Goal: Task Accomplishment & Management: Use online tool/utility

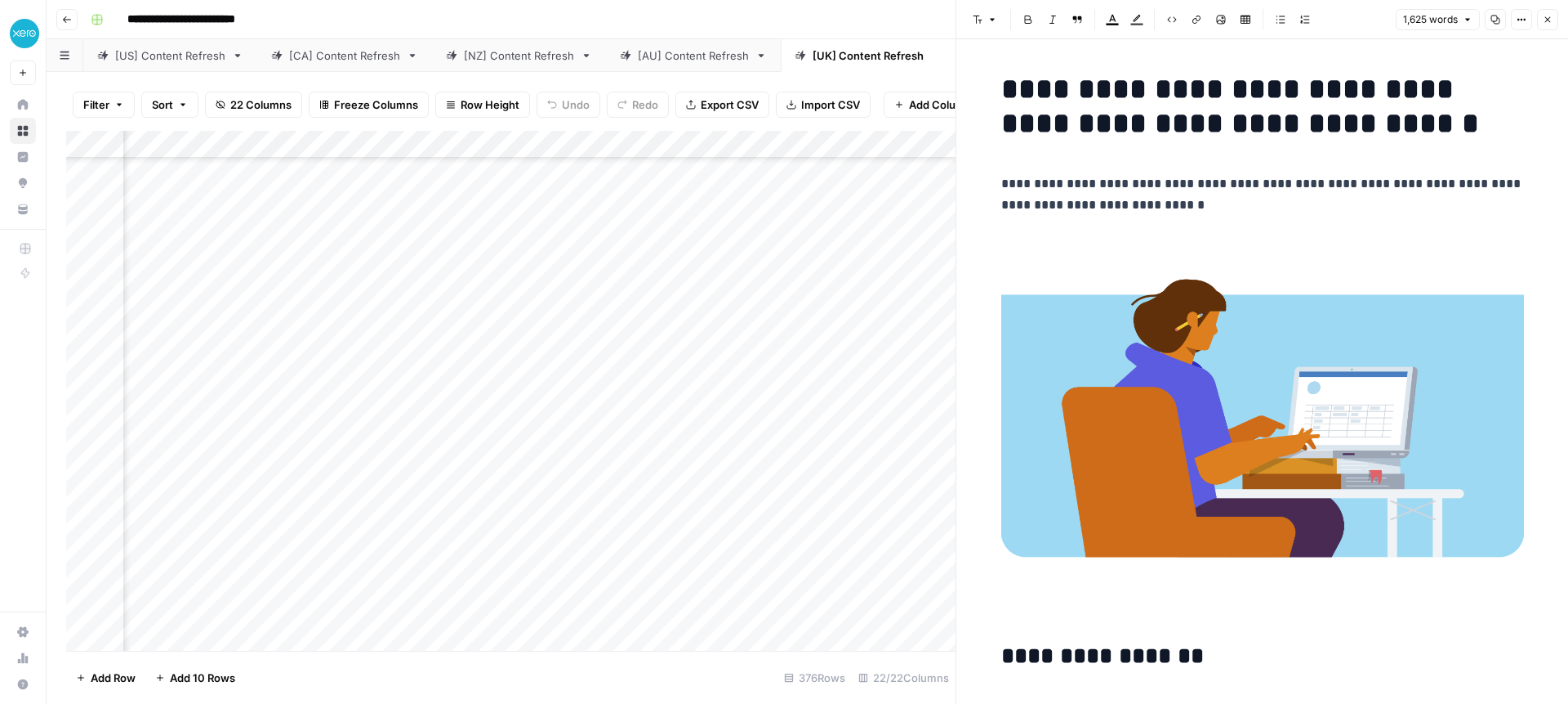
scroll to position [2061, 0]
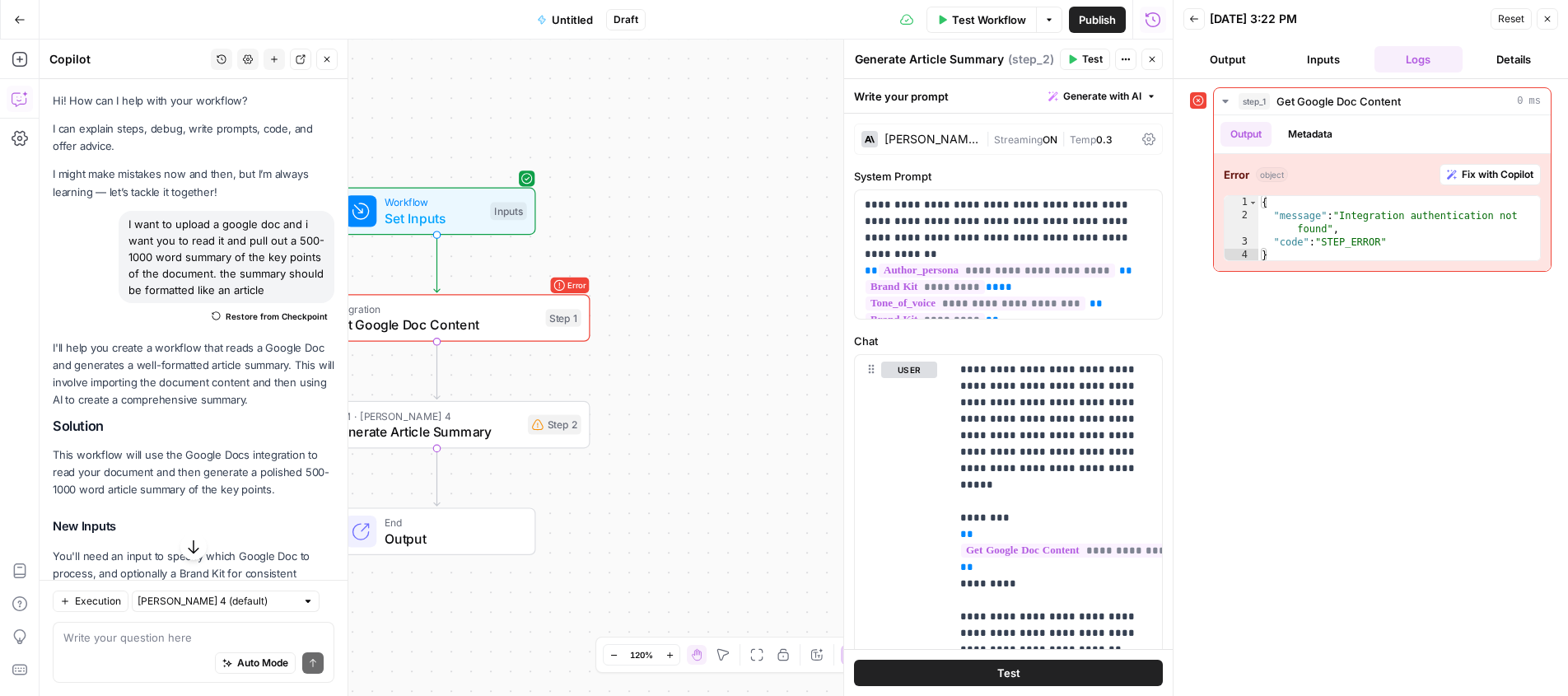
scroll to position [1278, 0]
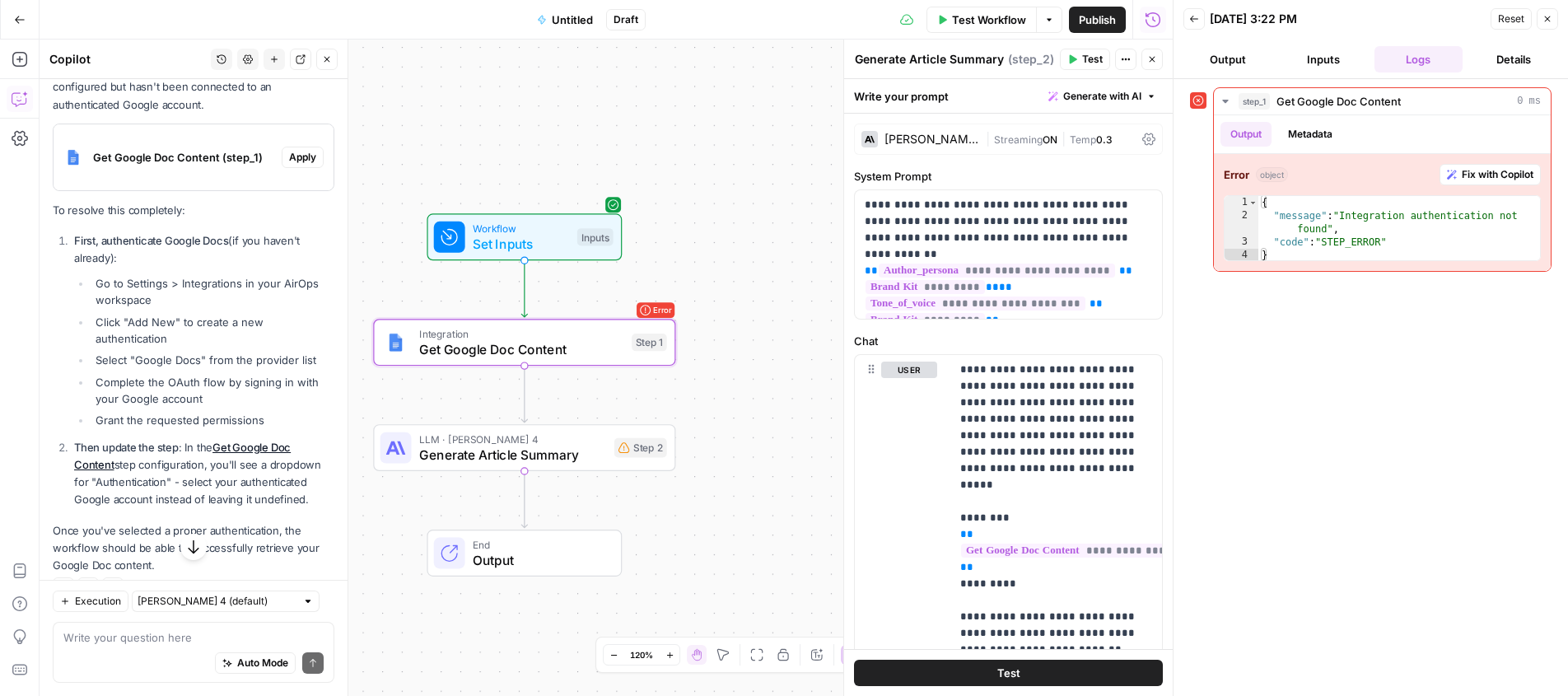
click at [299, 161] on span "Apply" at bounding box center [303, 157] width 28 height 15
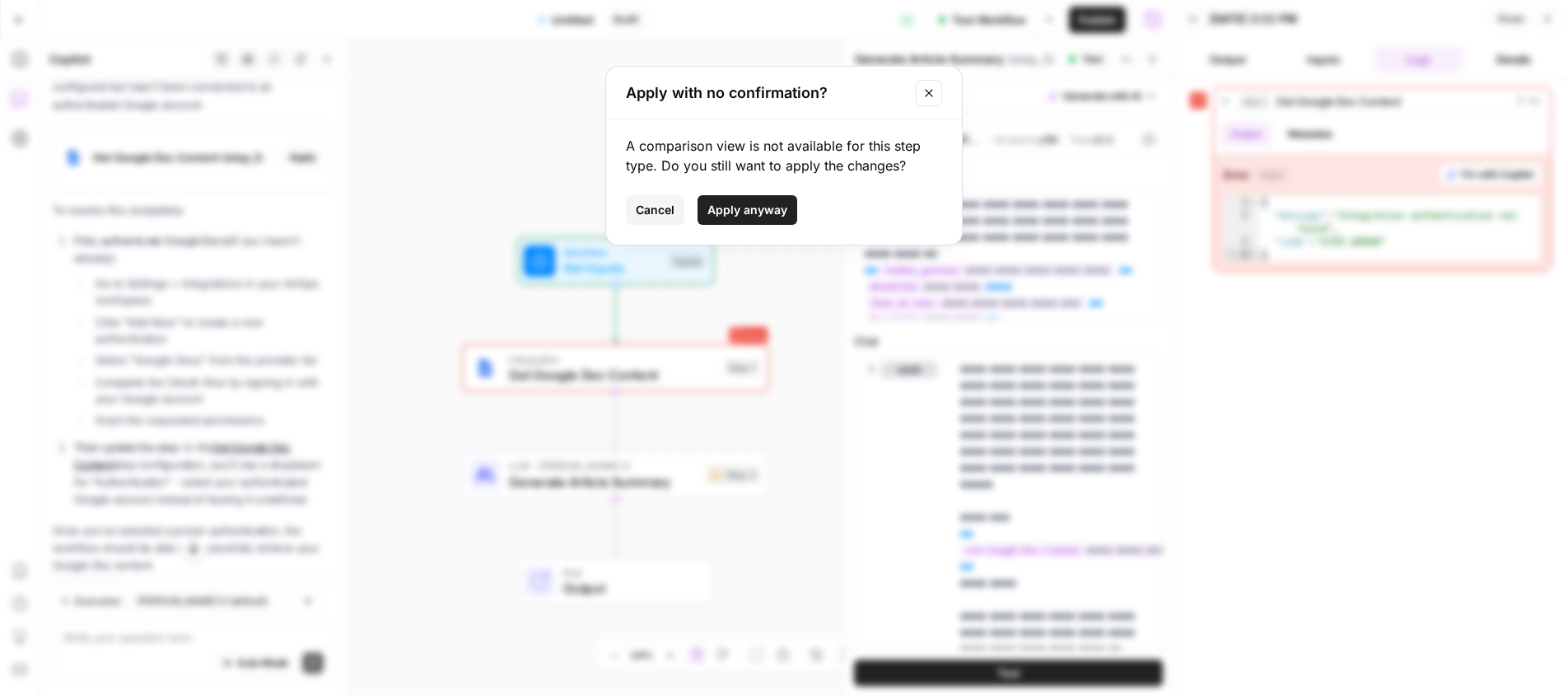
drag, startPoint x: 659, startPoint y: 215, endPoint x: 644, endPoint y: 213, distance: 15.1
click at [659, 215] on span "Cancel" at bounding box center [655, 210] width 38 height 17
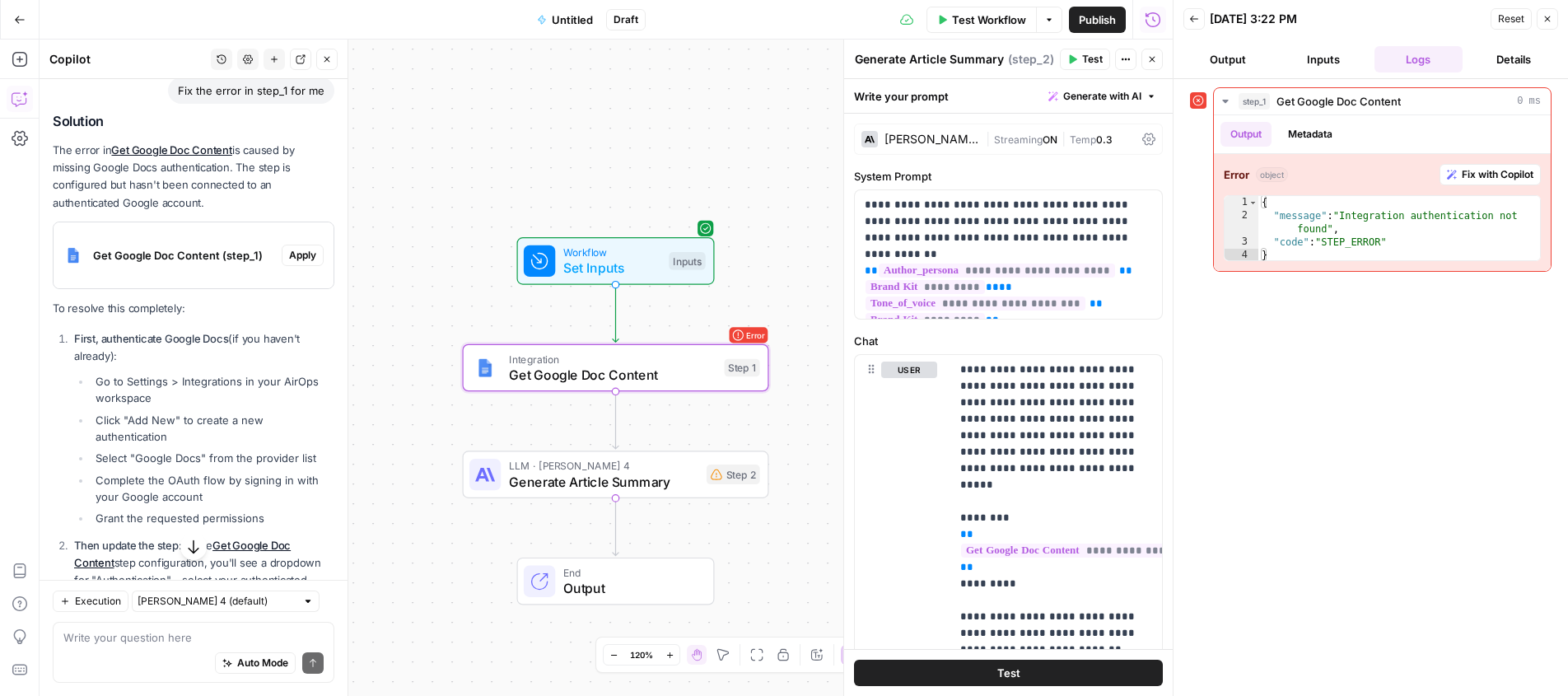
scroll to position [1311, 0]
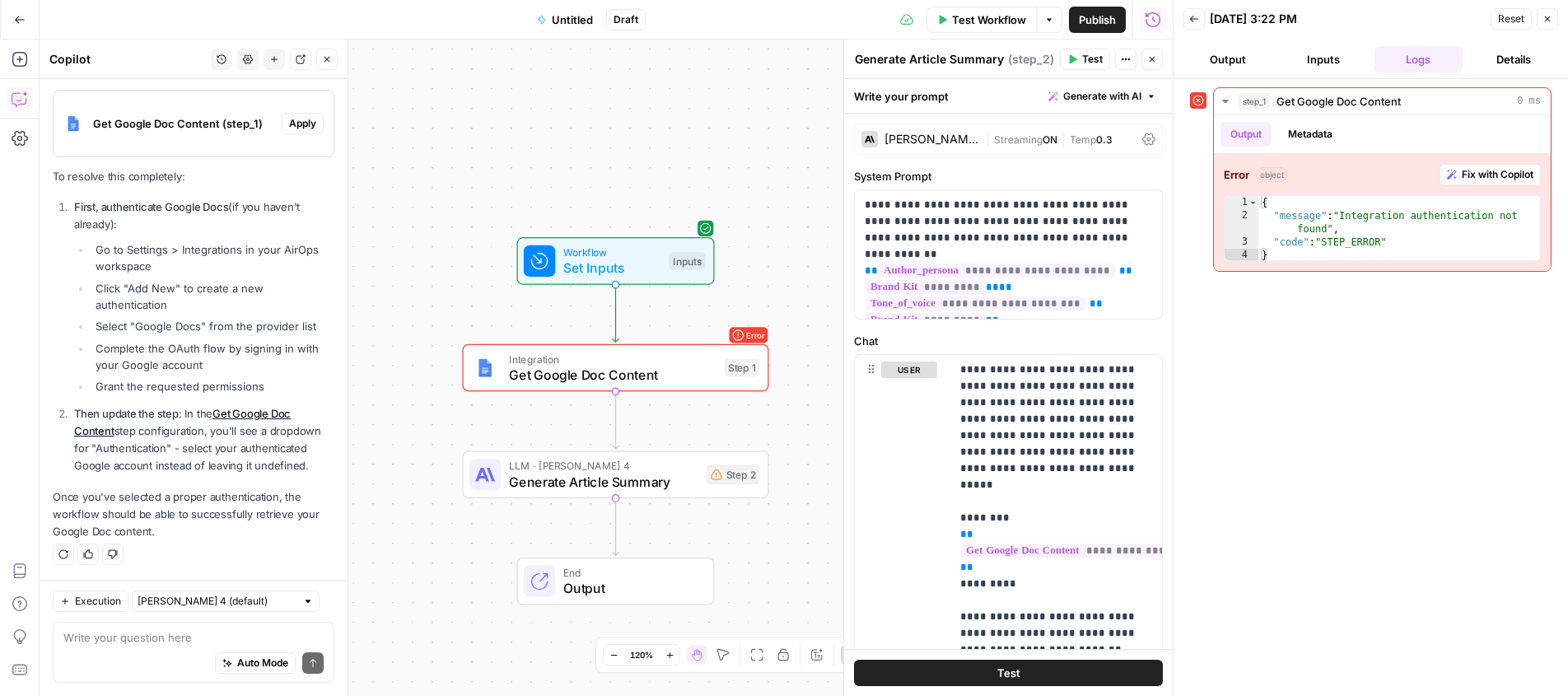
drag, startPoint x: 80, startPoint y: 198, endPoint x: 268, endPoint y: 231, distance: 190.9
click at [271, 232] on p "First, authenticate Google Docs (if you haven't already):" at bounding box center [204, 216] width 260 height 34
click at [257, 227] on p "First, authenticate Google Docs (if you haven't already):" at bounding box center [204, 216] width 260 height 34
click at [300, 134] on button "Apply" at bounding box center [302, 124] width 42 height 22
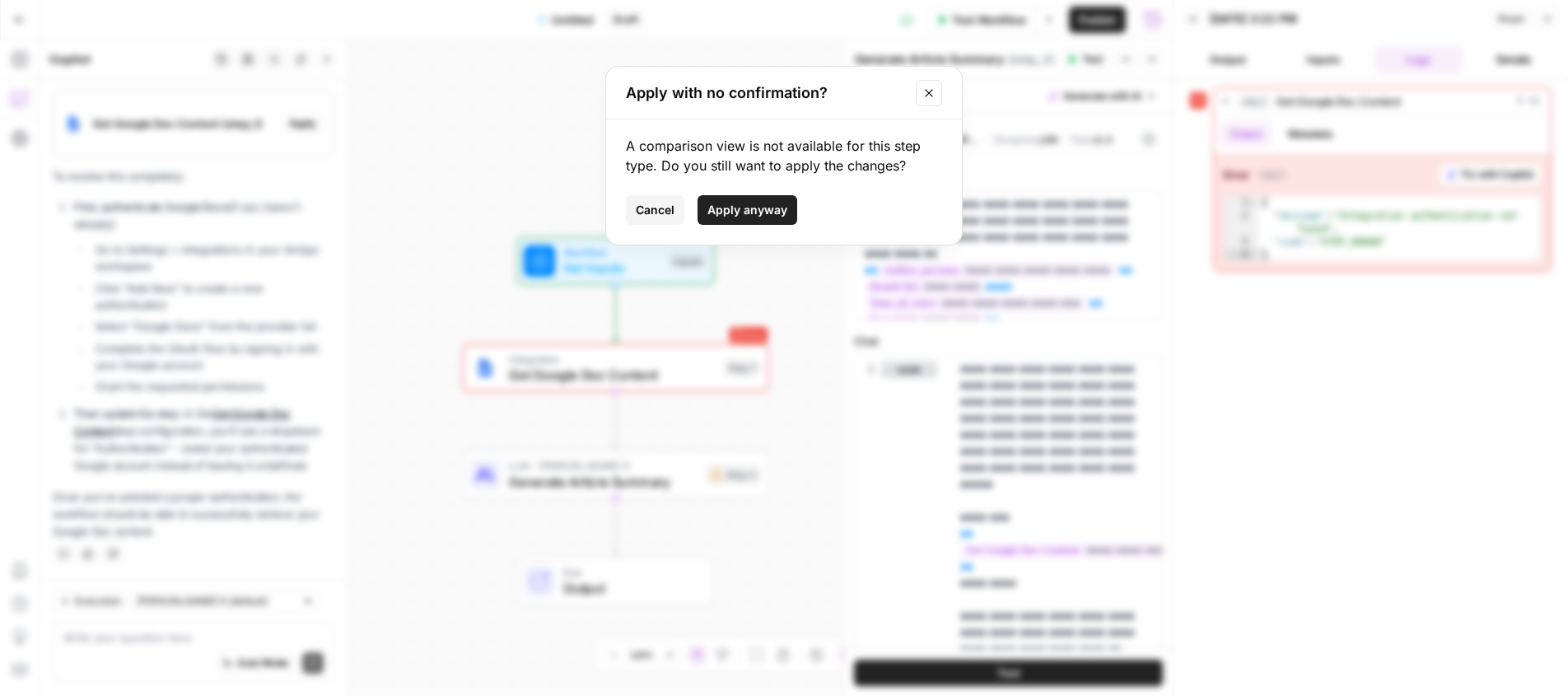
click at [760, 211] on span "Apply anyway" at bounding box center [747, 210] width 80 height 17
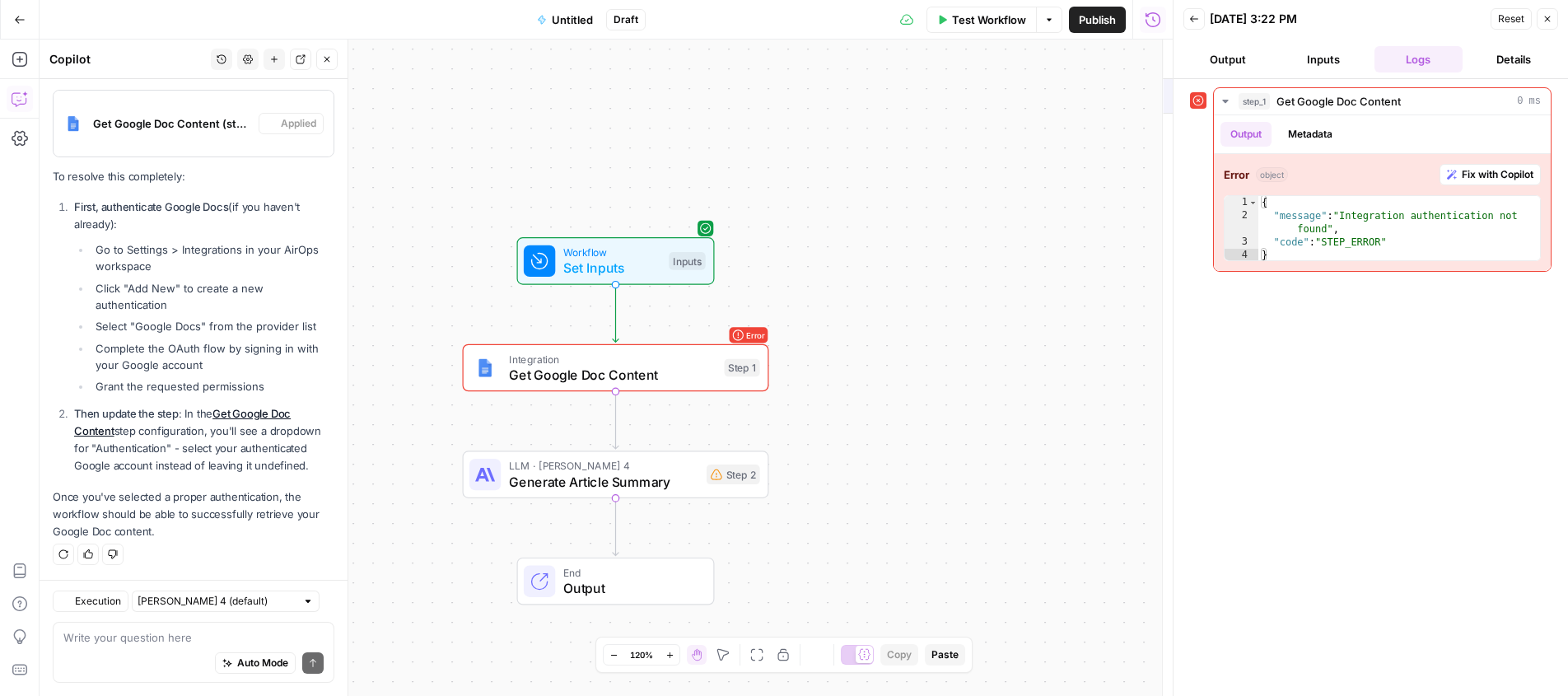
type textarea "Get Google Doc Content"
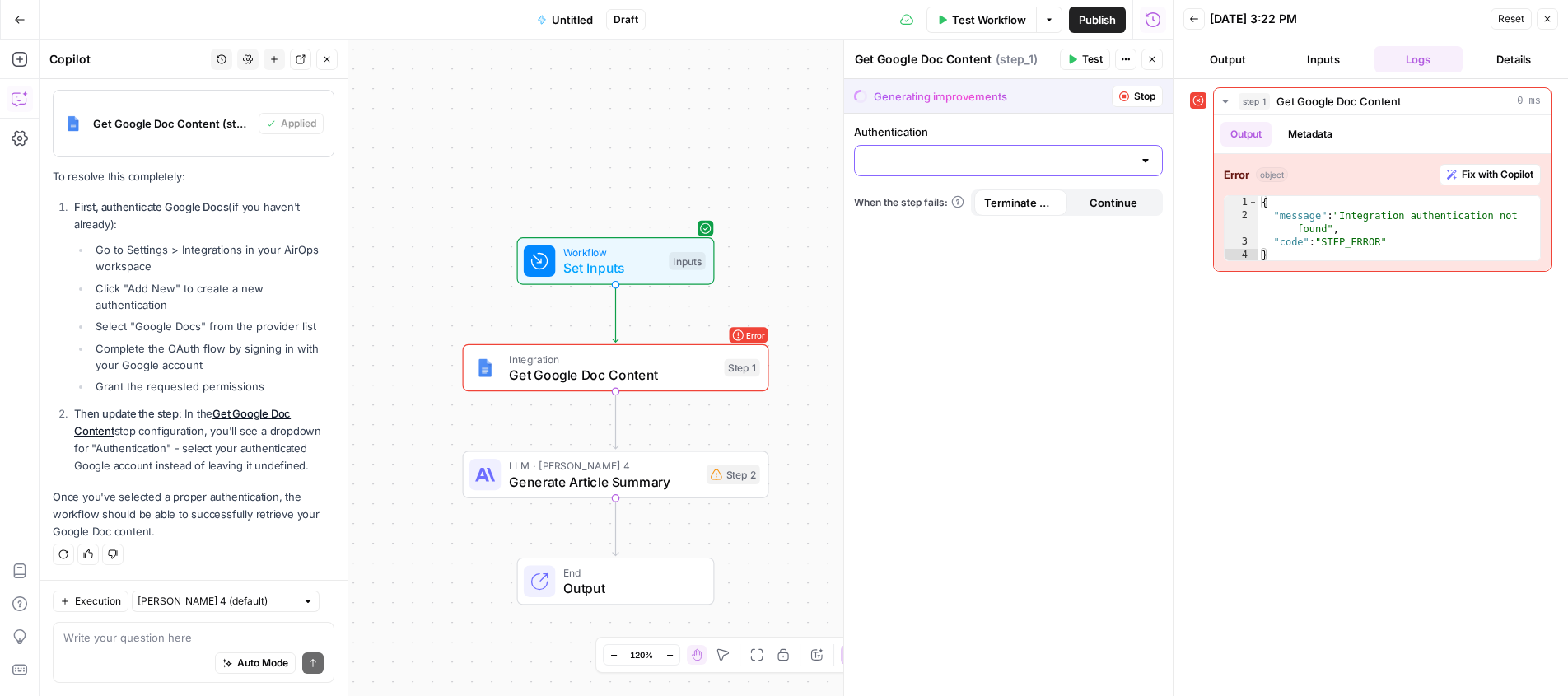
click at [1050, 164] on input "Authentication" at bounding box center [999, 160] width 268 height 17
click at [937, 201] on span "Google Docs 2" at bounding box center [1005, 202] width 275 height 17
type input "Google Docs 2"
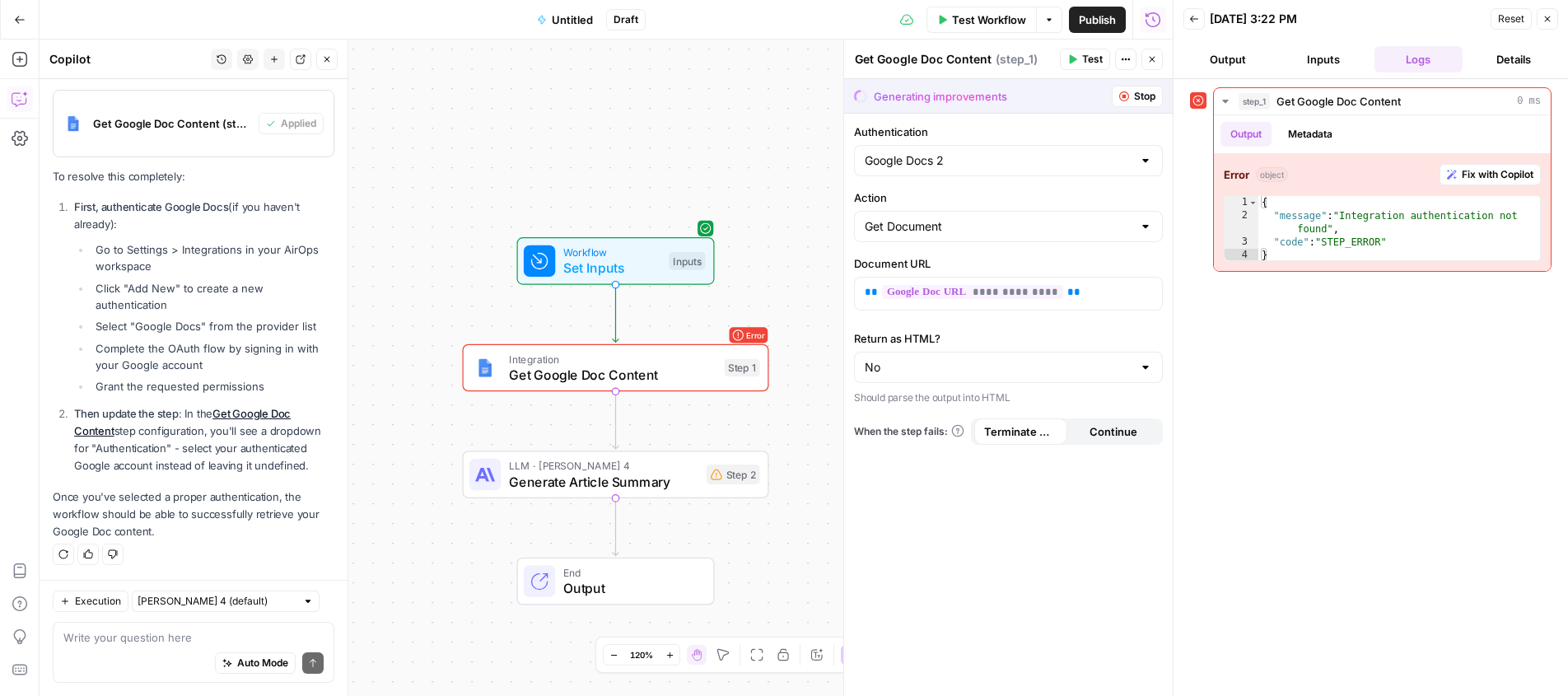
scroll to position [1338, 0]
click at [953, 219] on input "Action" at bounding box center [999, 226] width 268 height 17
drag, startPoint x: 955, startPoint y: 270, endPoint x: 957, endPoint y: 251, distance: 19.1
click at [955, 269] on span "Create Document" at bounding box center [1005, 268] width 275 height 17
type input "Create Document"
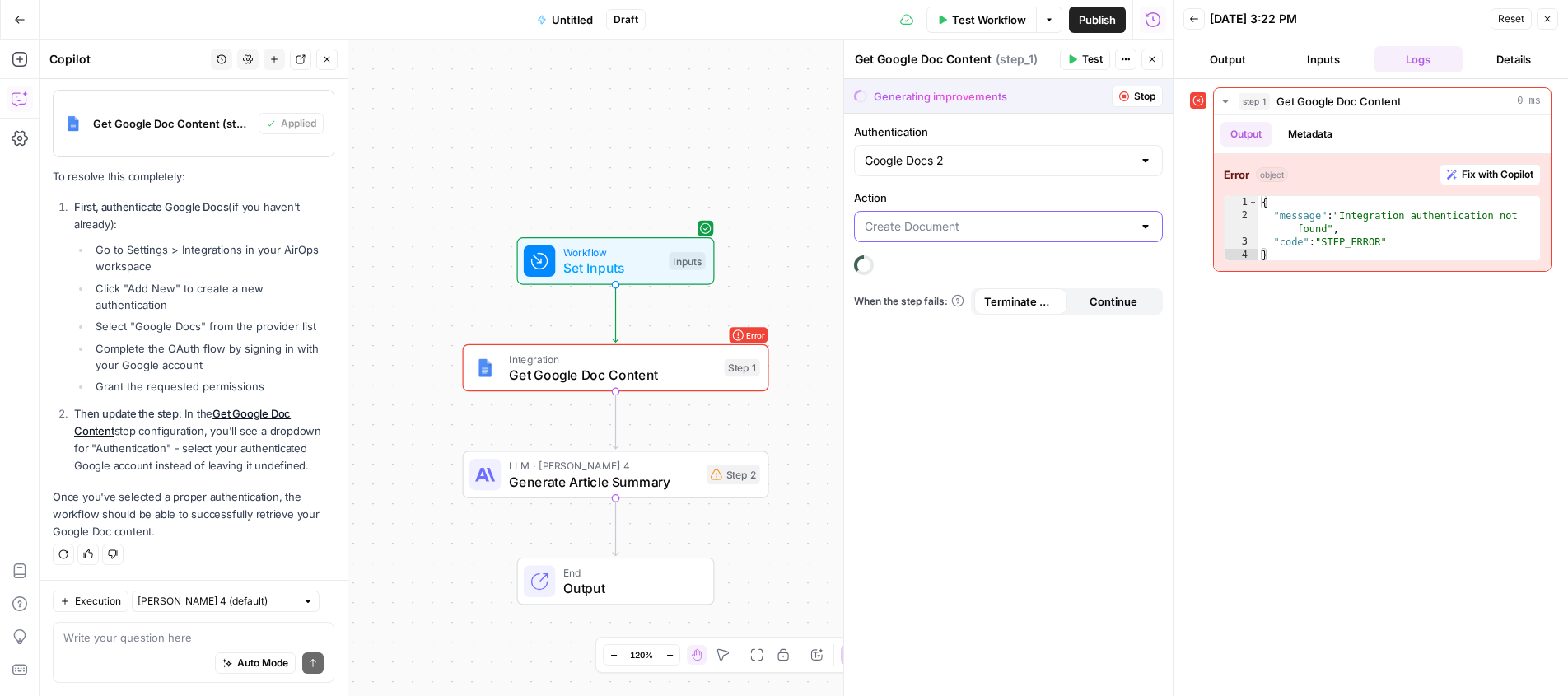
click at [967, 233] on input "Action" at bounding box center [999, 226] width 268 height 17
click at [950, 293] on span "Get Document" at bounding box center [1005, 290] width 275 height 17
type input "Get Document"
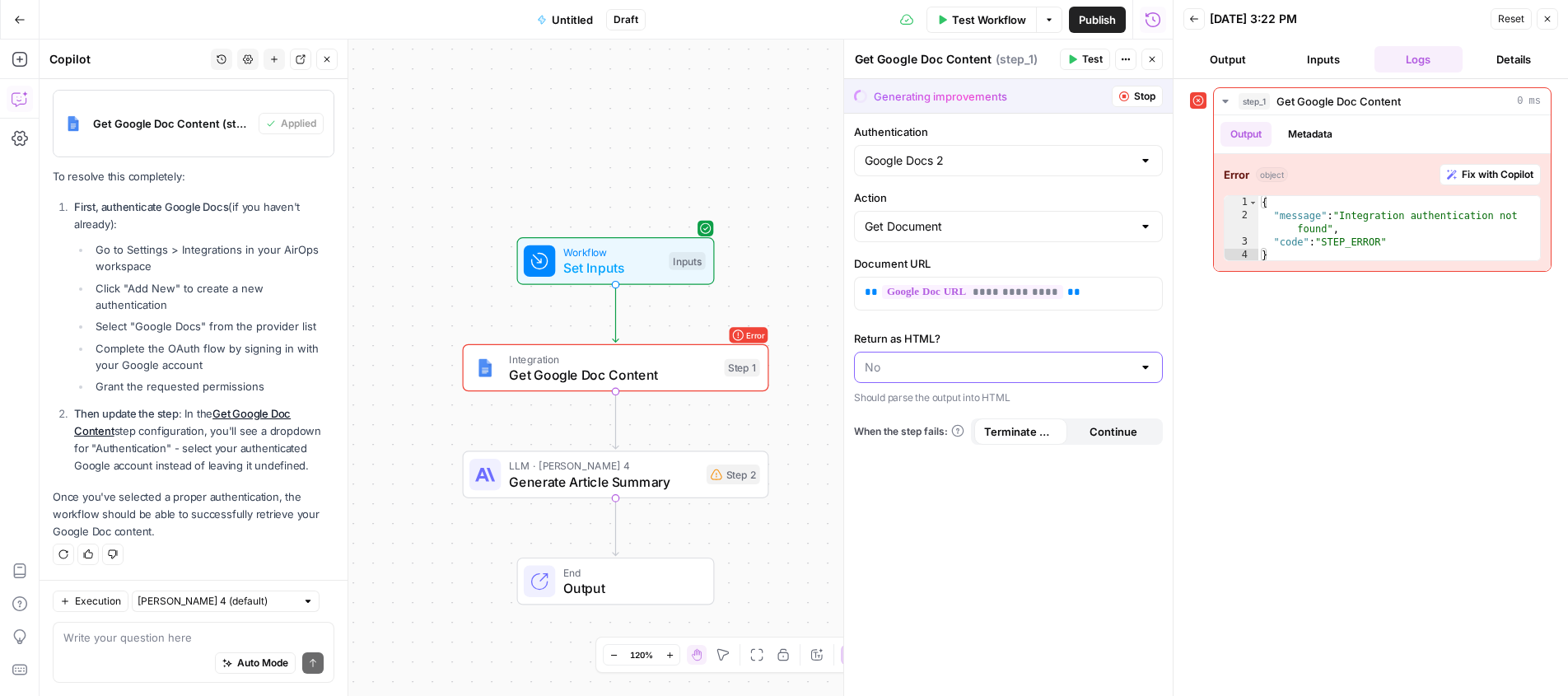
click at [929, 372] on input "Return as HTML?" at bounding box center [999, 367] width 268 height 17
type input "No"
click at [985, 337] on label "Return as HTML?" at bounding box center [1009, 339] width 309 height 17
click at [985, 359] on input "No" at bounding box center [999, 367] width 268 height 17
drag, startPoint x: 932, startPoint y: 431, endPoint x: 1022, endPoint y: 473, distance: 99.3
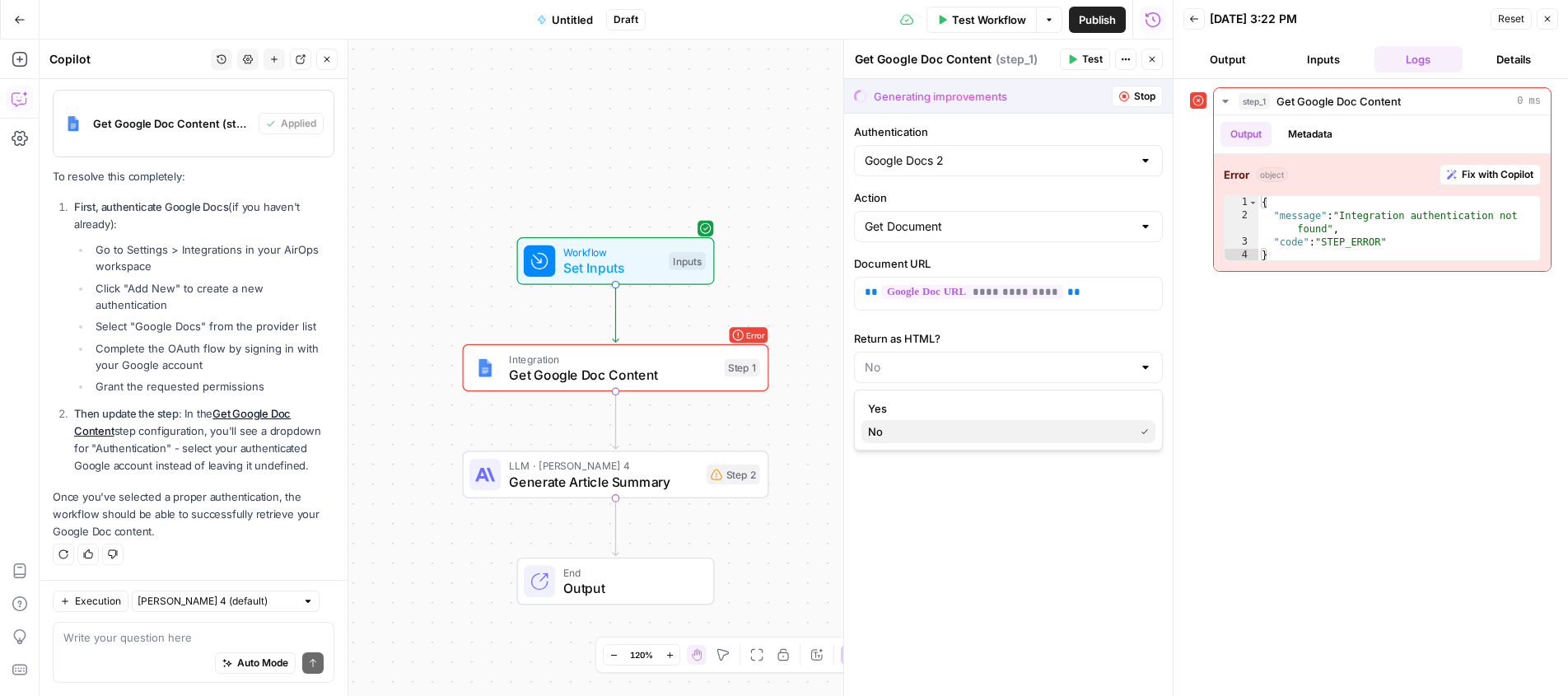
click at [933, 431] on span "No" at bounding box center [998, 431] width 260 height 17
type input "No"
click at [1086, 63] on span "Test" at bounding box center [1093, 59] width 21 height 15
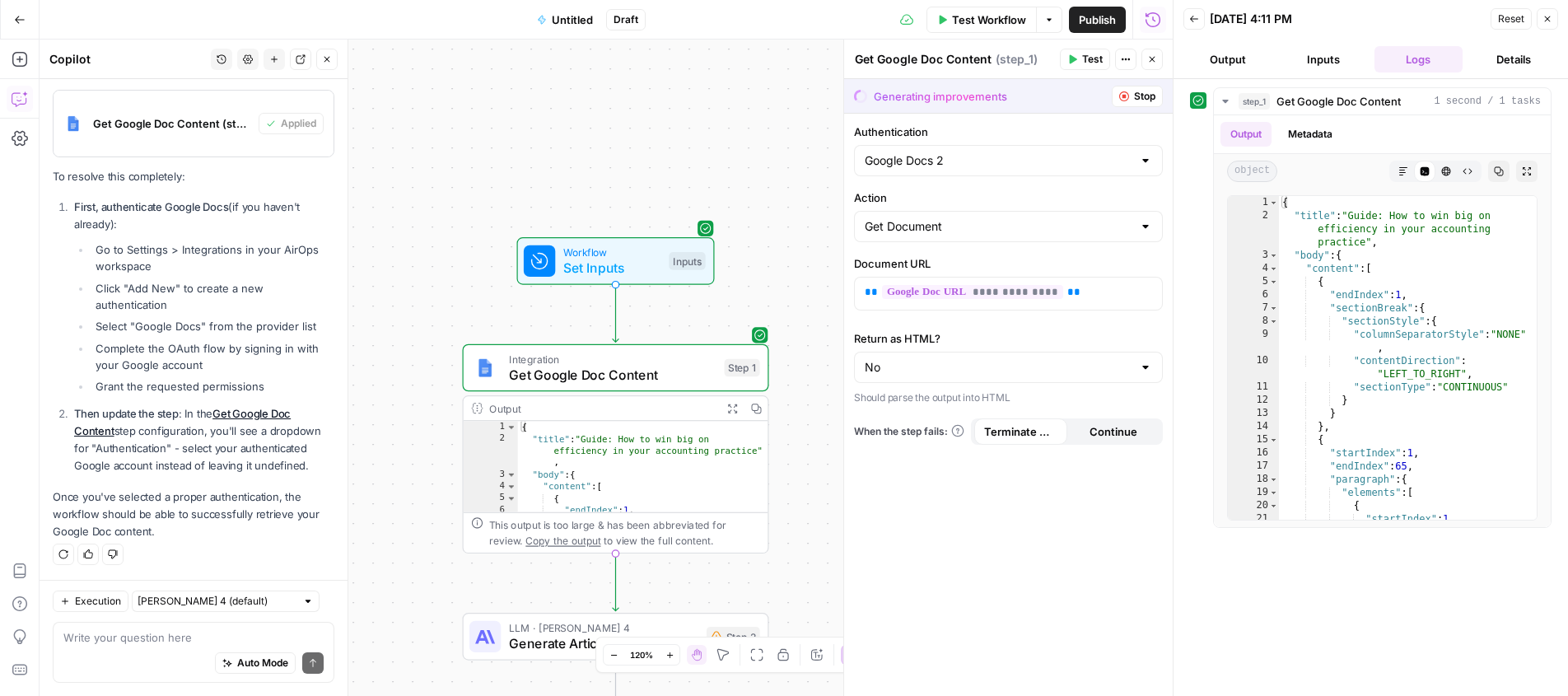
click at [982, 24] on span "Test Workflow" at bounding box center [988, 20] width 74 height 17
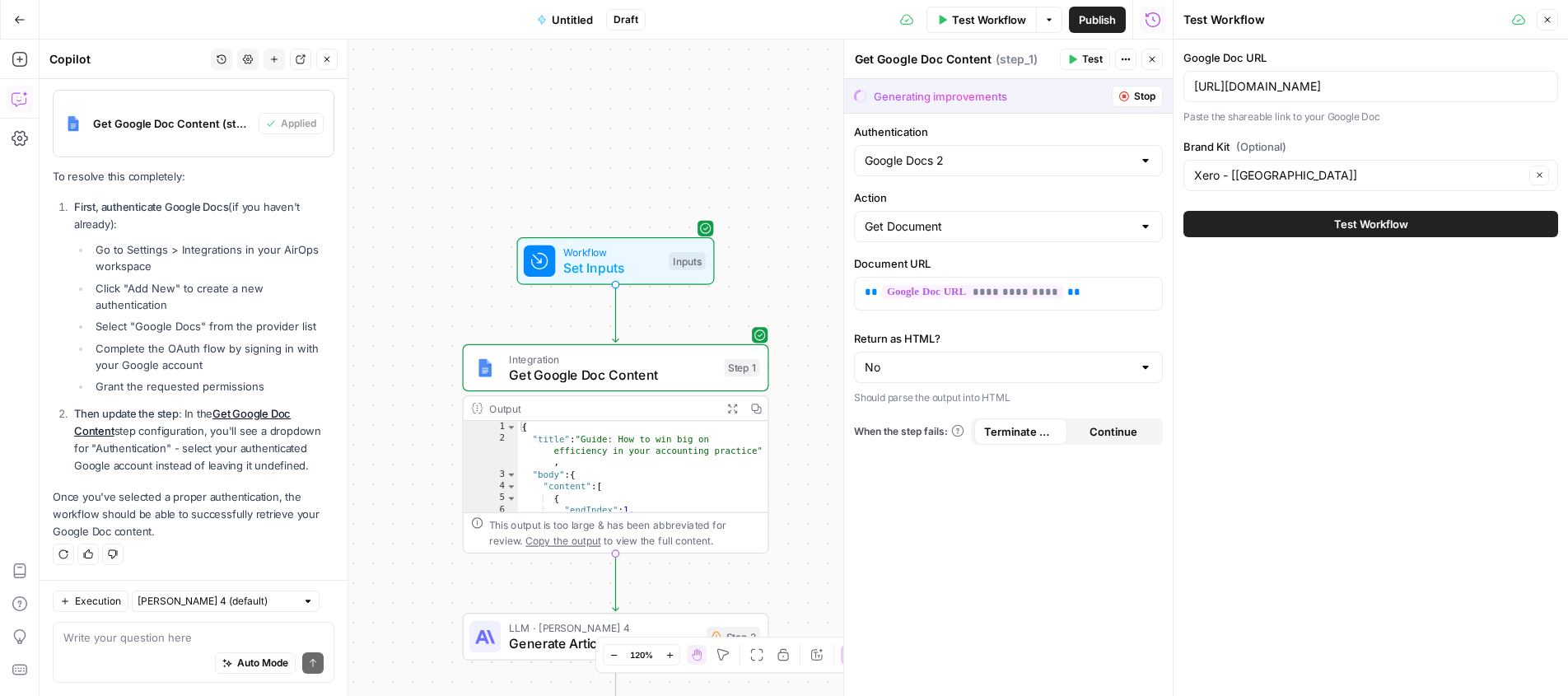
click at [1258, 229] on button "Test Workflow" at bounding box center [1371, 223] width 375 height 27
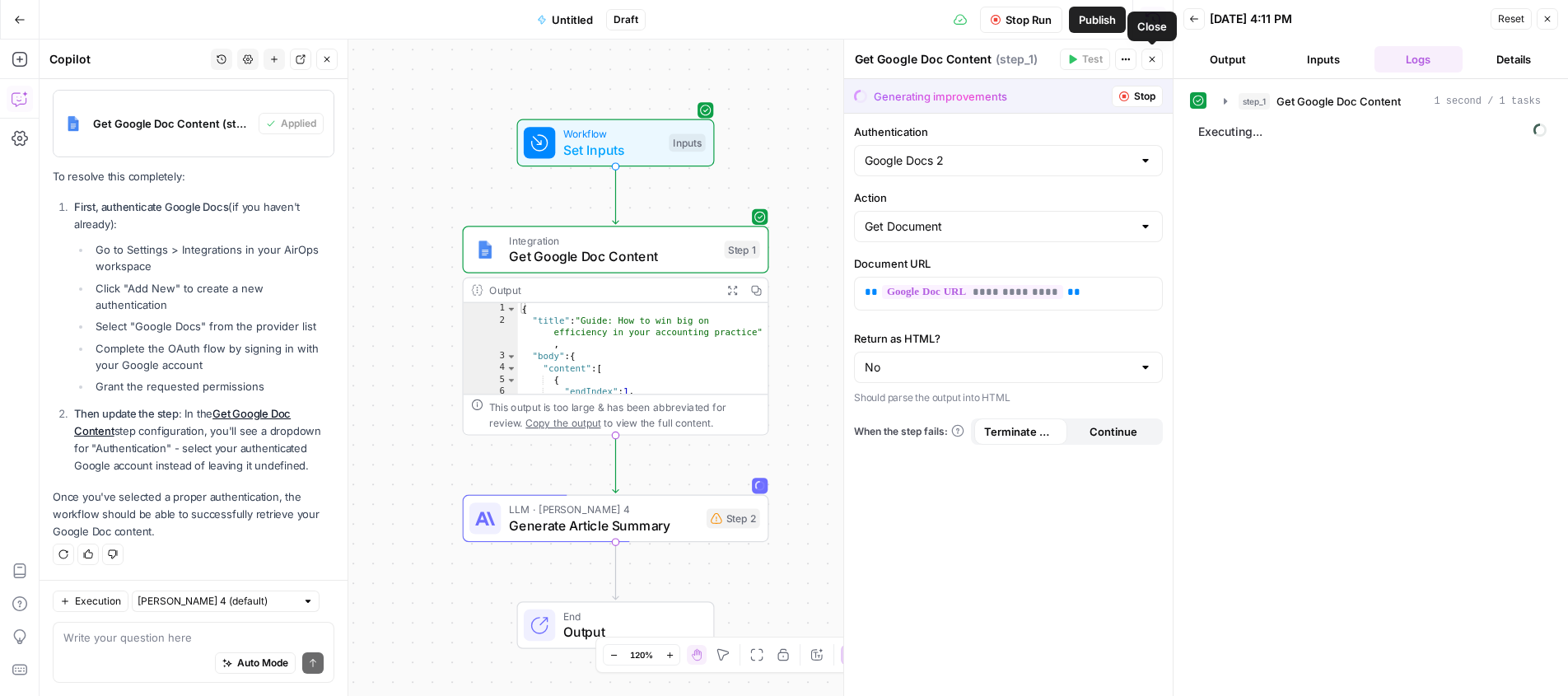
click at [1154, 59] on icon "button" at bounding box center [1153, 59] width 10 height 10
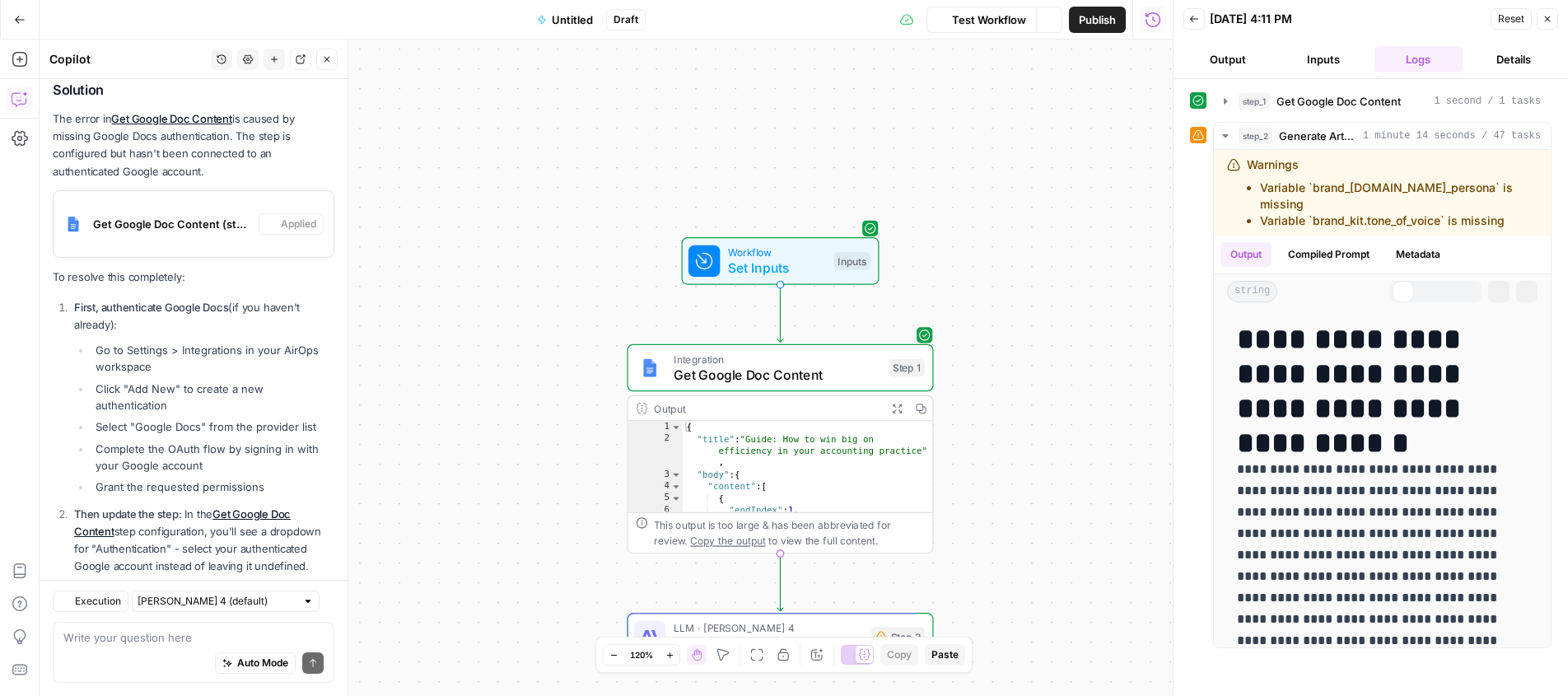
scroll to position [1338, 0]
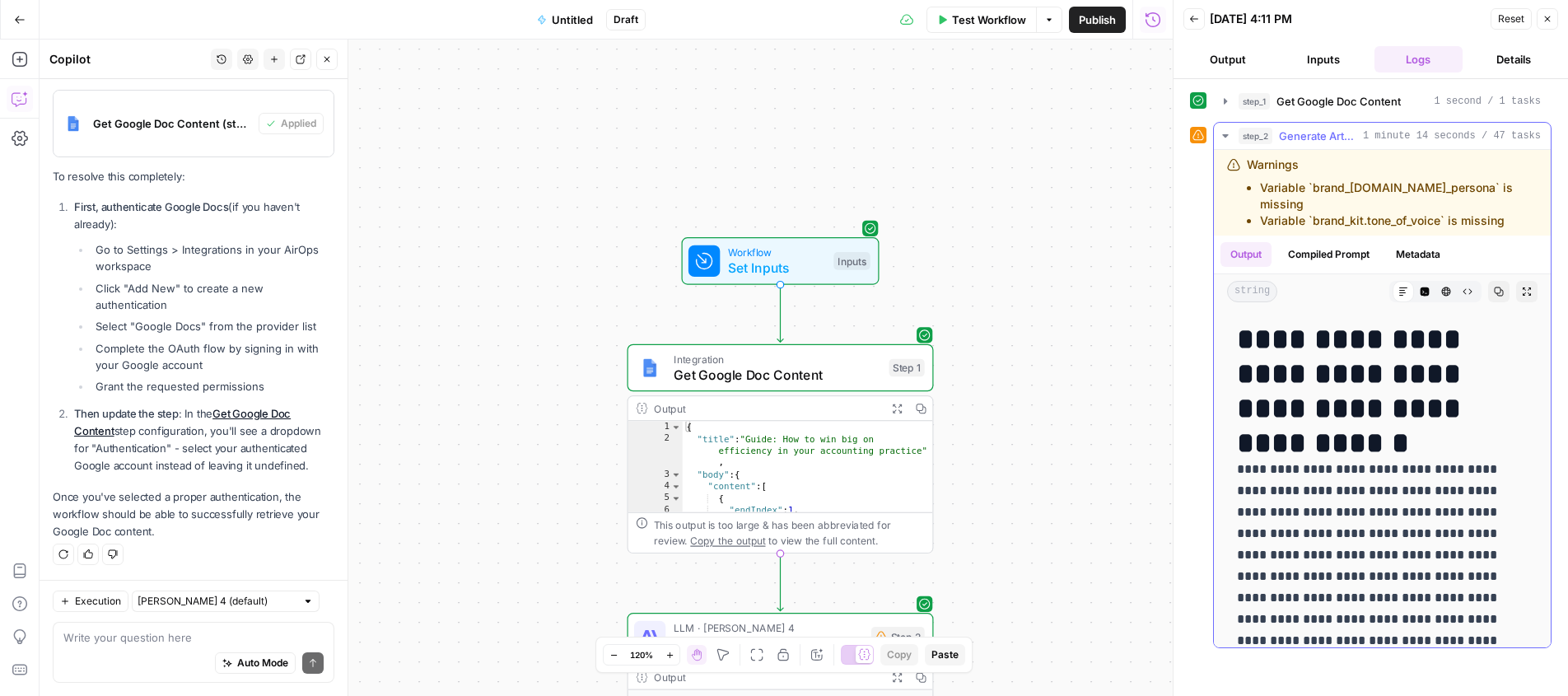
click at [1370, 190] on li "Variable `brand_kit.author_persona` is missing" at bounding box center [1399, 195] width 278 height 32
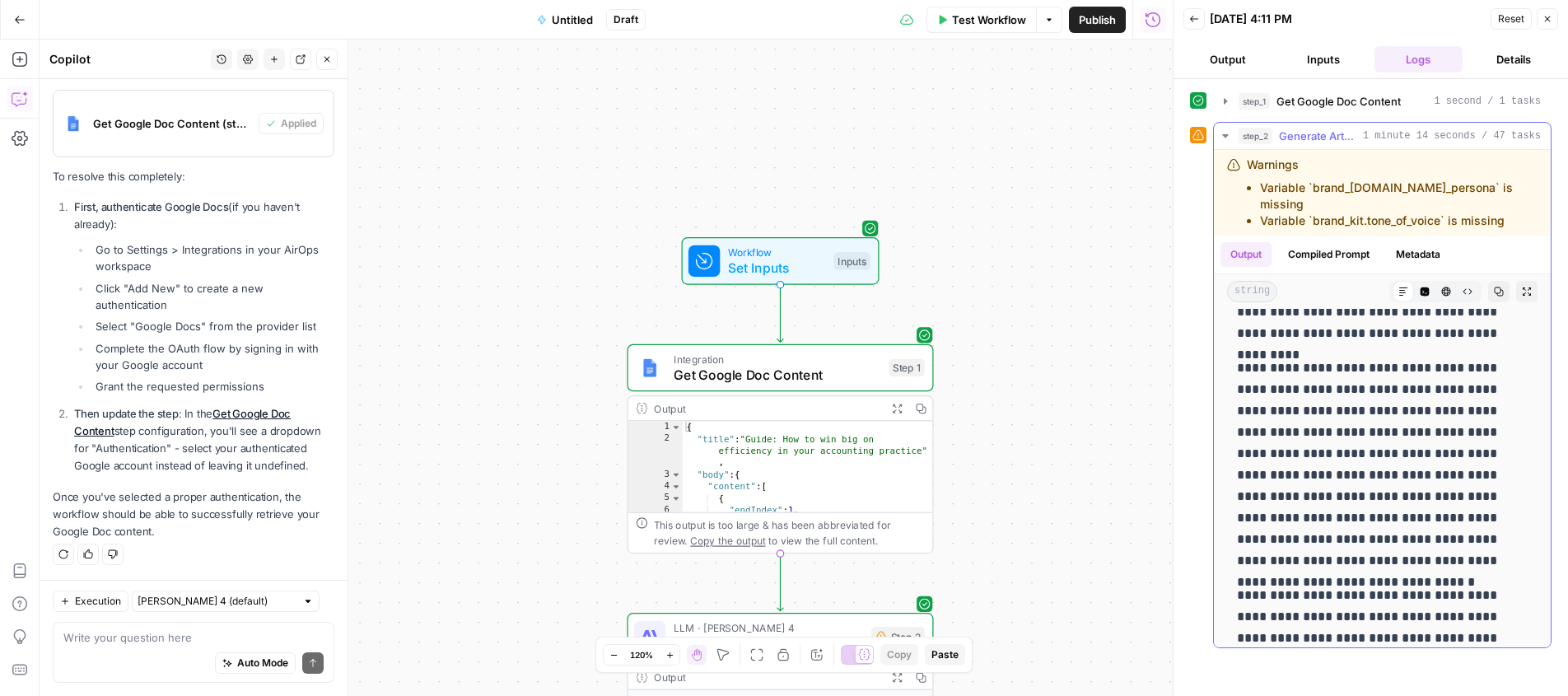
scroll to position [1740, 0]
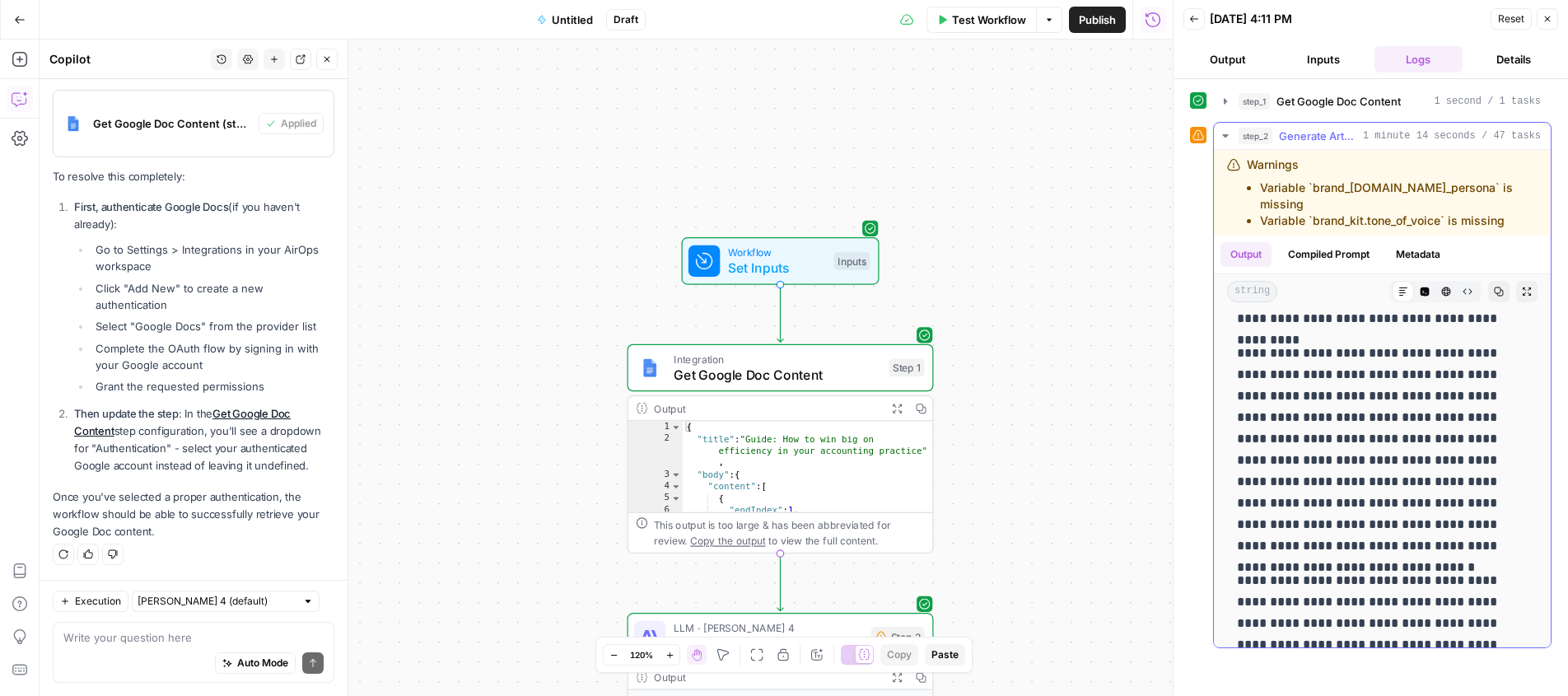
click at [1366, 416] on p "**********" at bounding box center [1382, 450] width 290 height 215
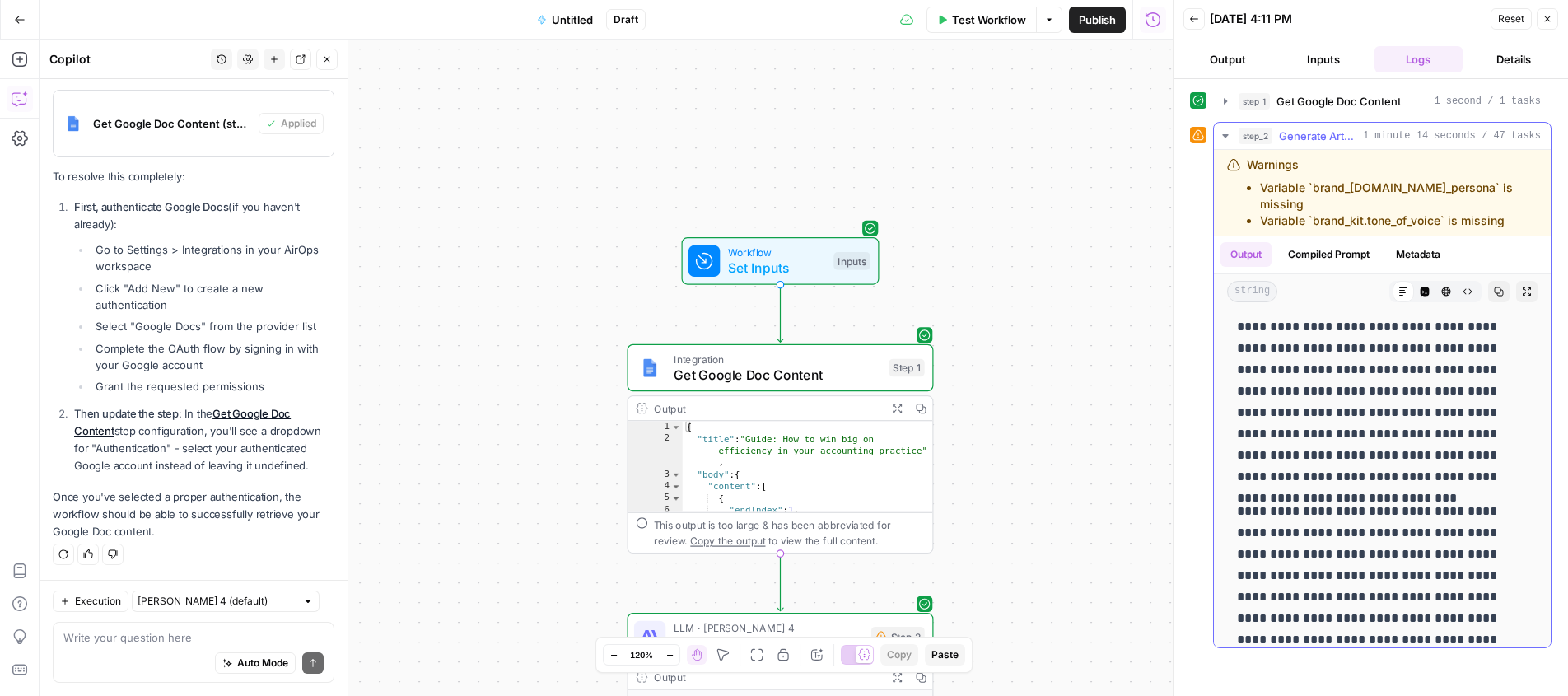
scroll to position [0, 0]
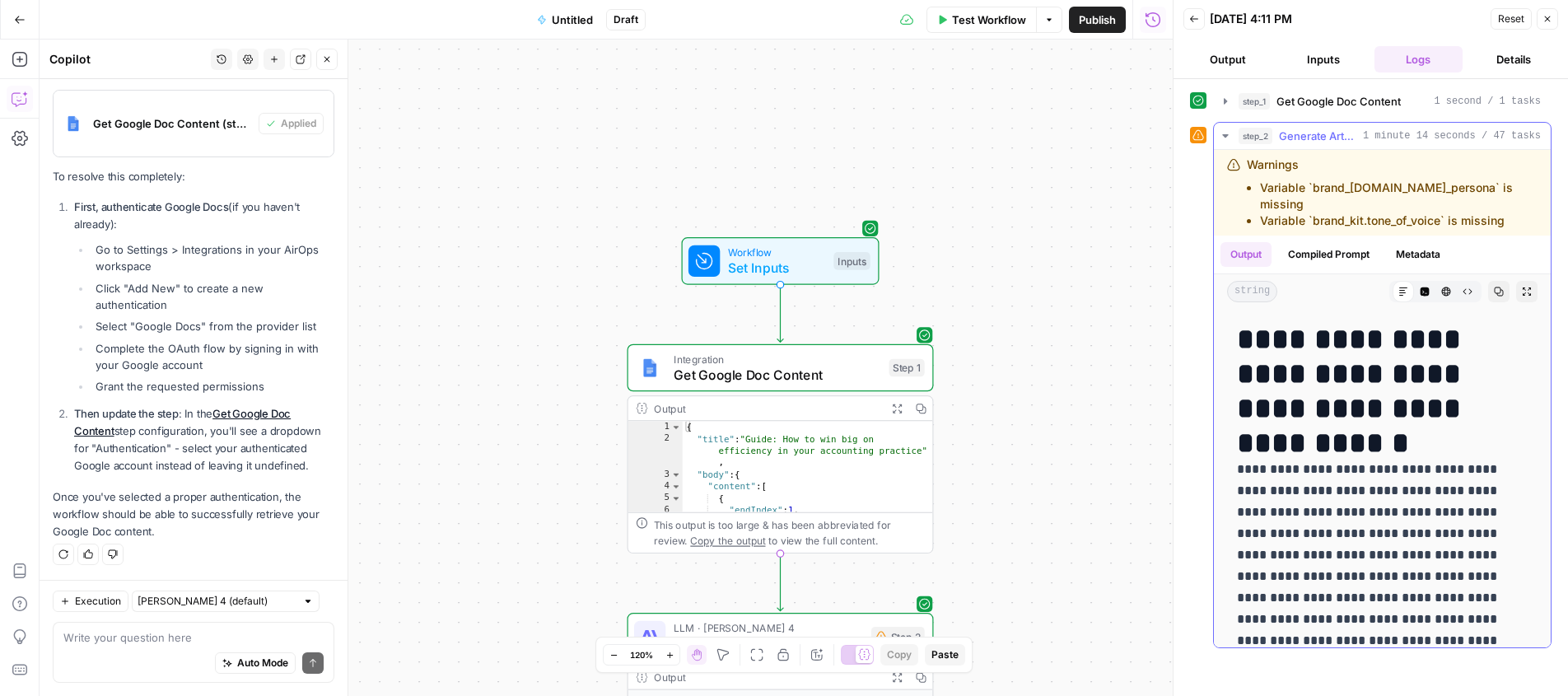
click at [1529, 287] on icon "button" at bounding box center [1527, 291] width 8 height 8
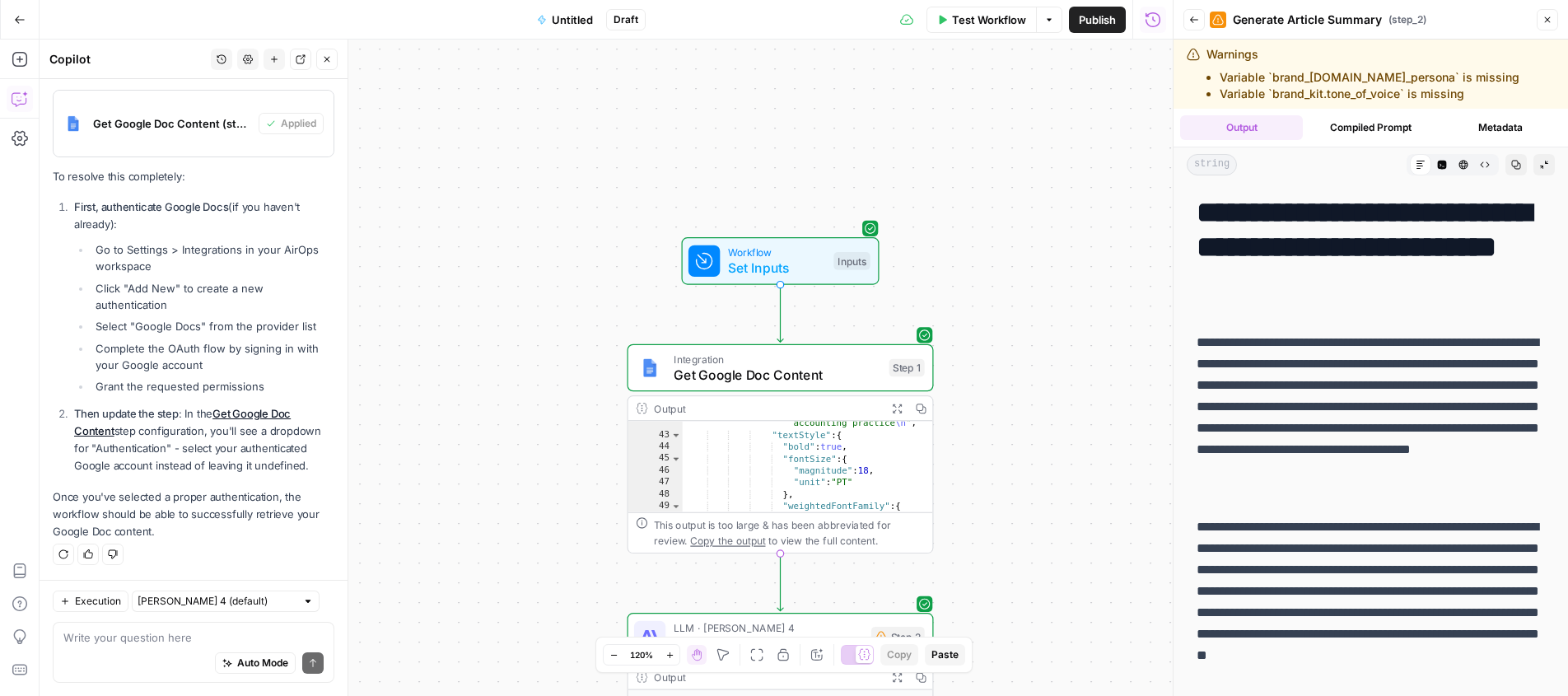
scroll to position [209, 0]
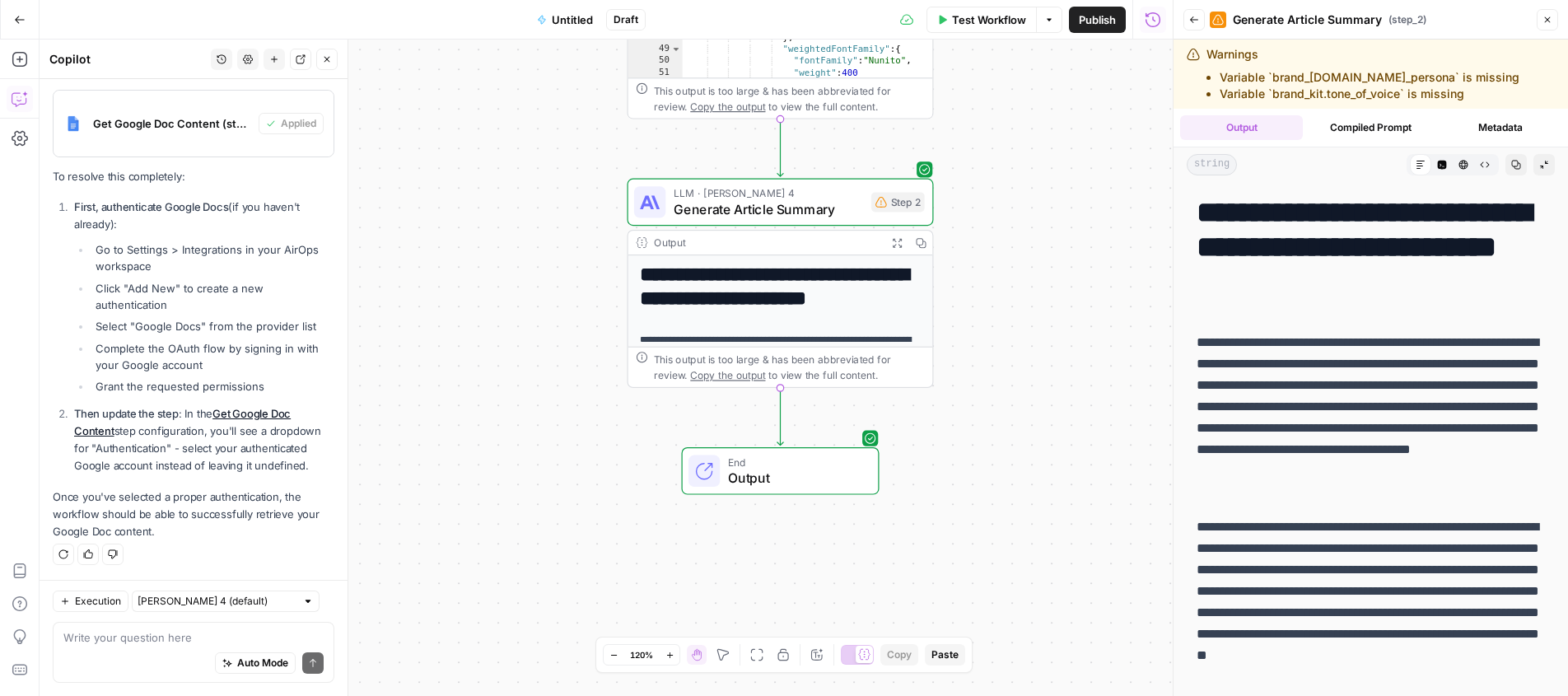
click at [162, 646] on div "Auto Mode Send" at bounding box center [193, 664] width 260 height 36
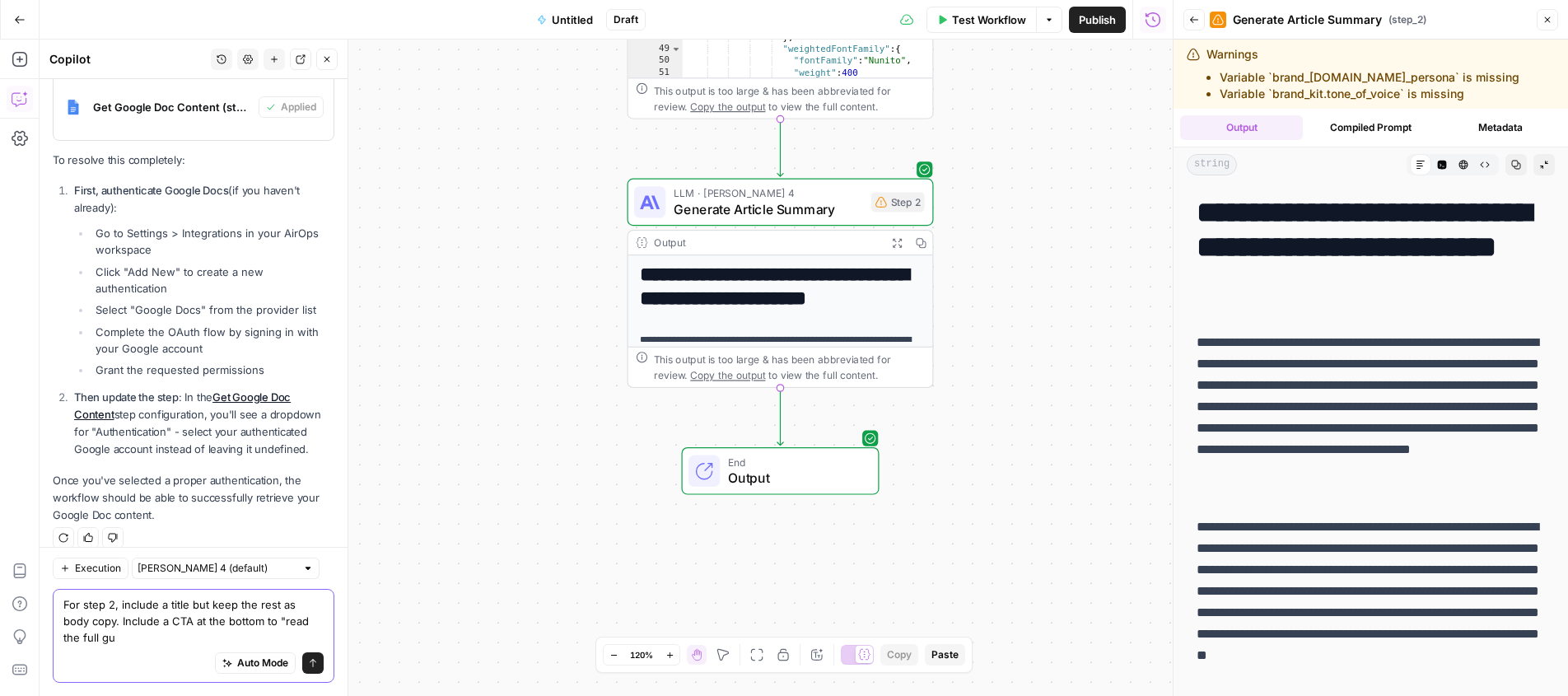
scroll to position [1371, 0]
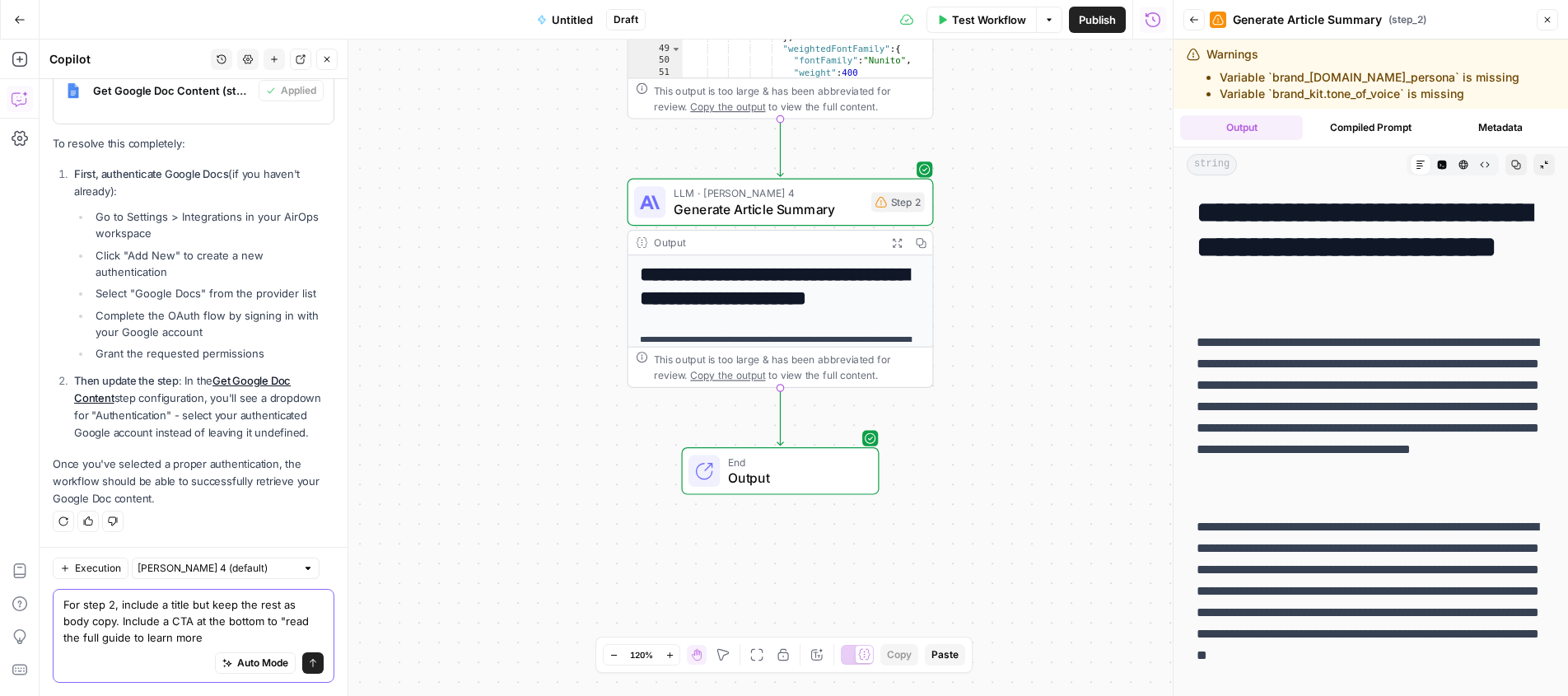
type textarea "For step 2, include a title but keep the rest as body copy. Include a CTA at th…"
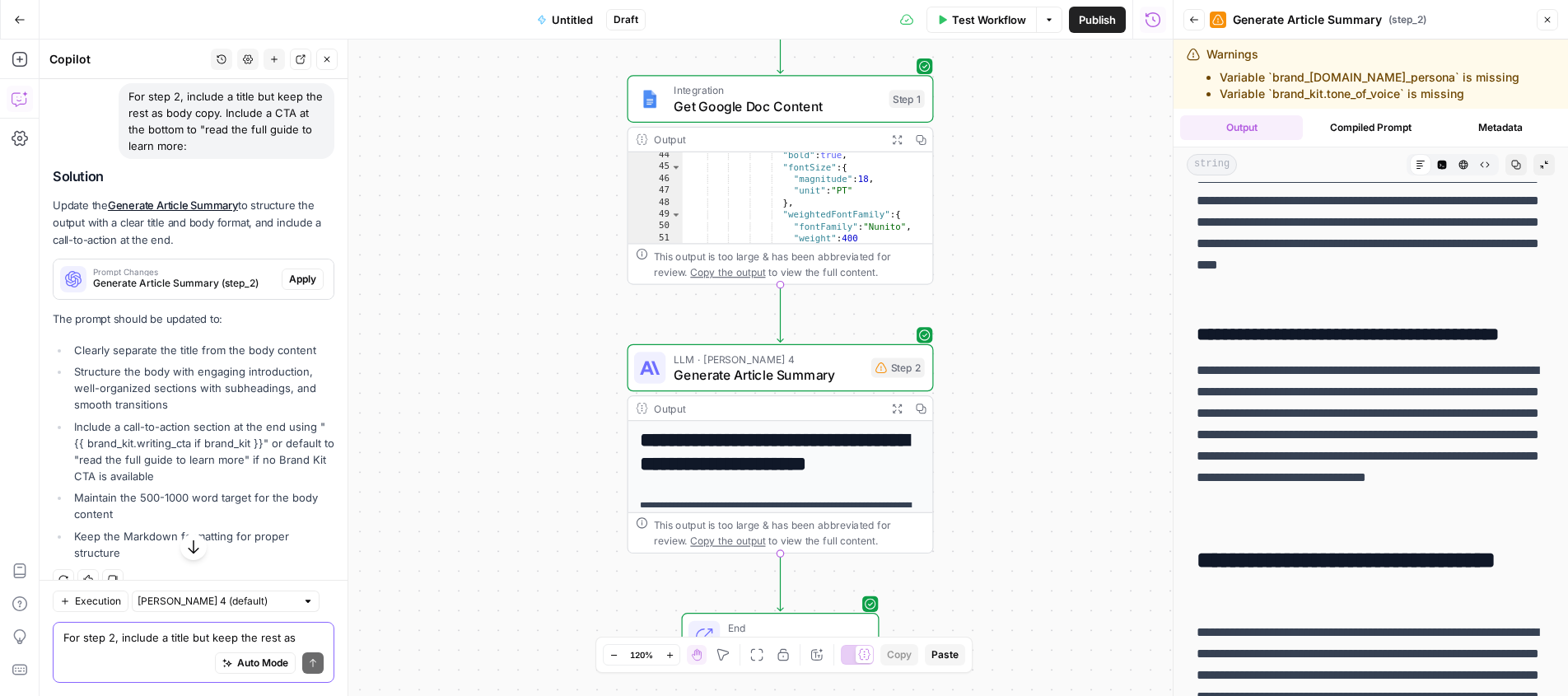
scroll to position [1814, 0]
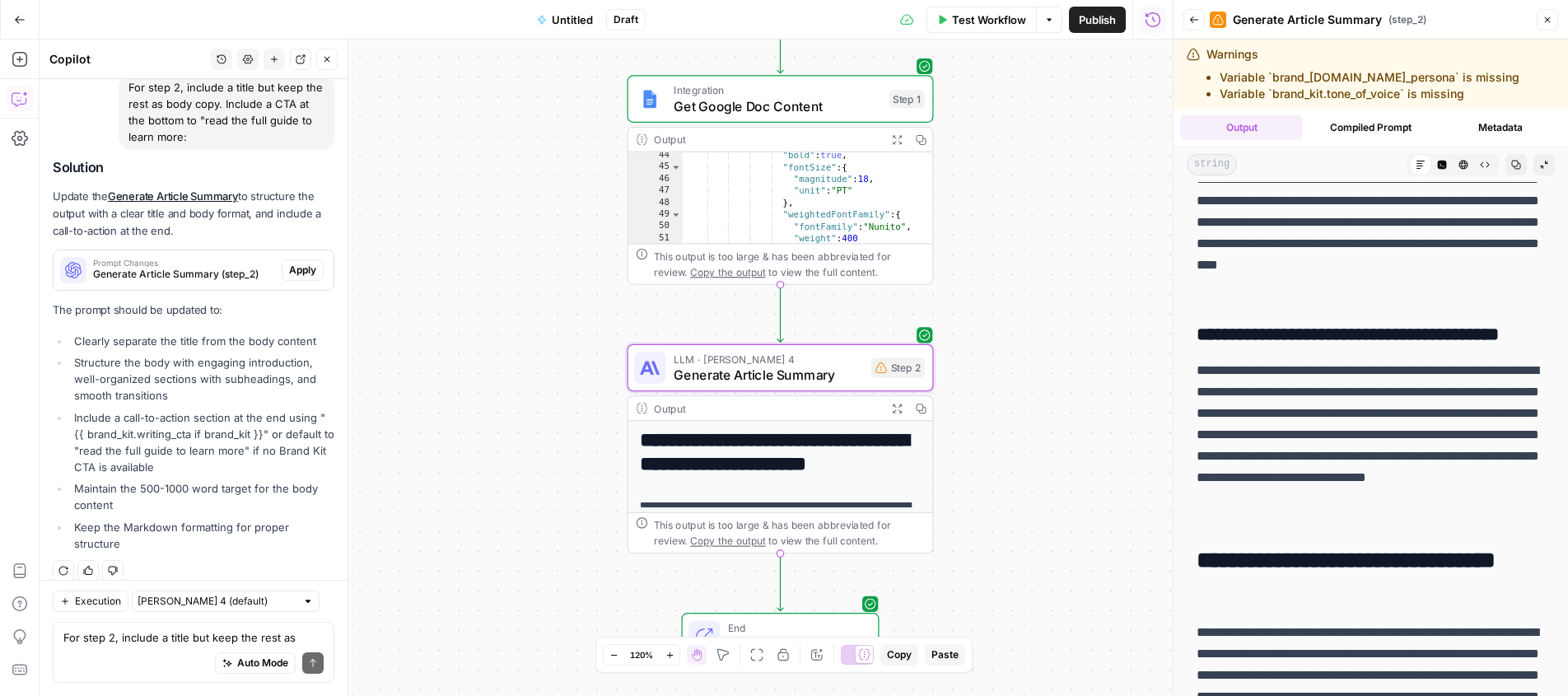
click at [301, 270] on span "Apply" at bounding box center [303, 270] width 28 height 15
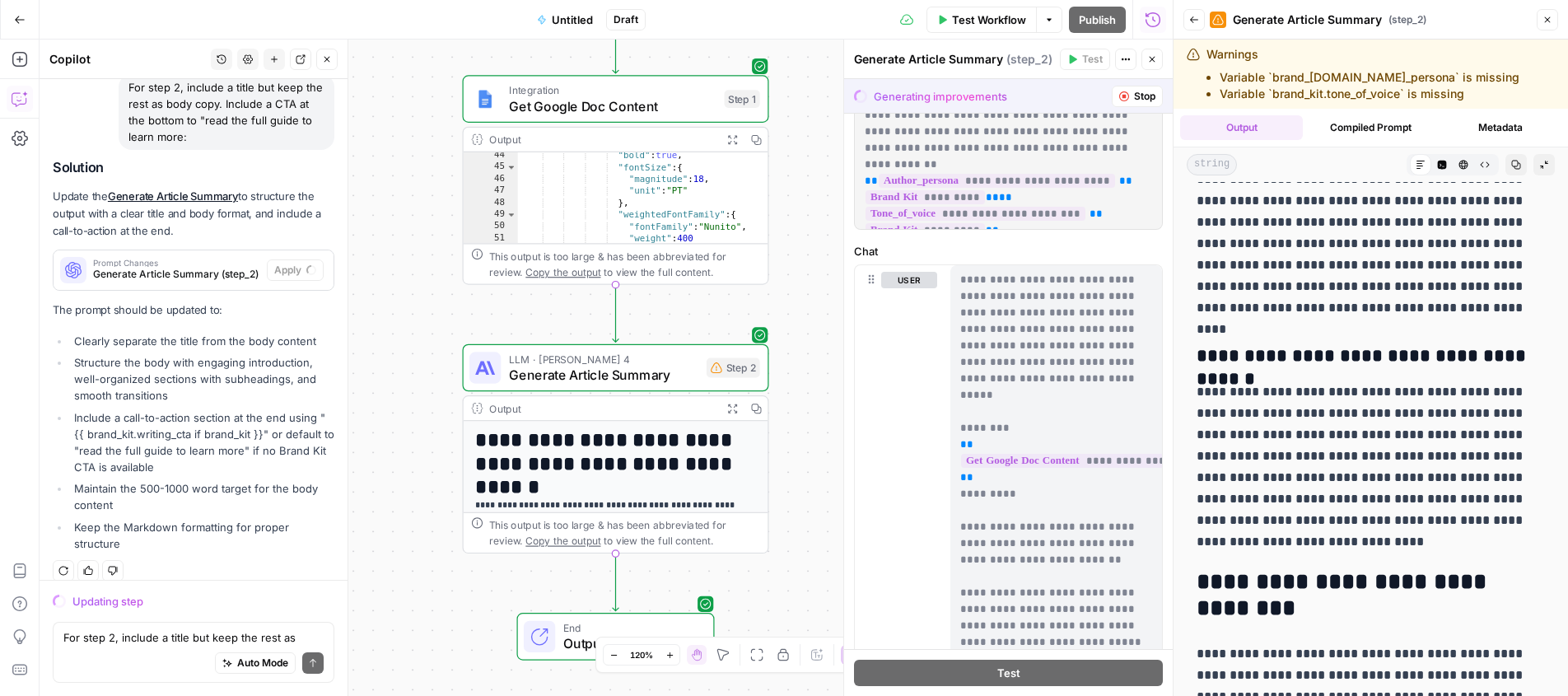
scroll to position [93, 0]
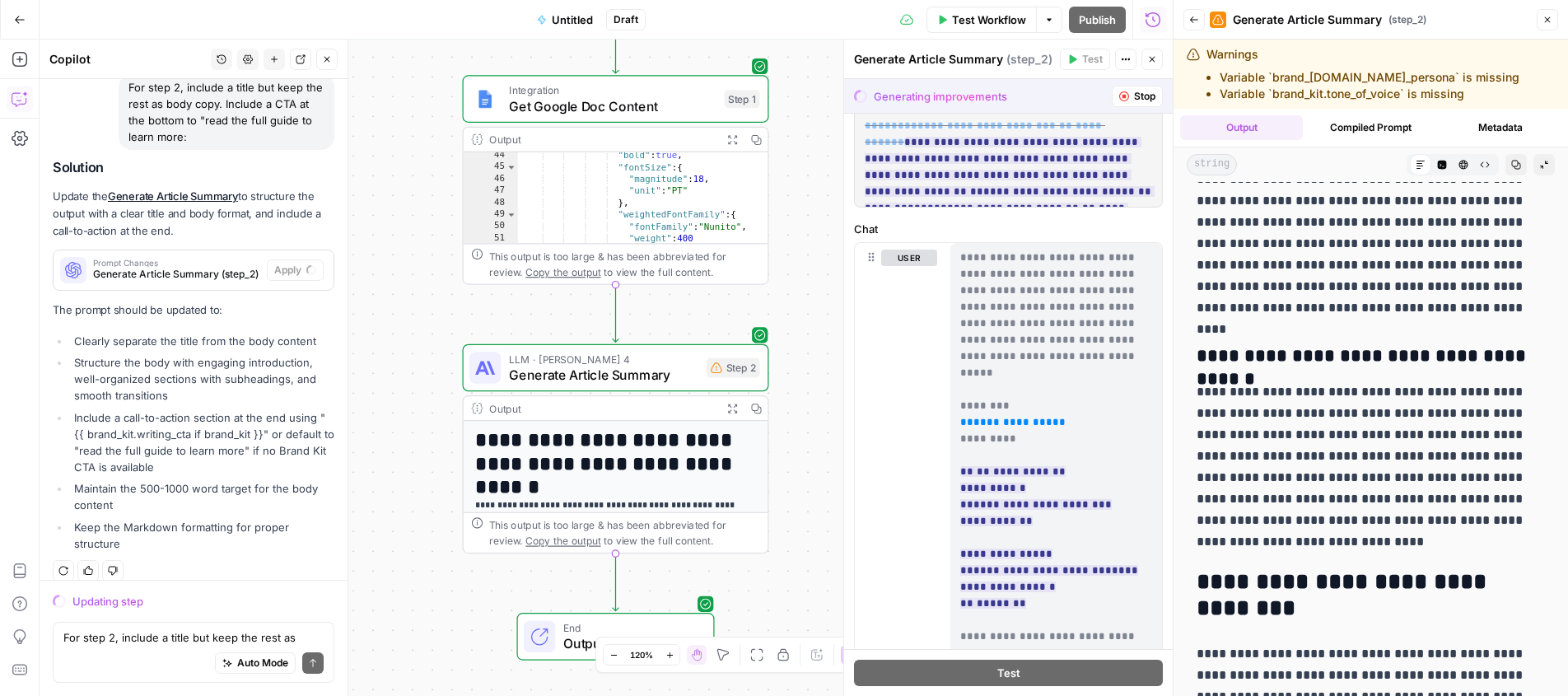
scroll to position [138, 0]
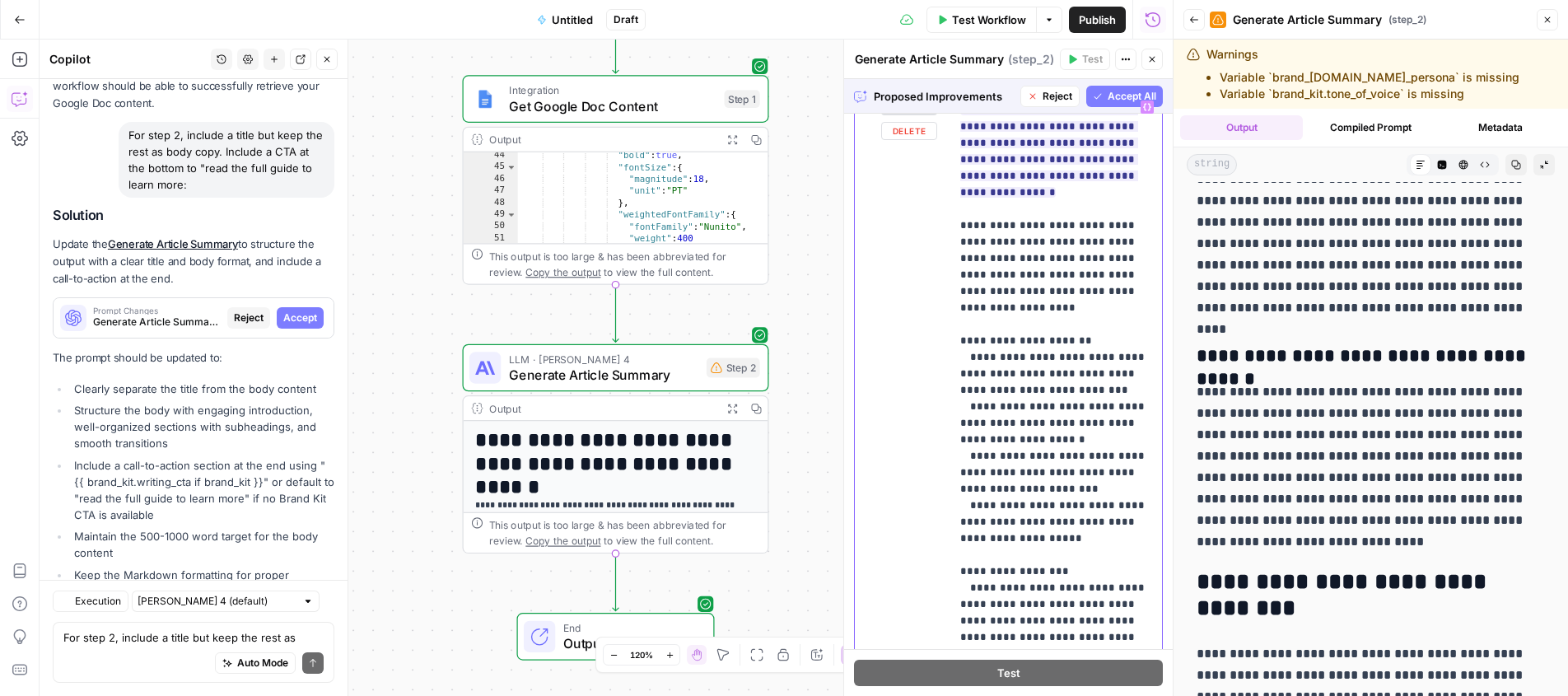
scroll to position [1761, 0]
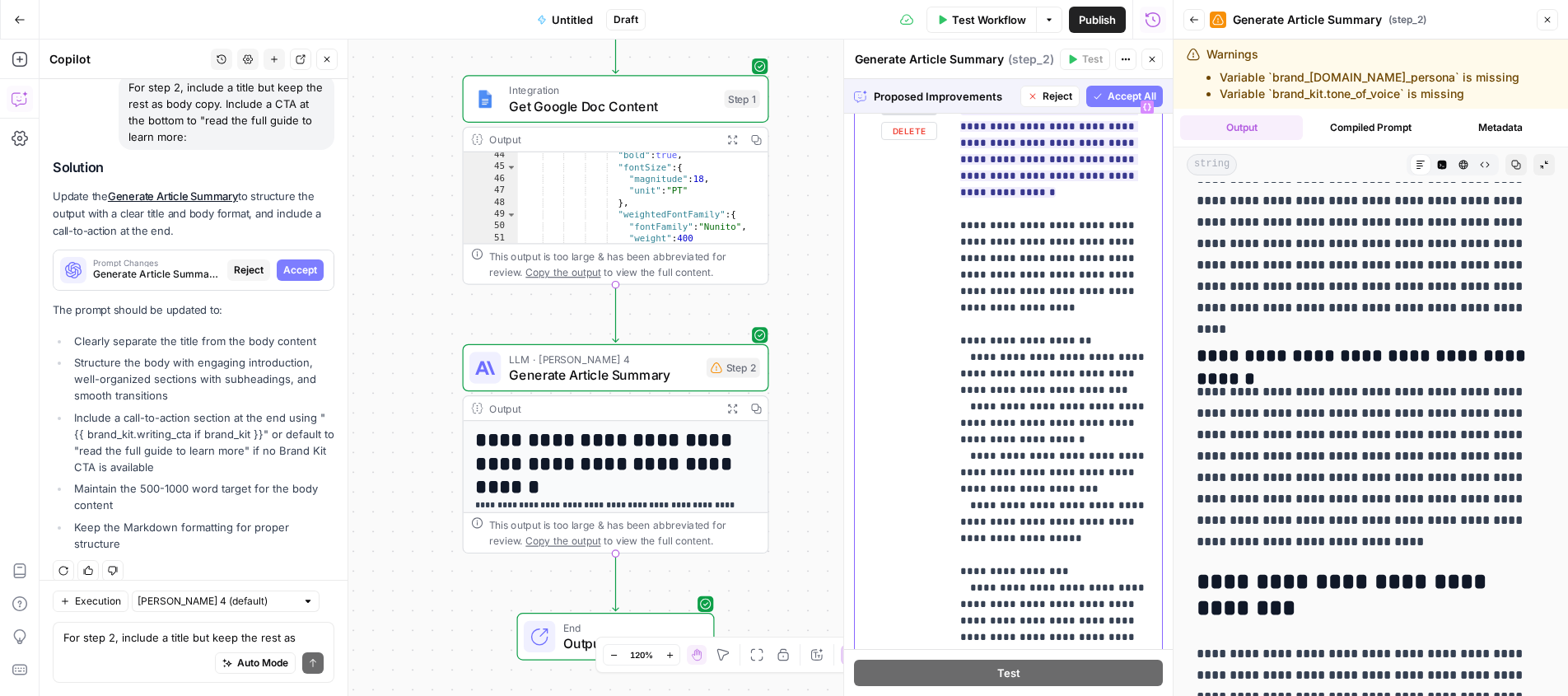
drag, startPoint x: 976, startPoint y: 325, endPoint x: 1094, endPoint y: 458, distance: 177.8
click at [1094, 458] on p "**********" at bounding box center [1056, 695] width 192 height 2208
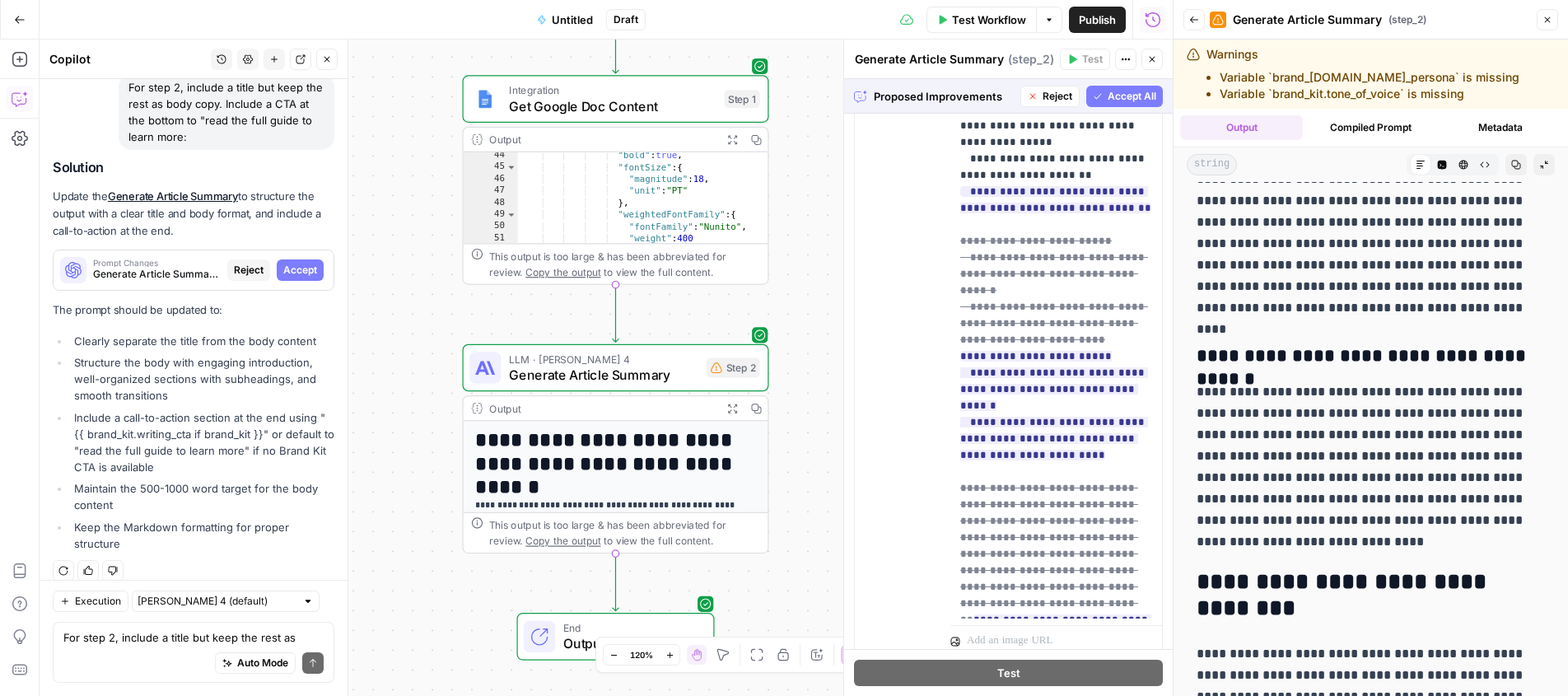
scroll to position [444, 0]
click at [1122, 95] on span "Accept All" at bounding box center [1132, 95] width 48 height 15
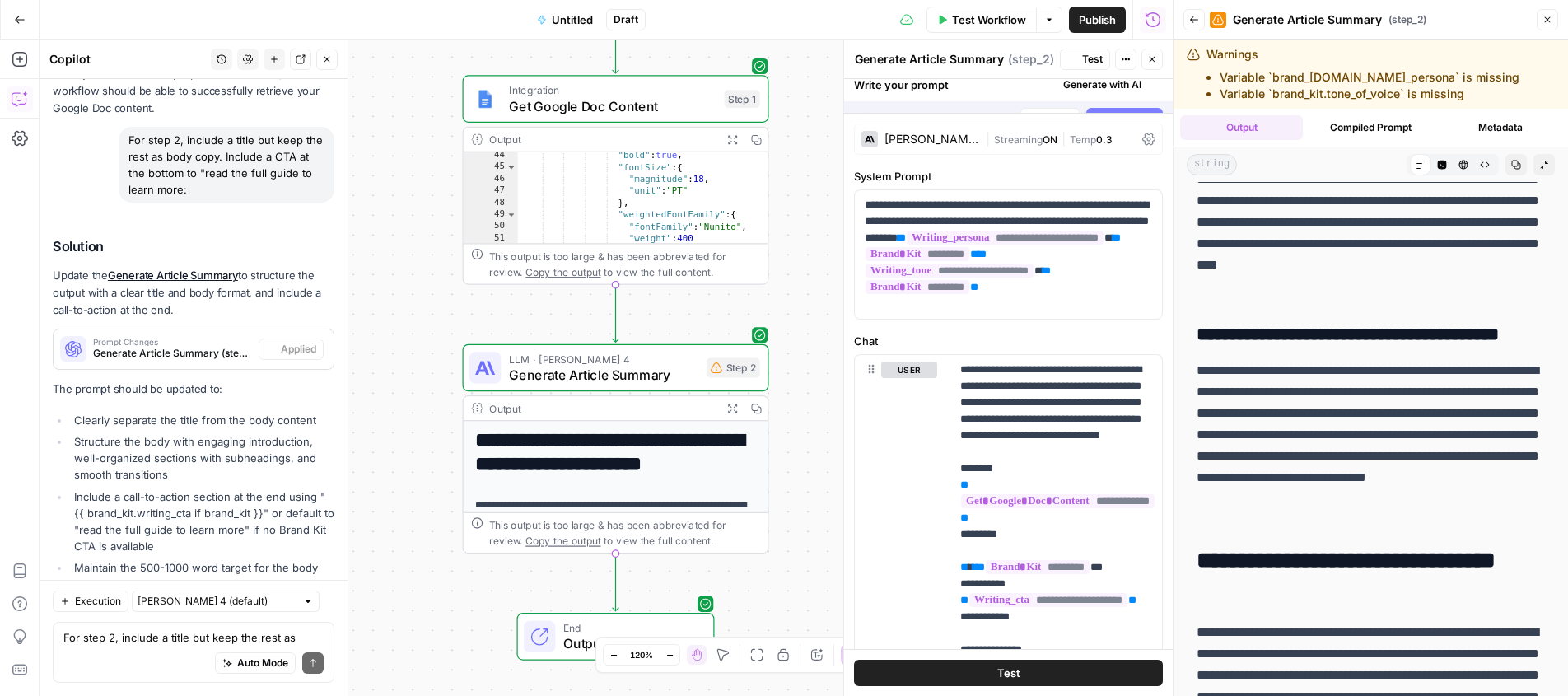
scroll to position [0, 0]
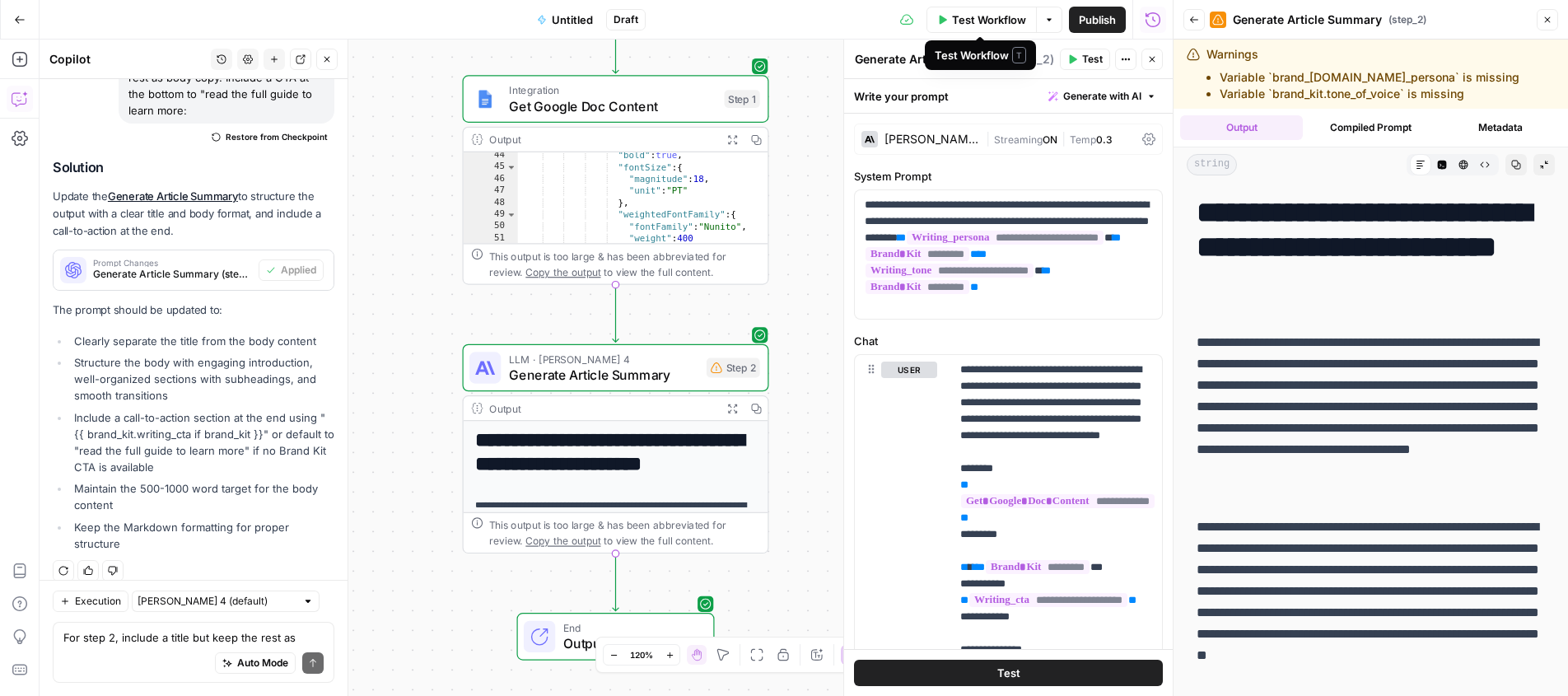
click at [973, 18] on span "Test Workflow" at bounding box center [988, 20] width 74 height 17
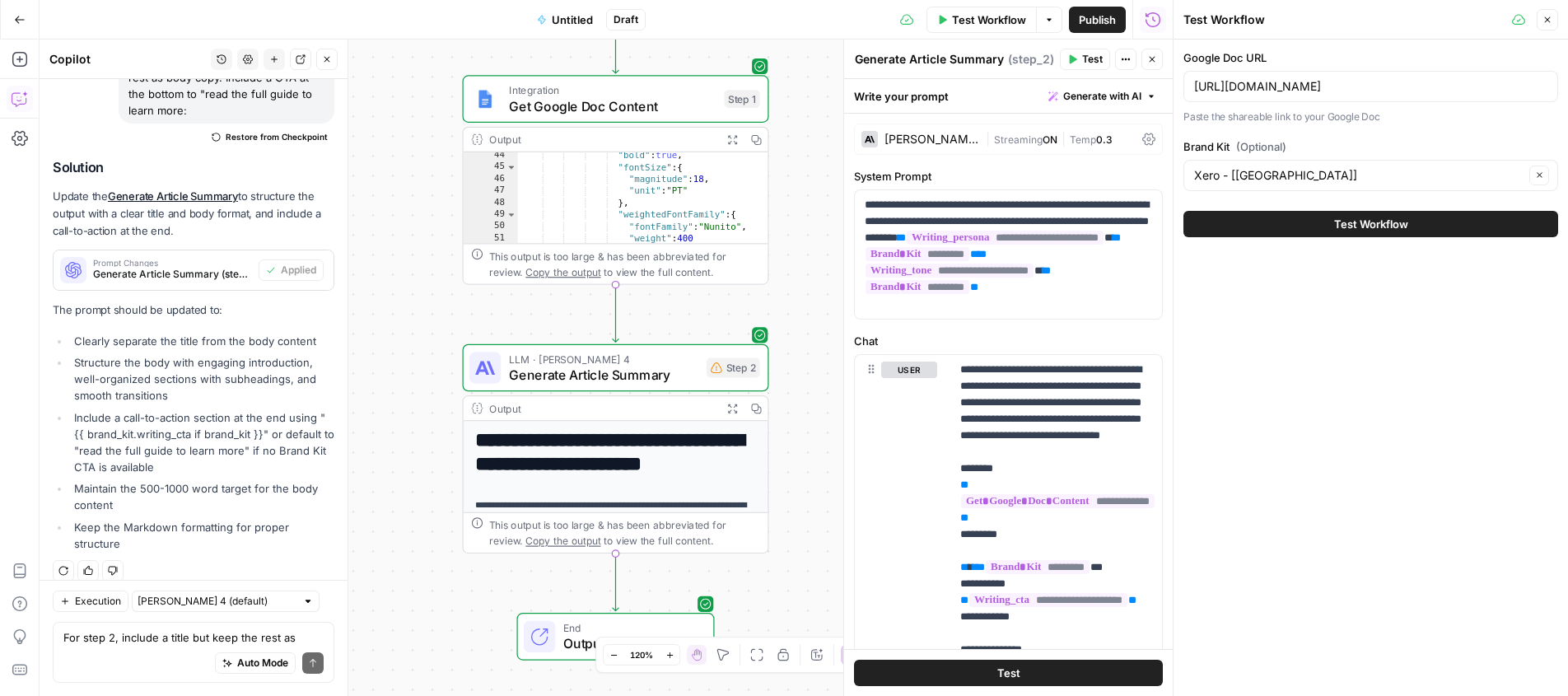
click at [1275, 220] on button "Test Workflow" at bounding box center [1371, 223] width 375 height 27
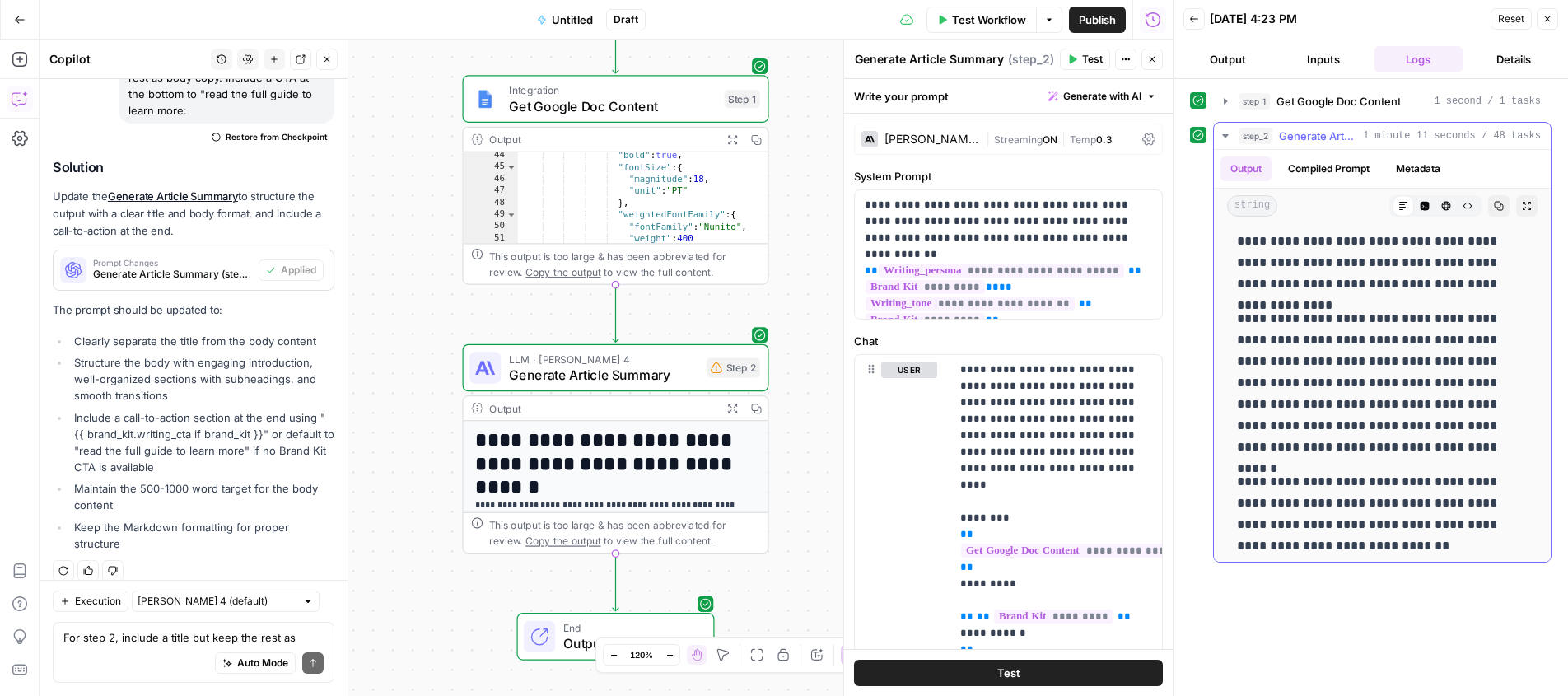
scroll to position [5902, 0]
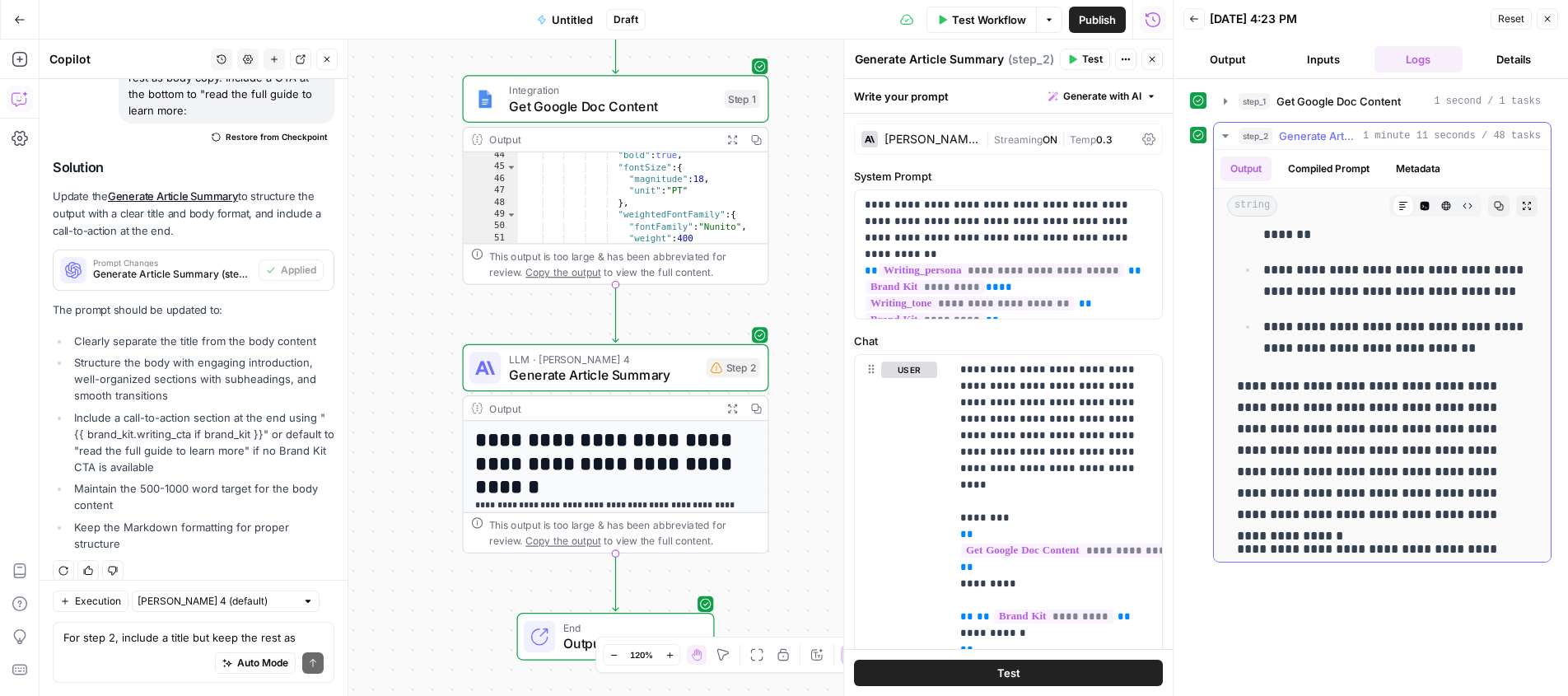
scroll to position [0, 0]
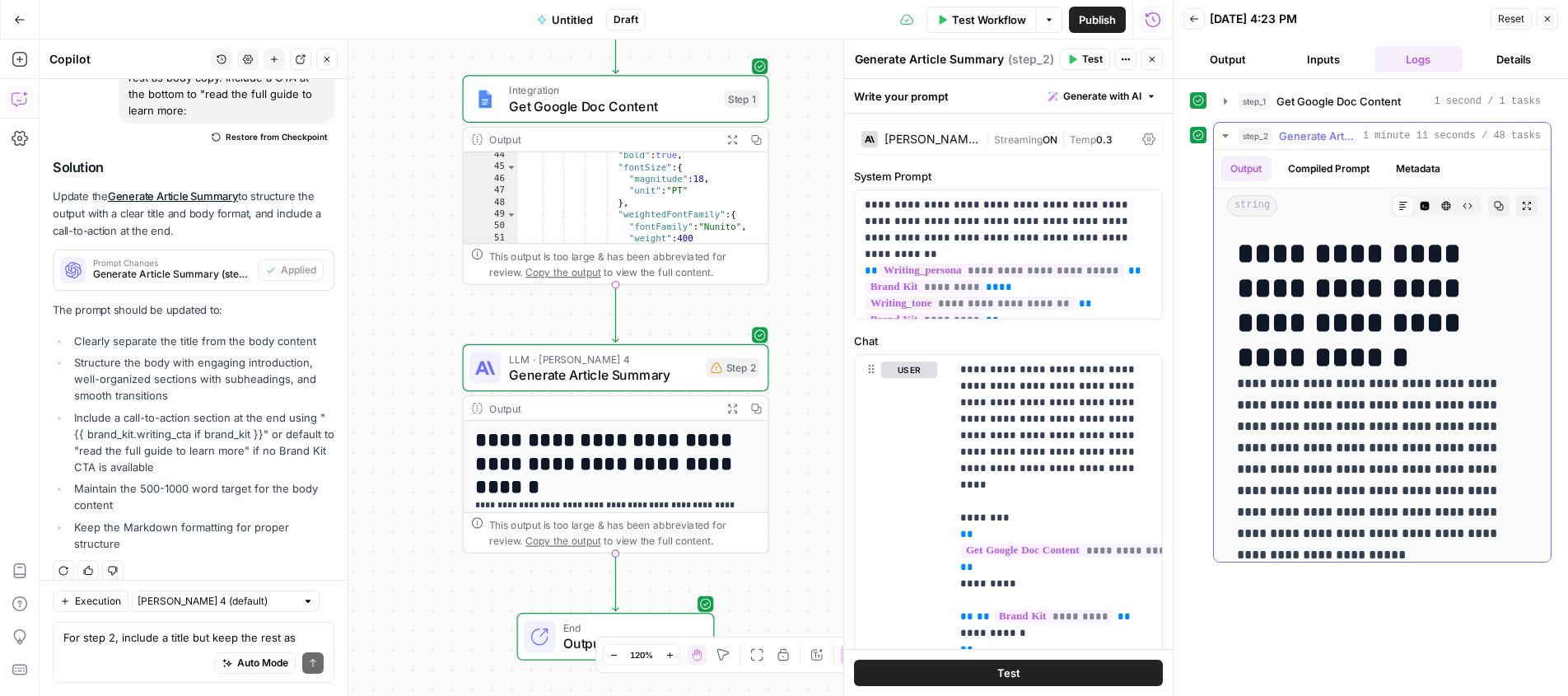
drag, startPoint x: 1514, startPoint y: 539, endPoint x: 1285, endPoint y: 379, distance: 279.4
click at [1495, 205] on icon "button" at bounding box center [1499, 206] width 10 height 10
click at [1369, 301] on h1 "**********" at bounding box center [1382, 287] width 290 height 103
click at [1497, 205] on icon "button" at bounding box center [1499, 206] width 10 height 10
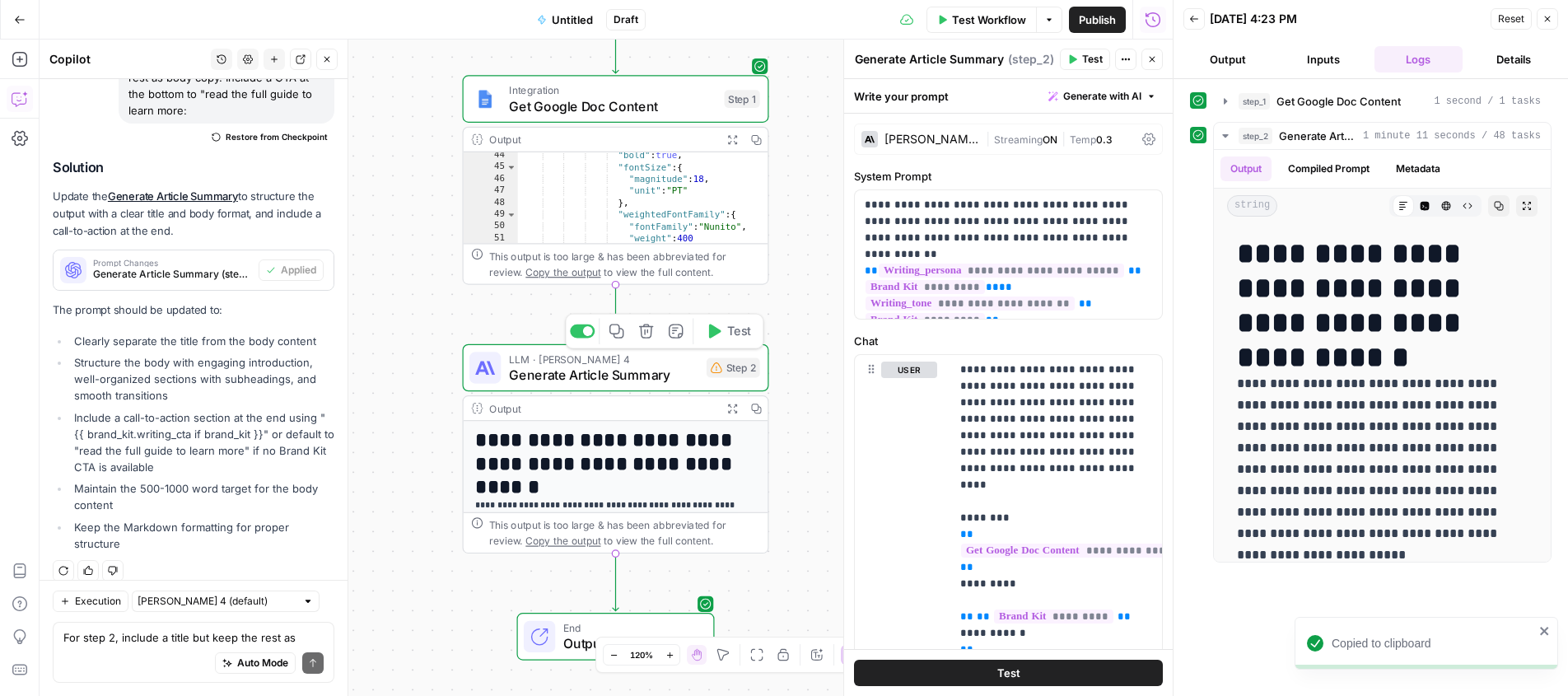
click at [639, 360] on span "LLM · Claude Sonnet 4" at bounding box center [603, 359] width 189 height 16
click at [647, 376] on span "Generate Article Summary" at bounding box center [603, 375] width 189 height 20
click at [642, 365] on span "Generate Article Summary" at bounding box center [603, 375] width 189 height 20
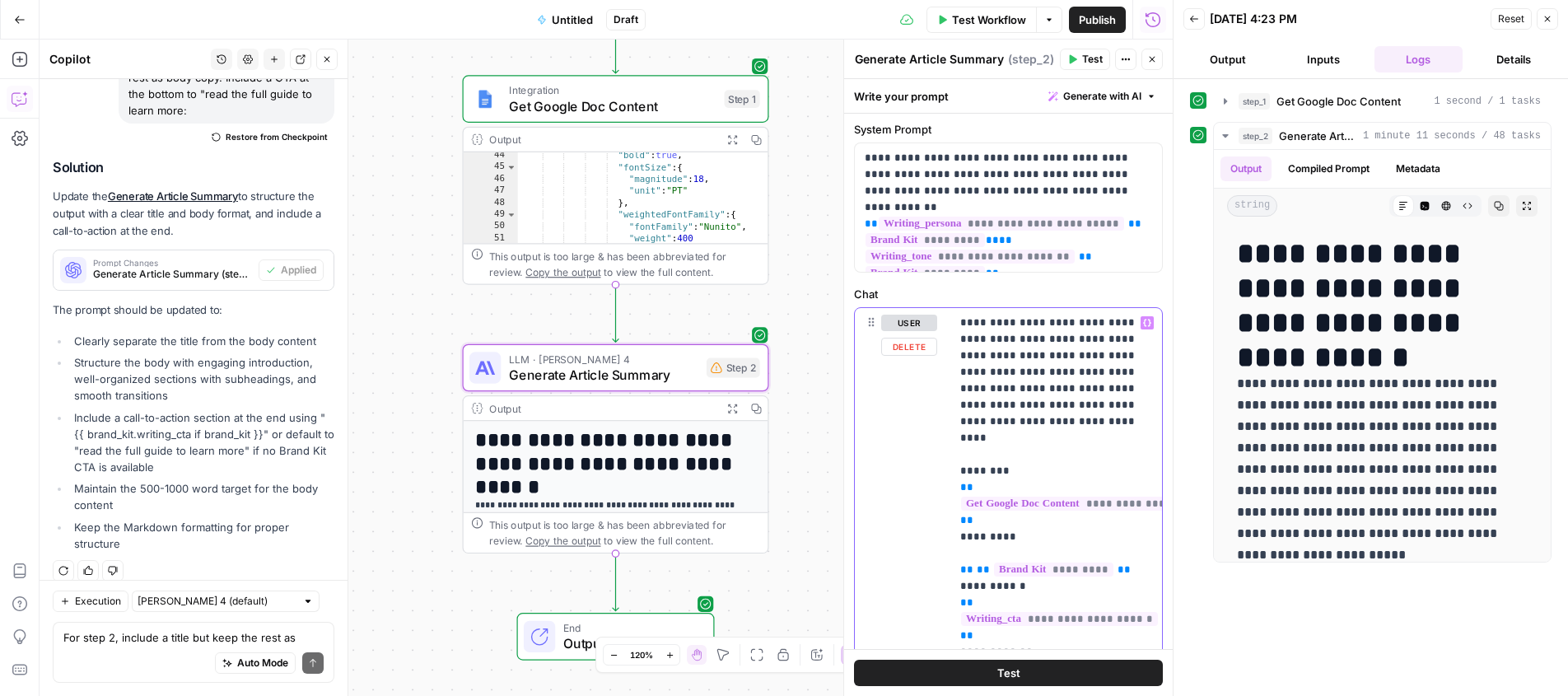
drag, startPoint x: 1113, startPoint y: 407, endPoint x: 1013, endPoint y: 403, distance: 100.1
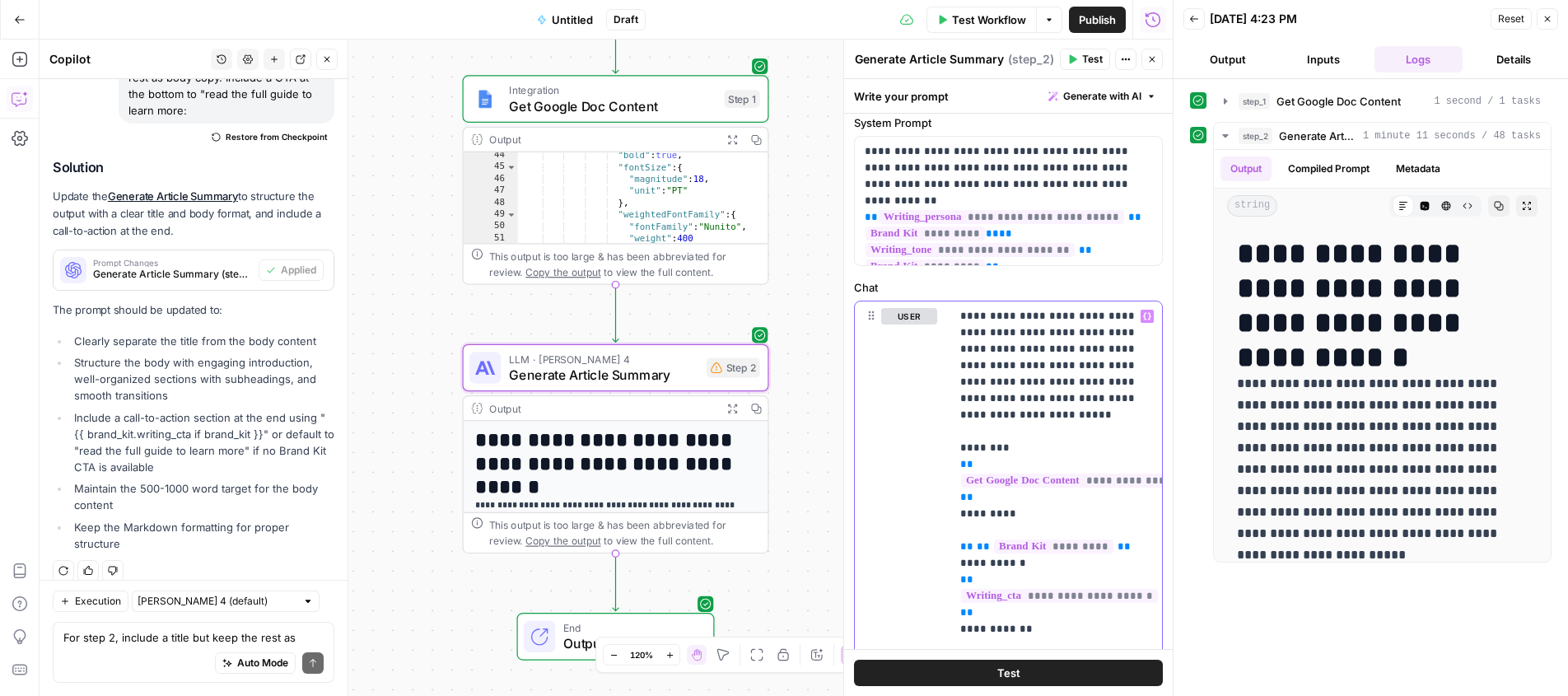
scroll to position [58, 0]
click at [1086, 58] on span "Test" at bounding box center [1093, 59] width 21 height 15
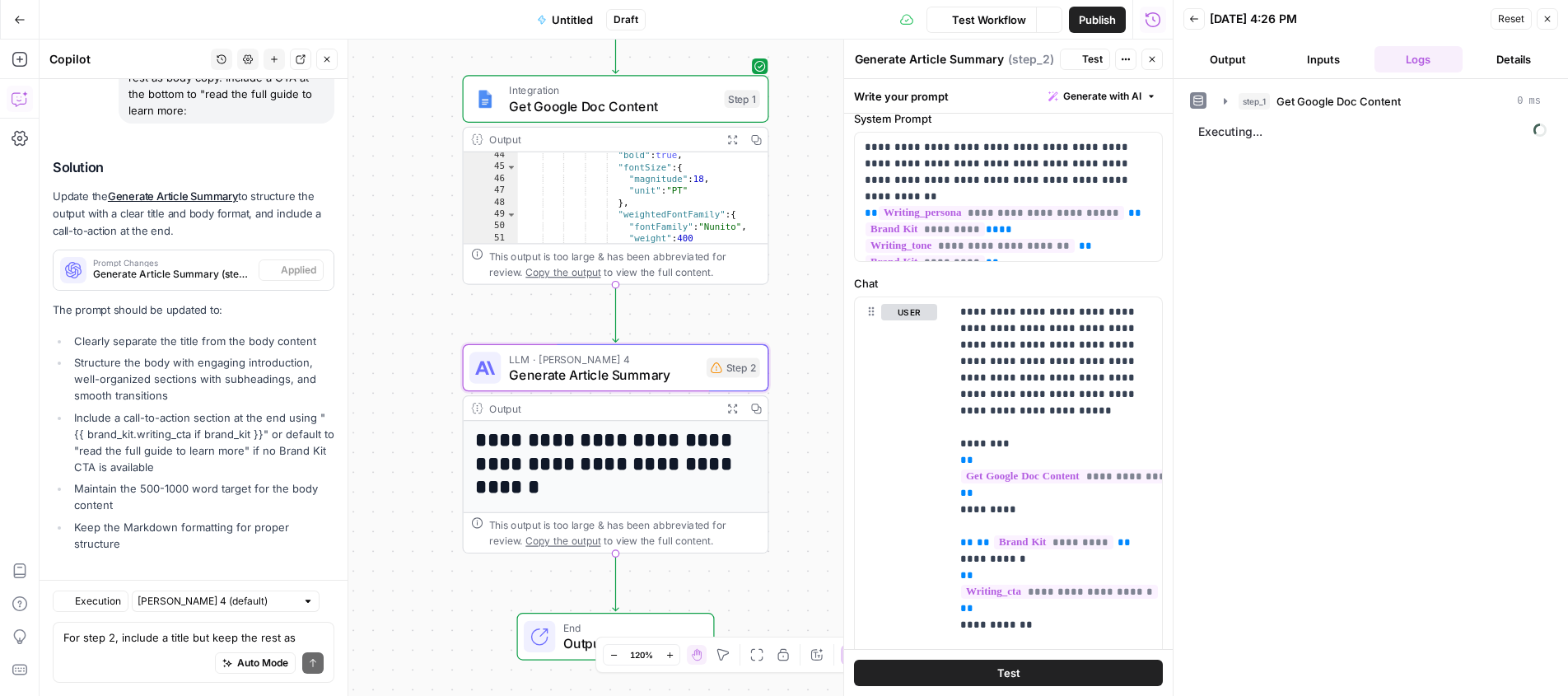
scroll to position [1841, 0]
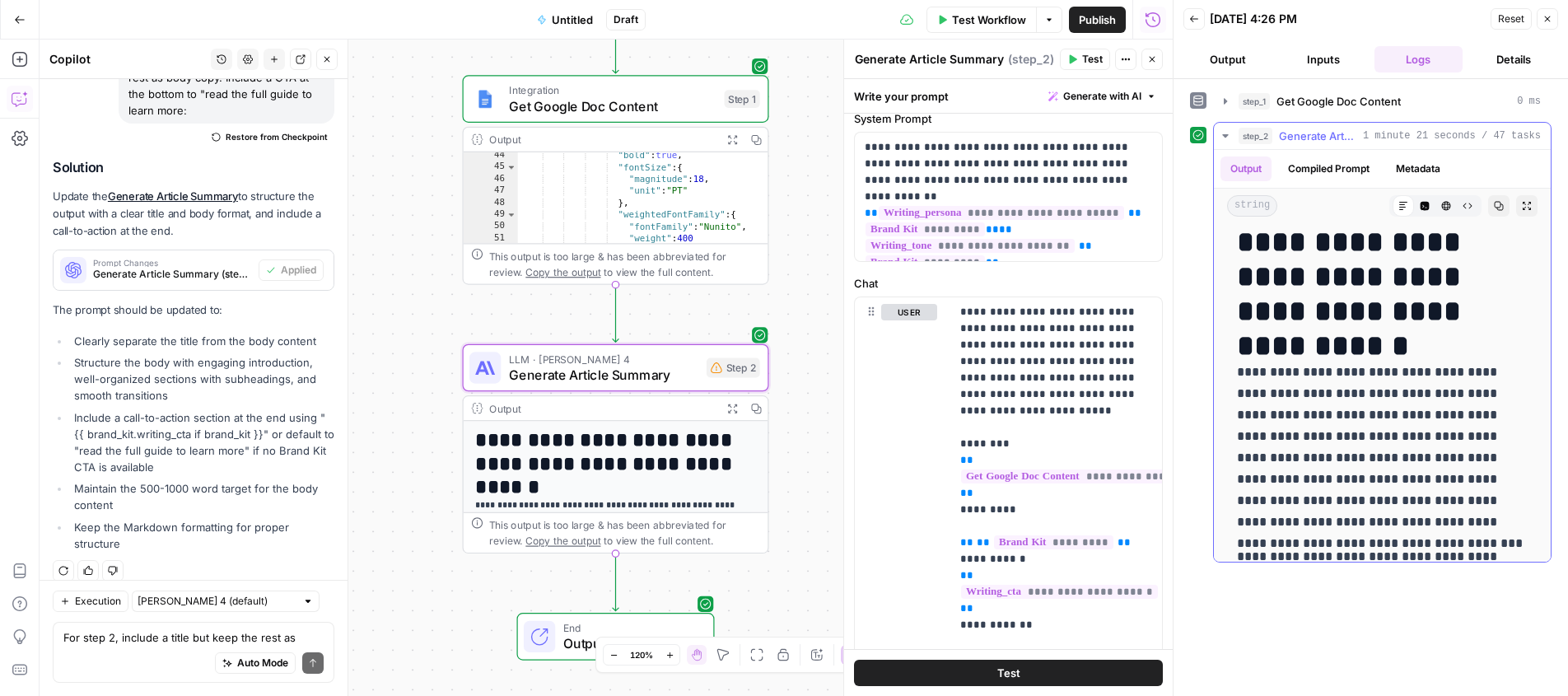
click at [1497, 209] on icon "button" at bounding box center [1499, 206] width 10 height 10
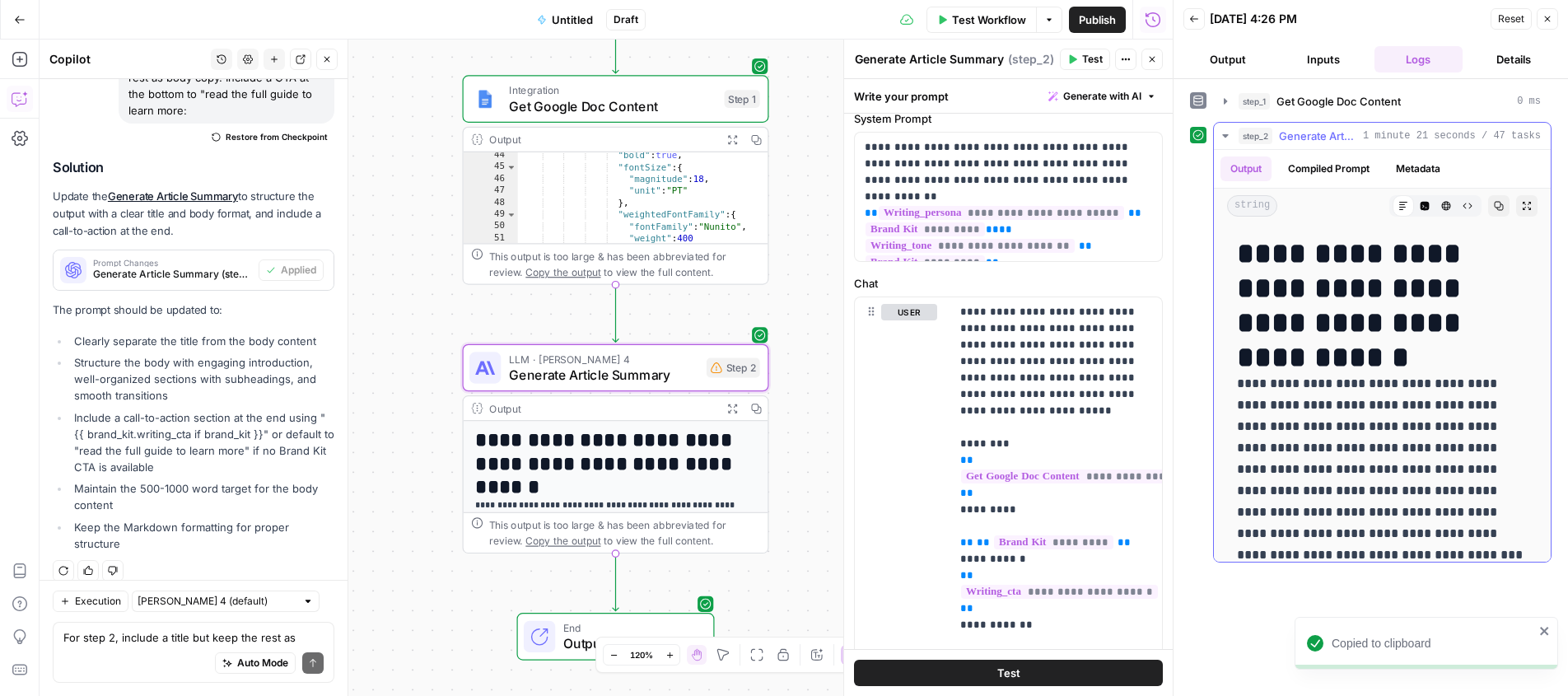
scroll to position [2, 0]
click at [1527, 210] on icon "button" at bounding box center [1528, 206] width 10 height 10
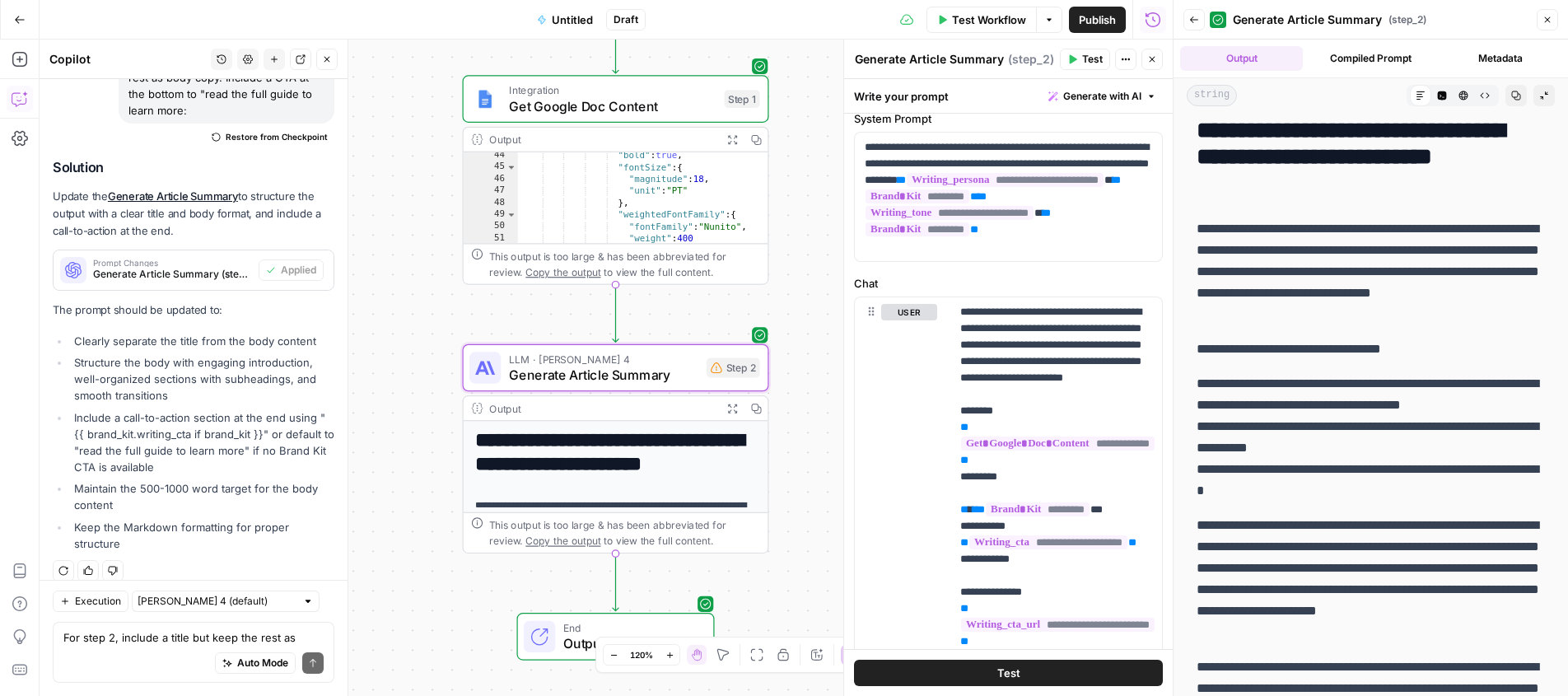
scroll to position [478, 0]
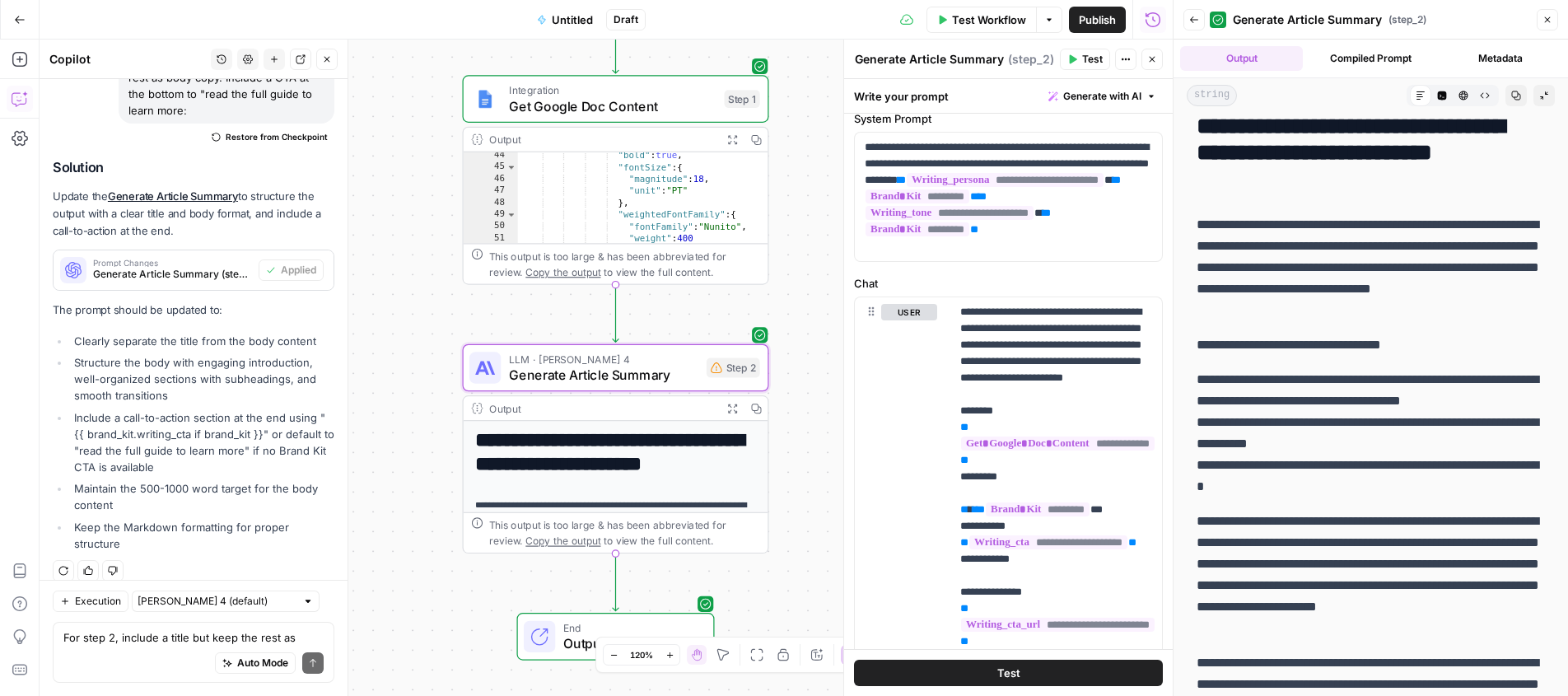
click at [1516, 95] on icon "button" at bounding box center [1517, 95] width 10 height 10
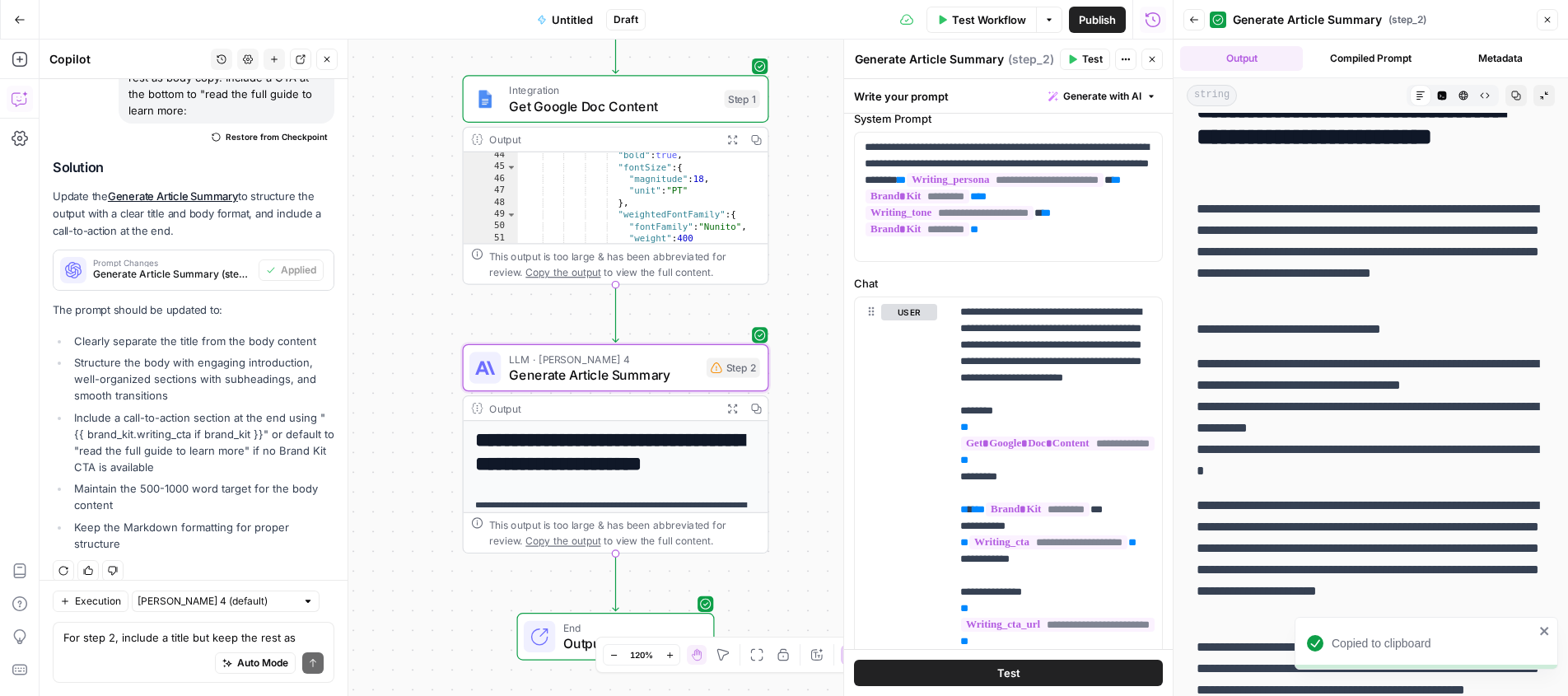
scroll to position [491, 0]
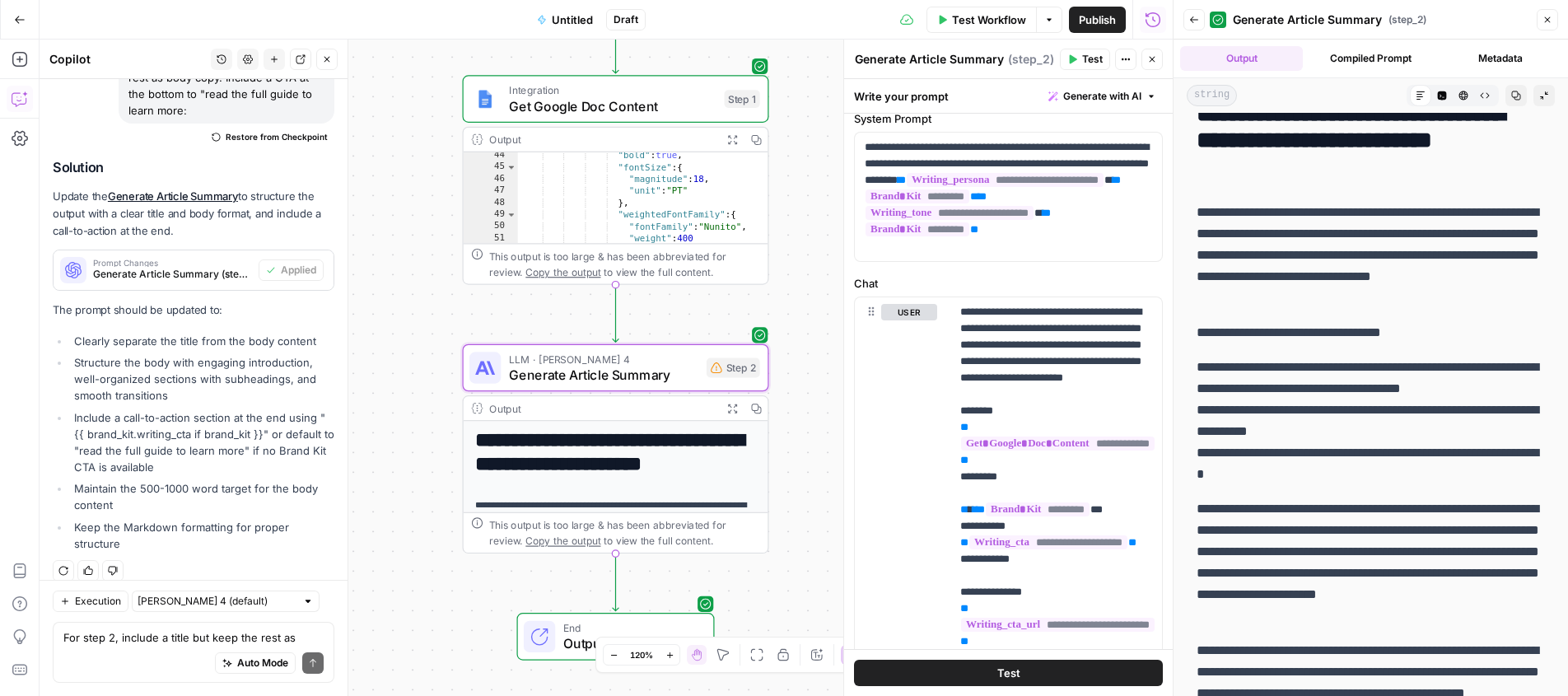
click at [152, 652] on div "Auto Mode Send" at bounding box center [193, 664] width 260 height 36
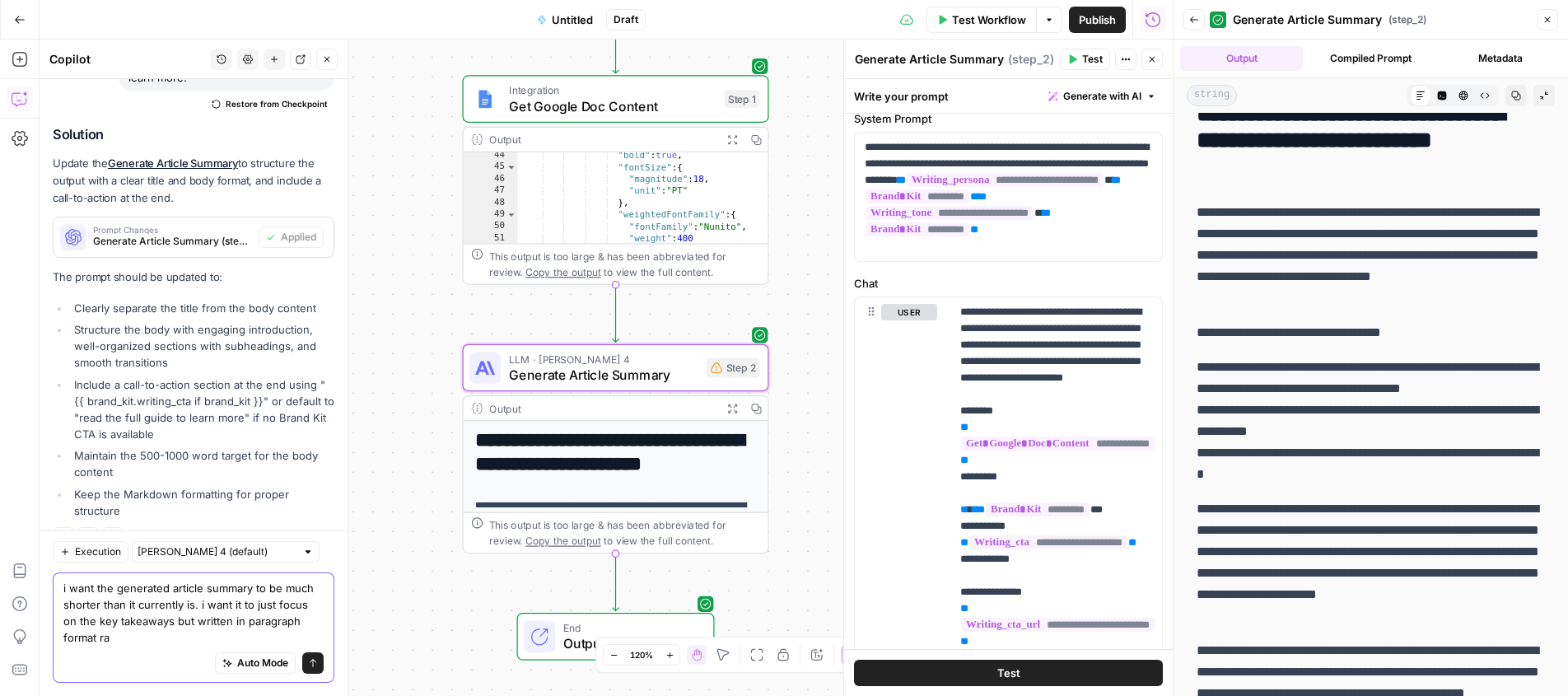
scroll to position [1890, 0]
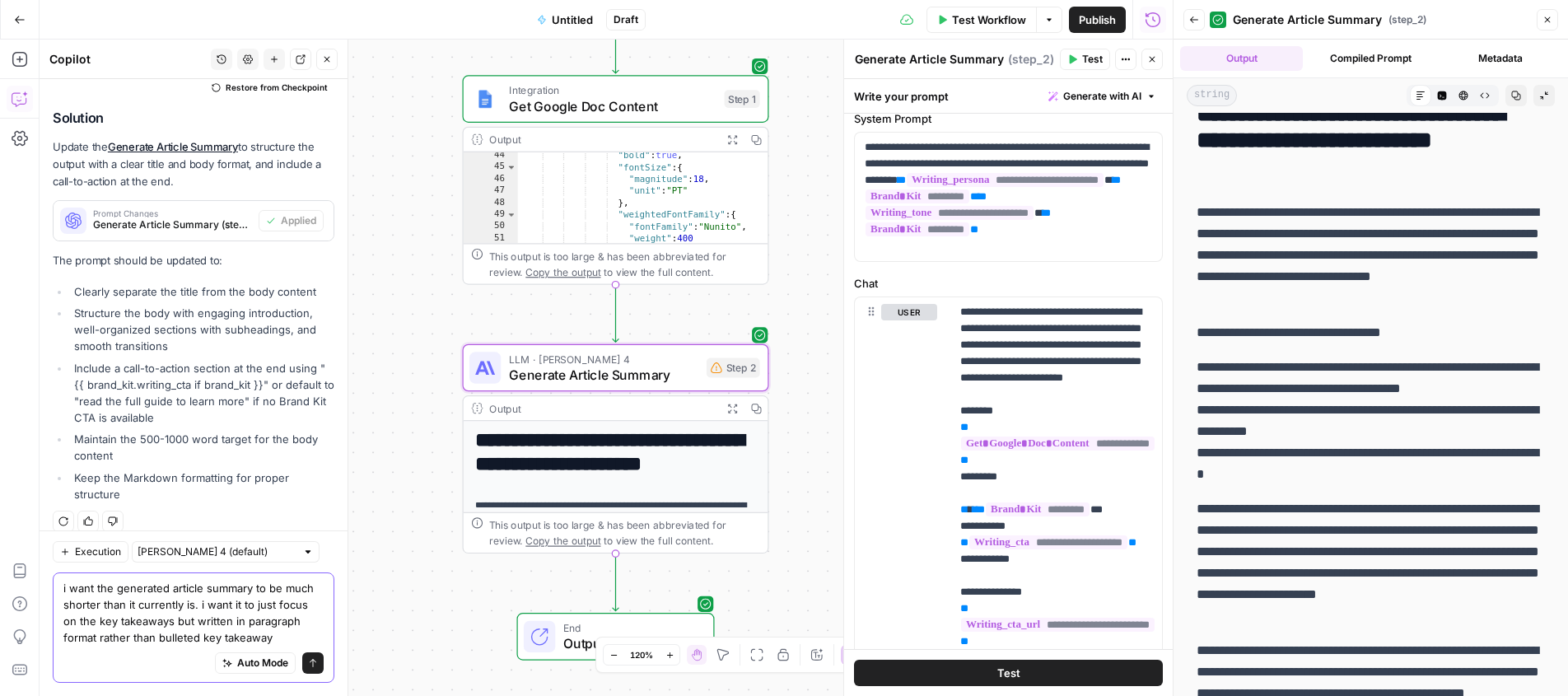
type textarea "i want the generated article summary to be much shorter than it currently is. i…"
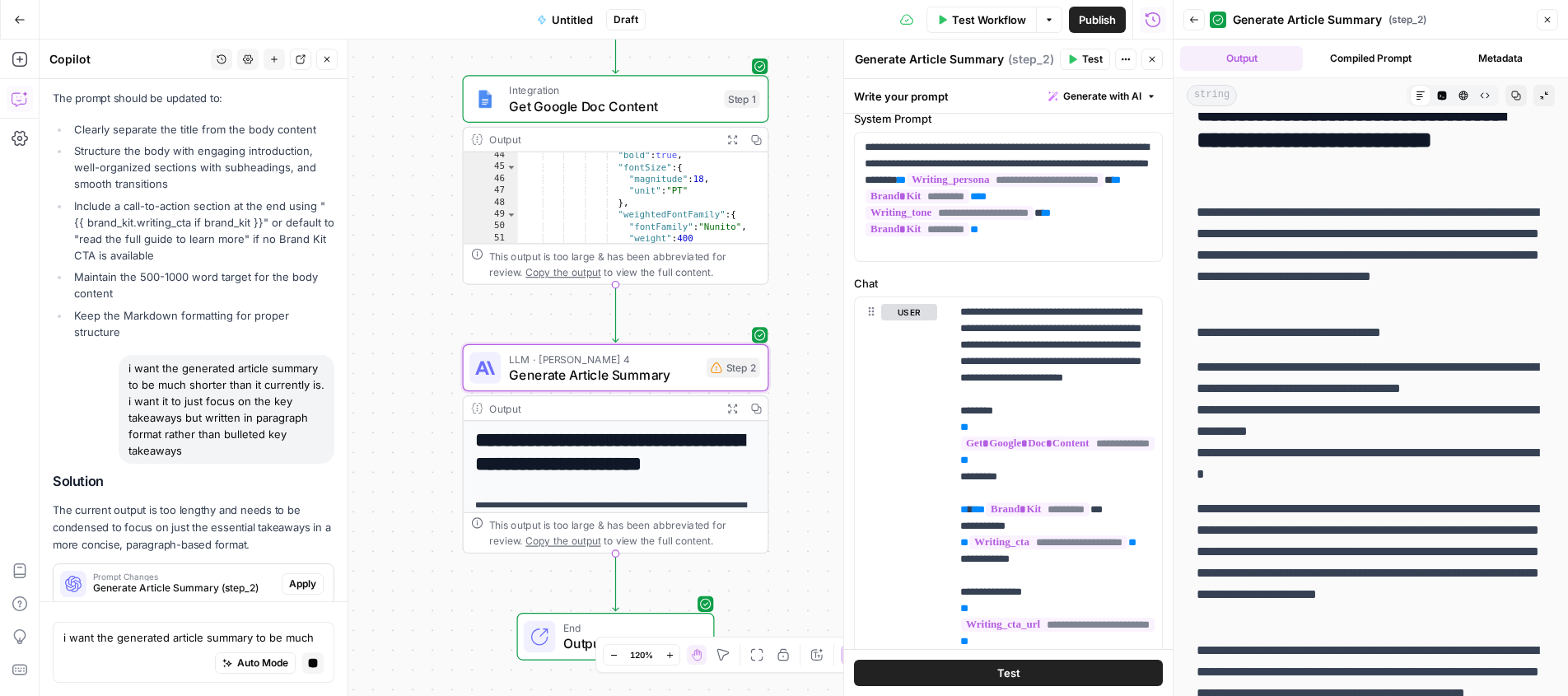
scroll to position [2100, 0]
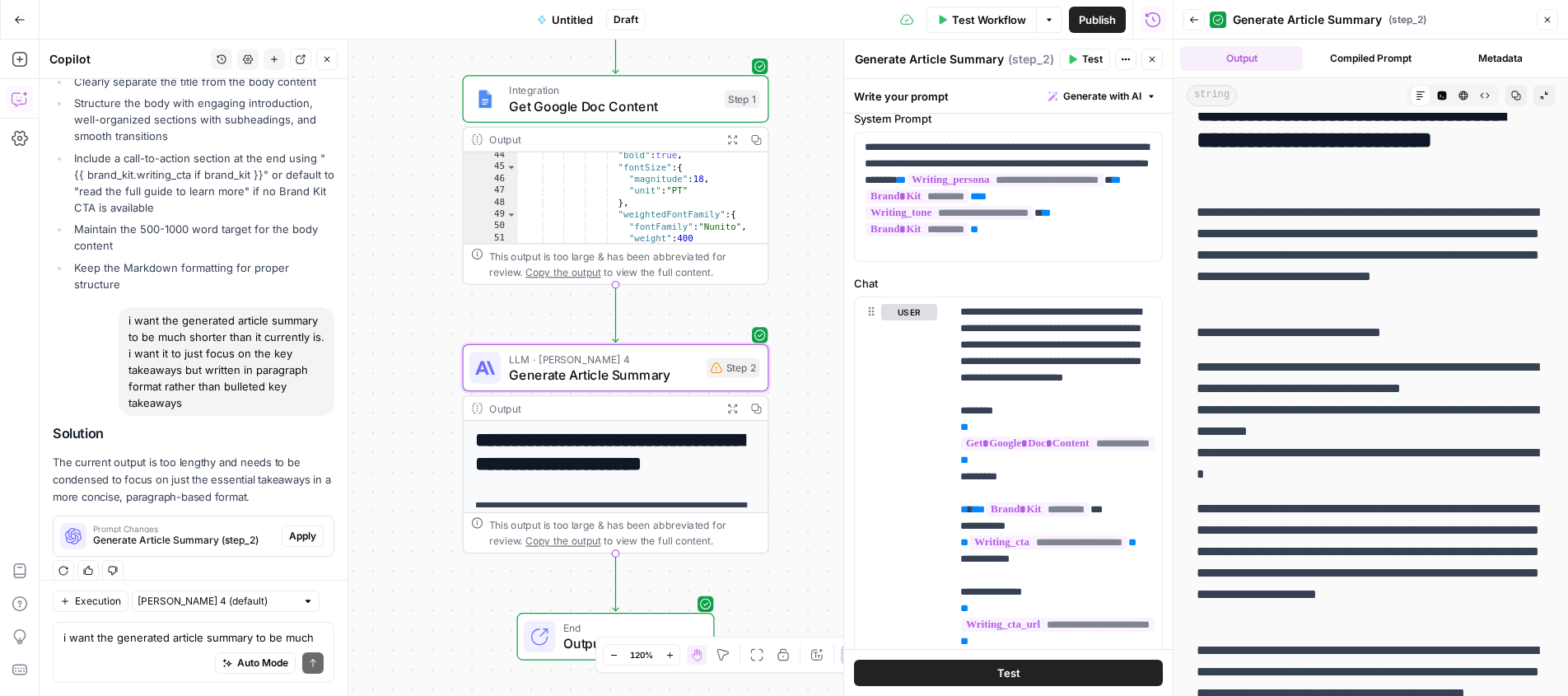
click at [290, 529] on span "Apply" at bounding box center [303, 536] width 28 height 15
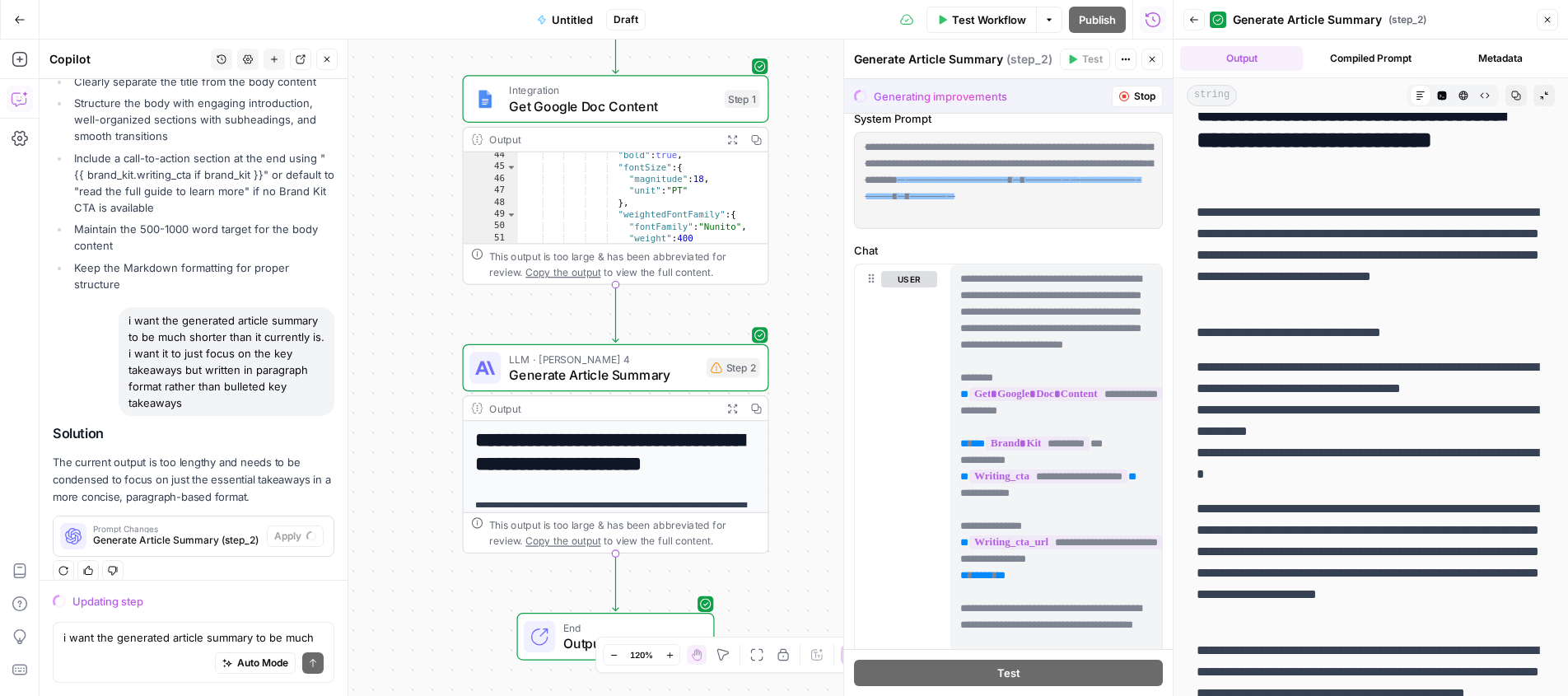
scroll to position [0, 0]
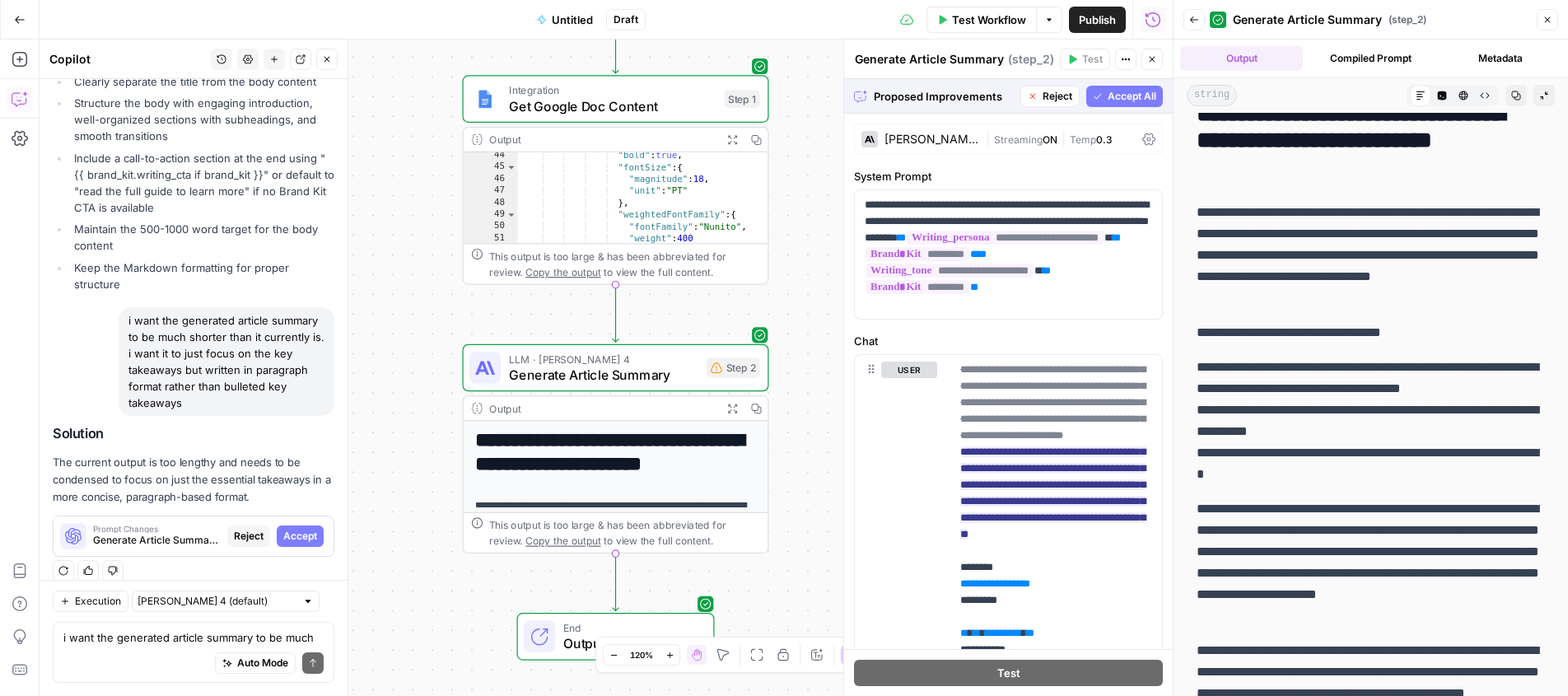
click at [1118, 95] on span "Accept All" at bounding box center [1132, 95] width 48 height 15
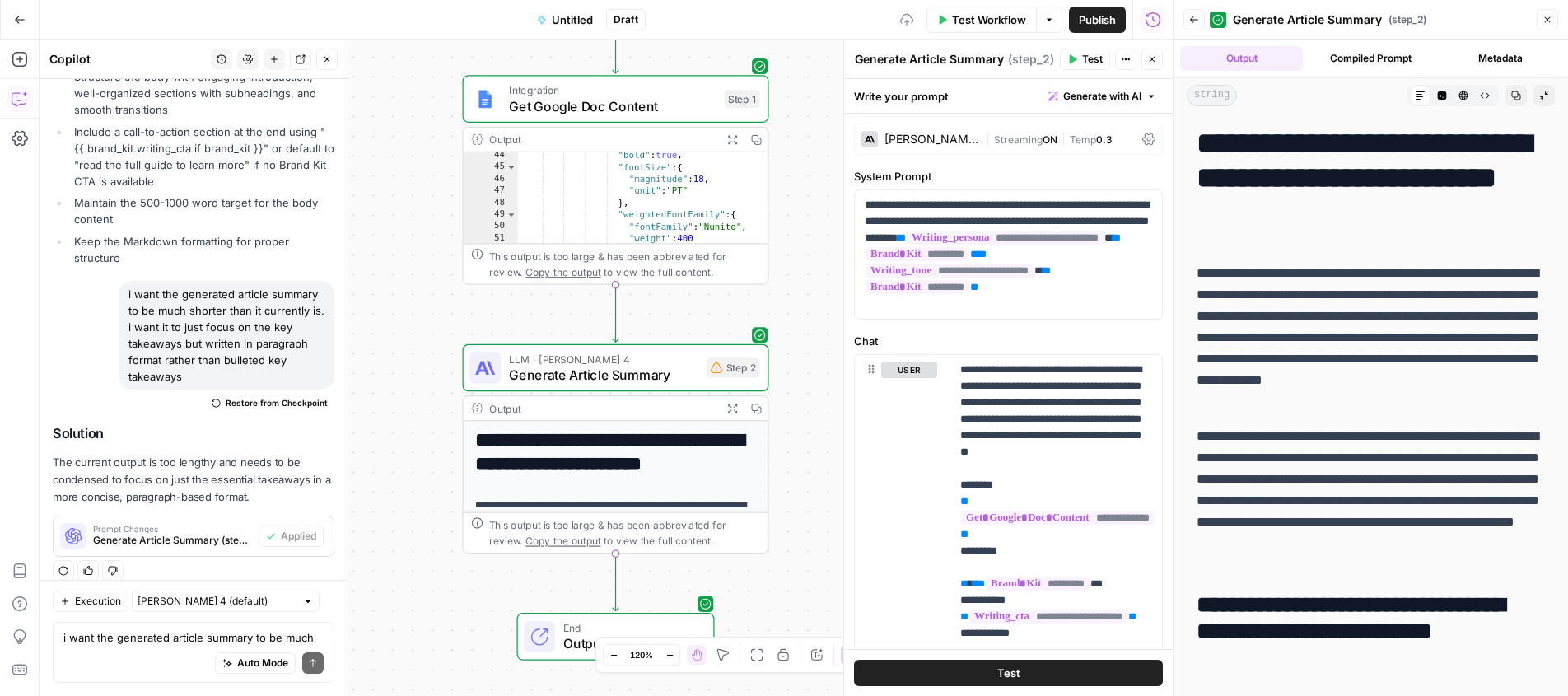
click at [1089, 65] on span "Test" at bounding box center [1093, 59] width 21 height 15
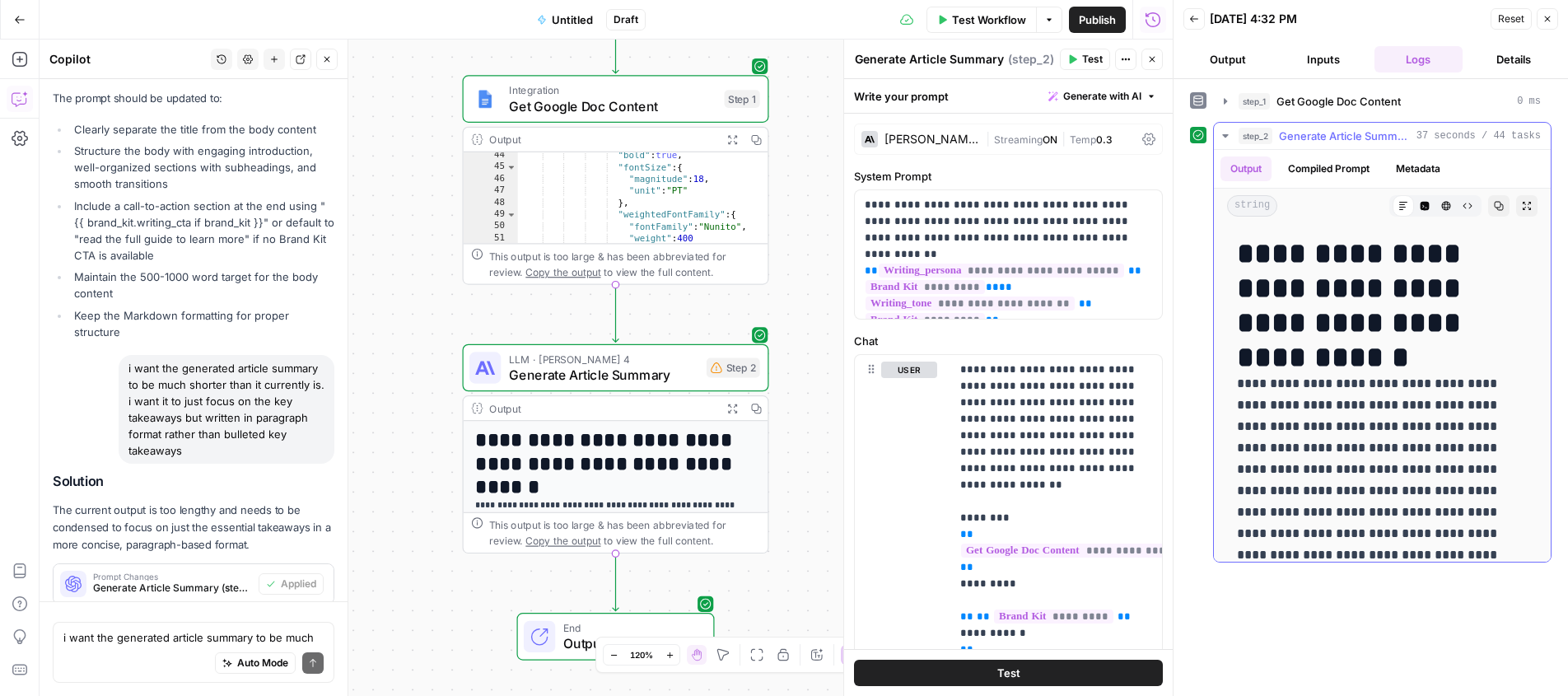
scroll to position [2126, 0]
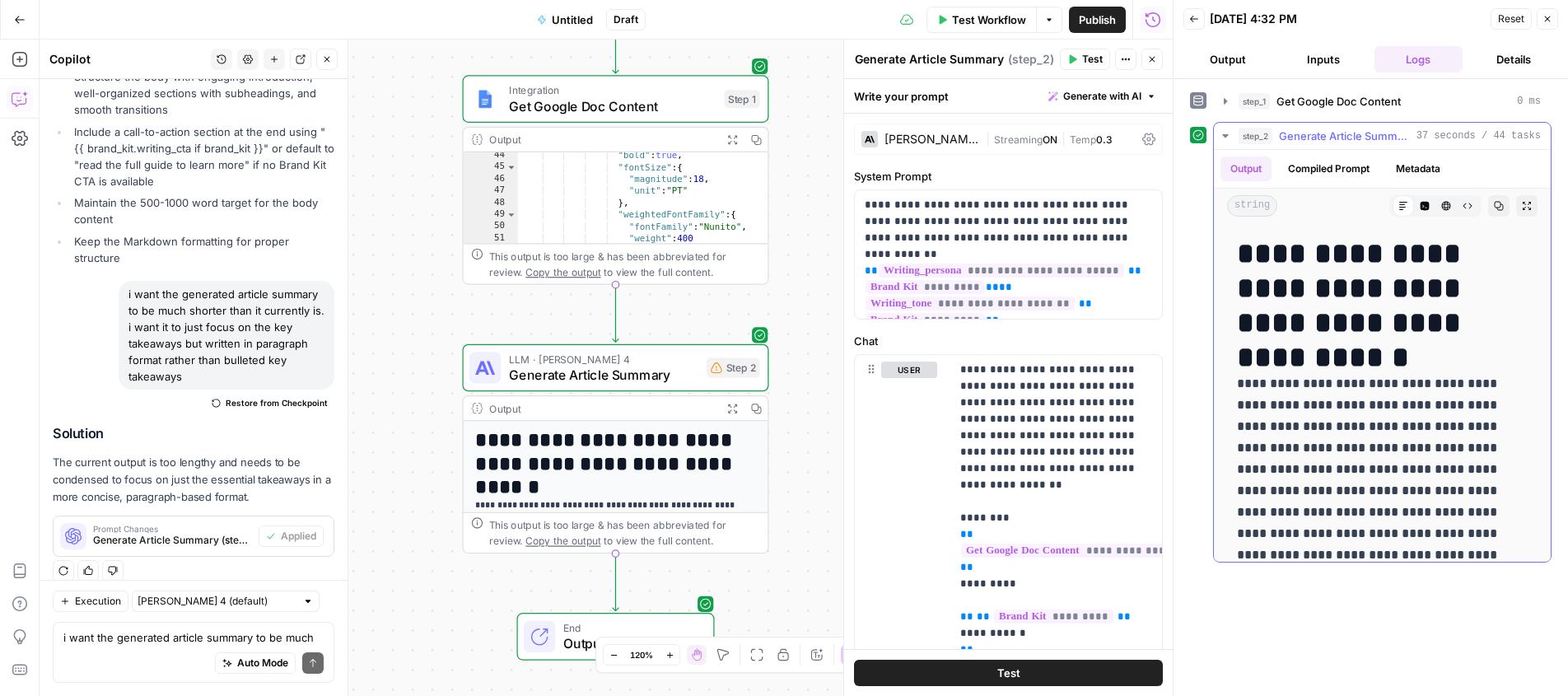
click at [1502, 205] on icon "button" at bounding box center [1499, 206] width 10 height 10
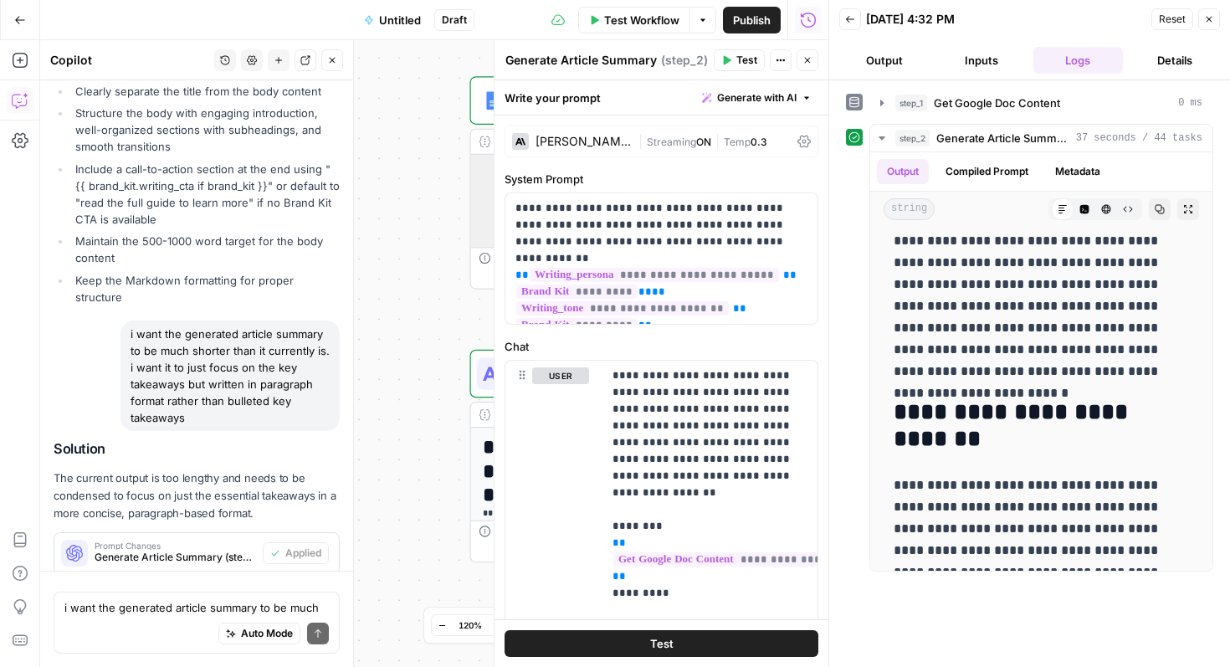
scroll to position [2200, 0]
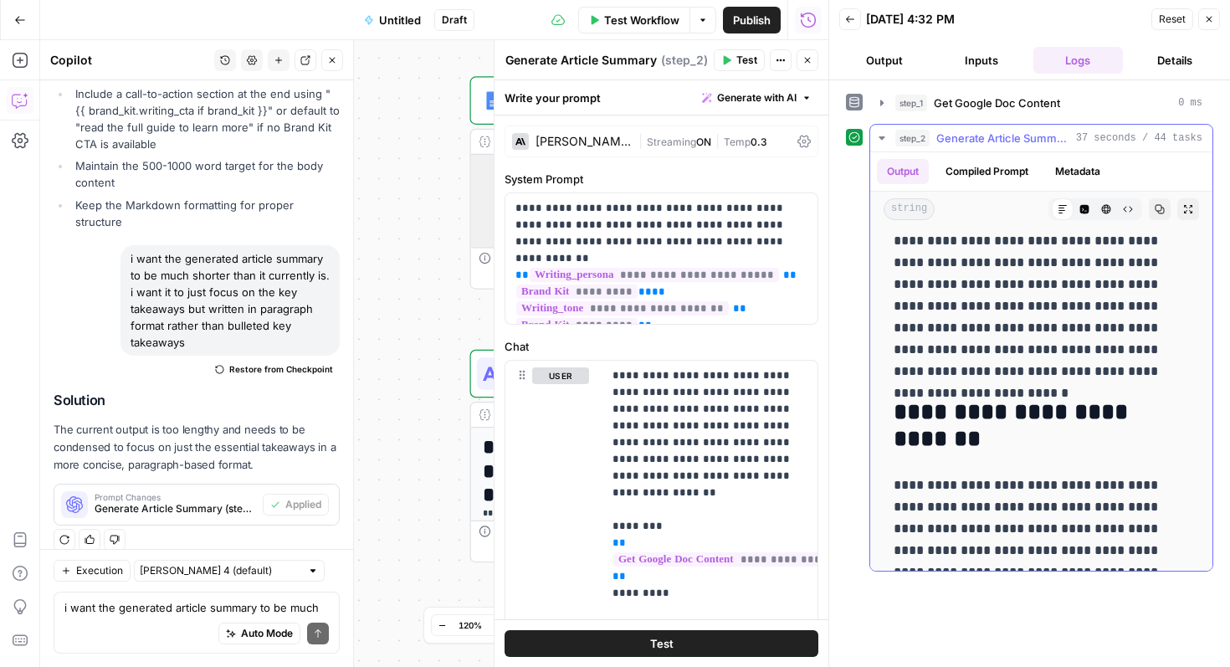
click at [1185, 206] on icon "button" at bounding box center [1188, 209] width 8 height 8
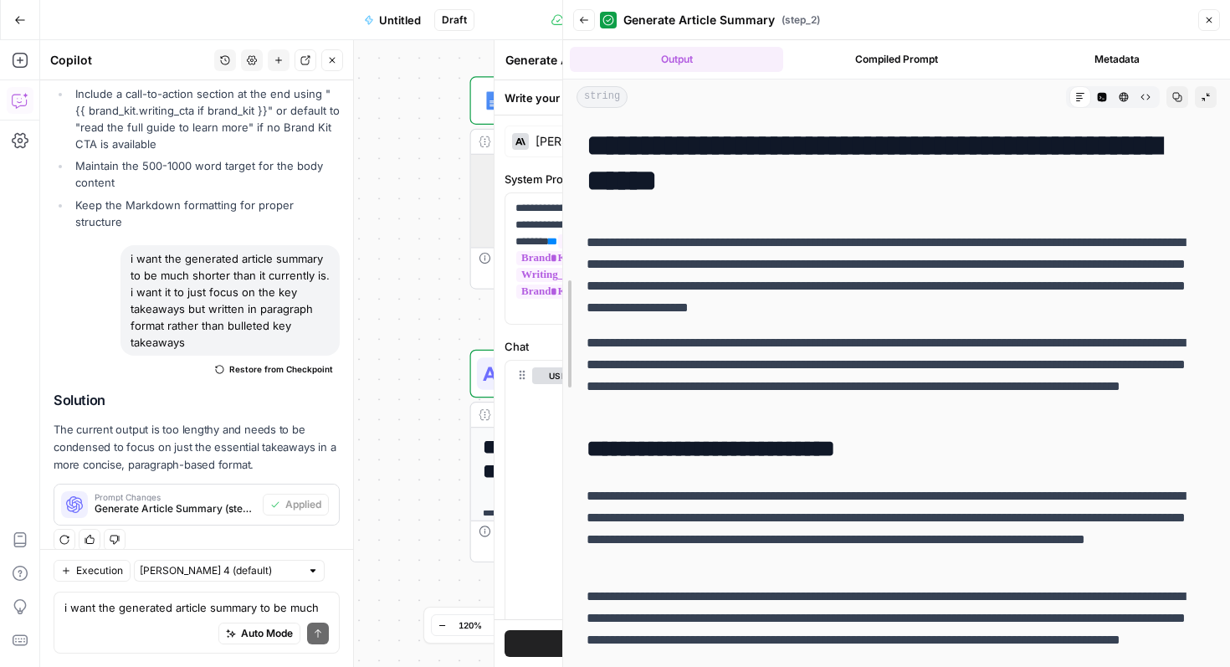
drag, startPoint x: 826, startPoint y: 326, endPoint x: 558, endPoint y: 305, distance: 268.7
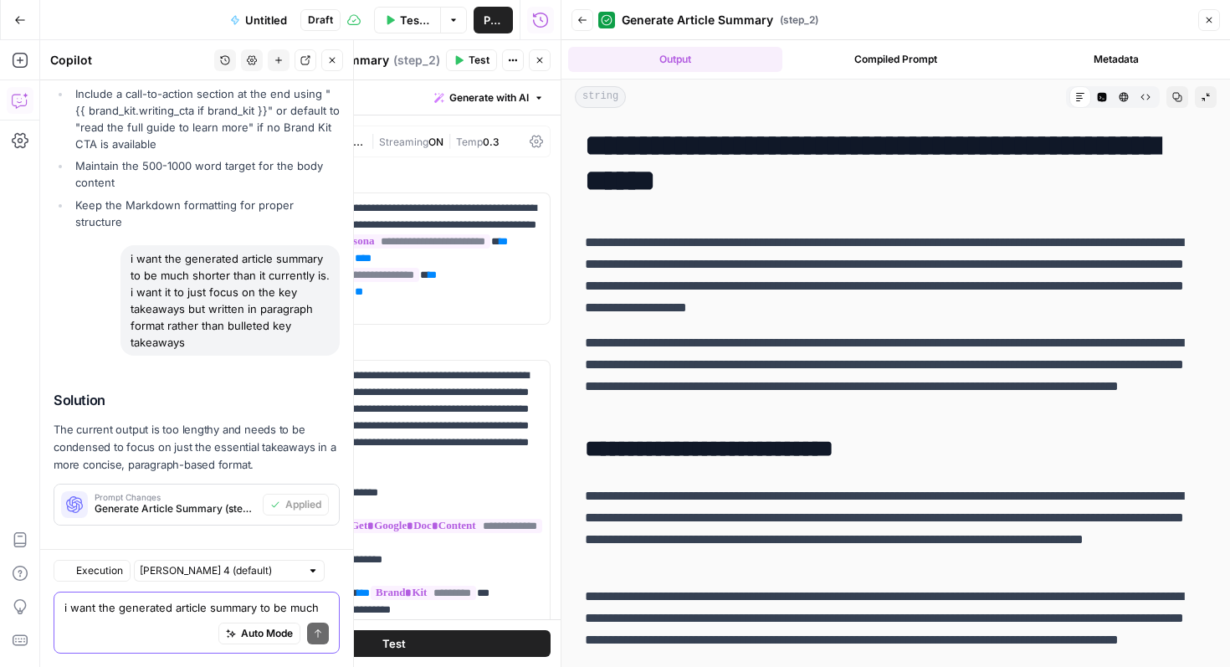
click at [93, 613] on textarea "i want the generated article summary to be much shorter than it currently is. i…" at bounding box center [196, 607] width 264 height 17
type textarea "This is still way too long. It needs to be shorter"
click at [316, 628] on icon "submit" at bounding box center [318, 633] width 10 height 10
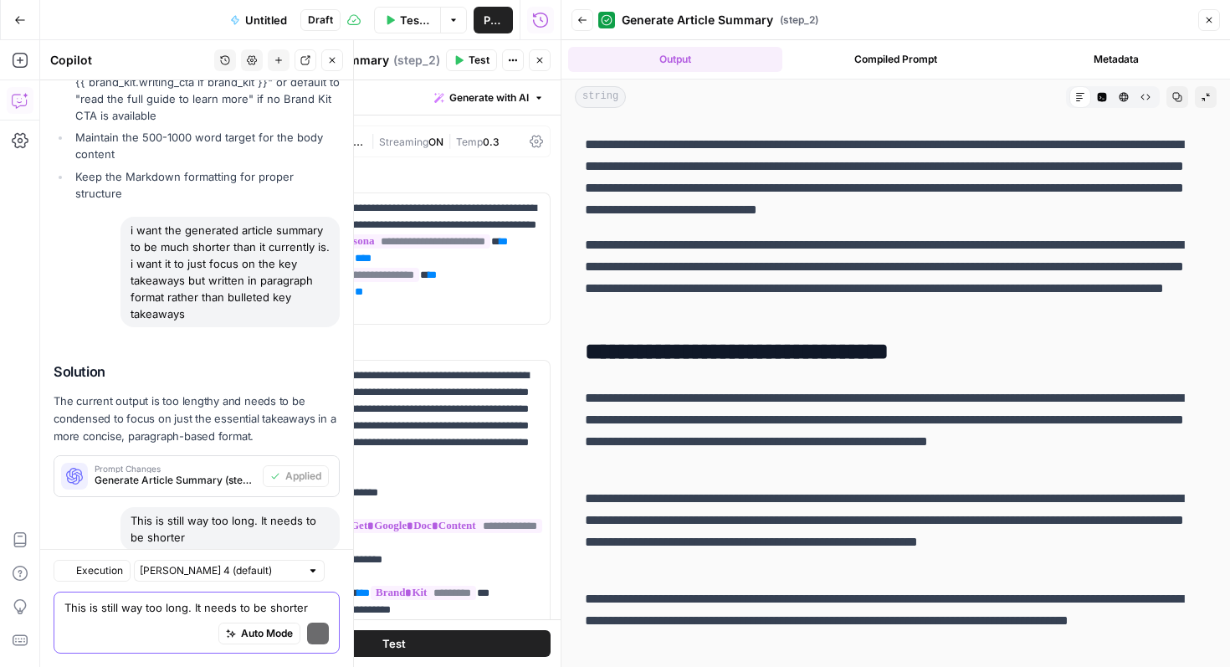
scroll to position [2397, 0]
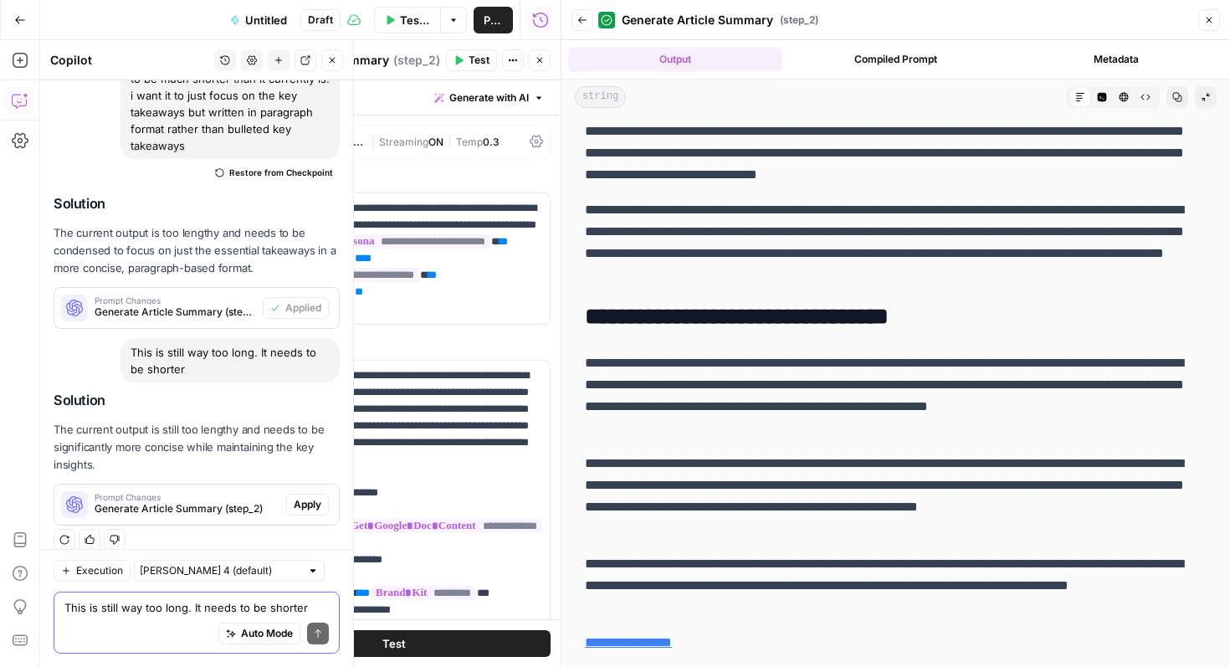
click at [163, 501] on span "Generate Article Summary (step_2)" at bounding box center [187, 508] width 185 height 15
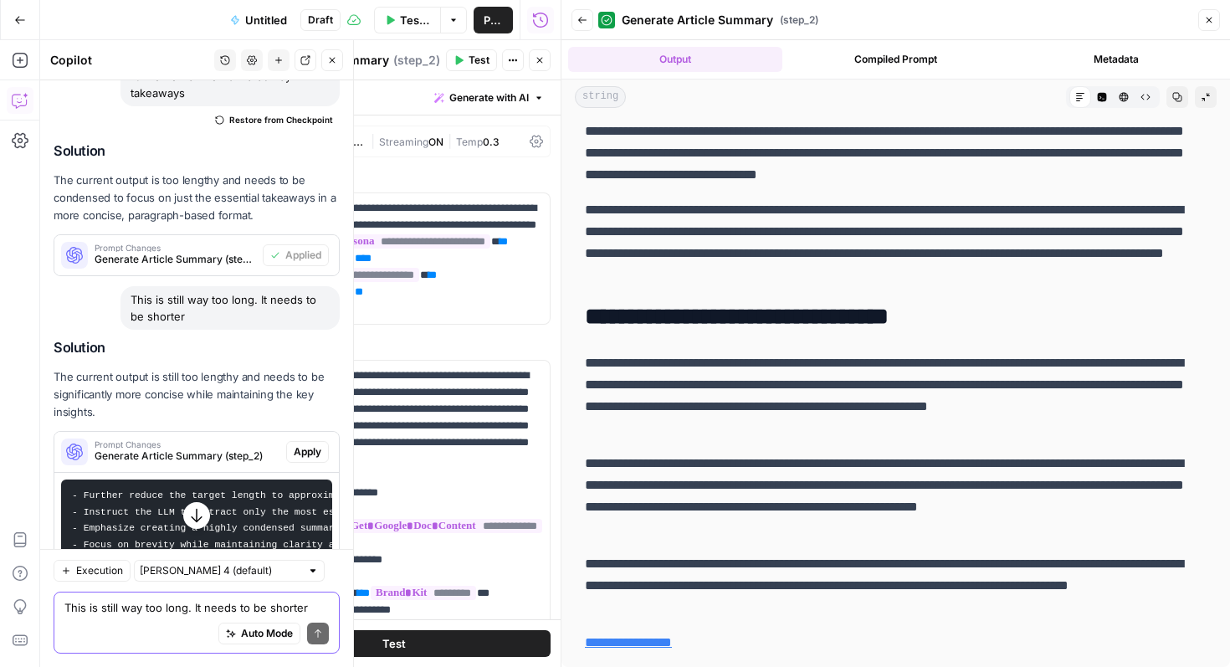
drag, startPoint x: 310, startPoint y: 433, endPoint x: 386, endPoint y: 398, distance: 83.9
click at [309, 444] on span "Apply" at bounding box center [308, 451] width 28 height 15
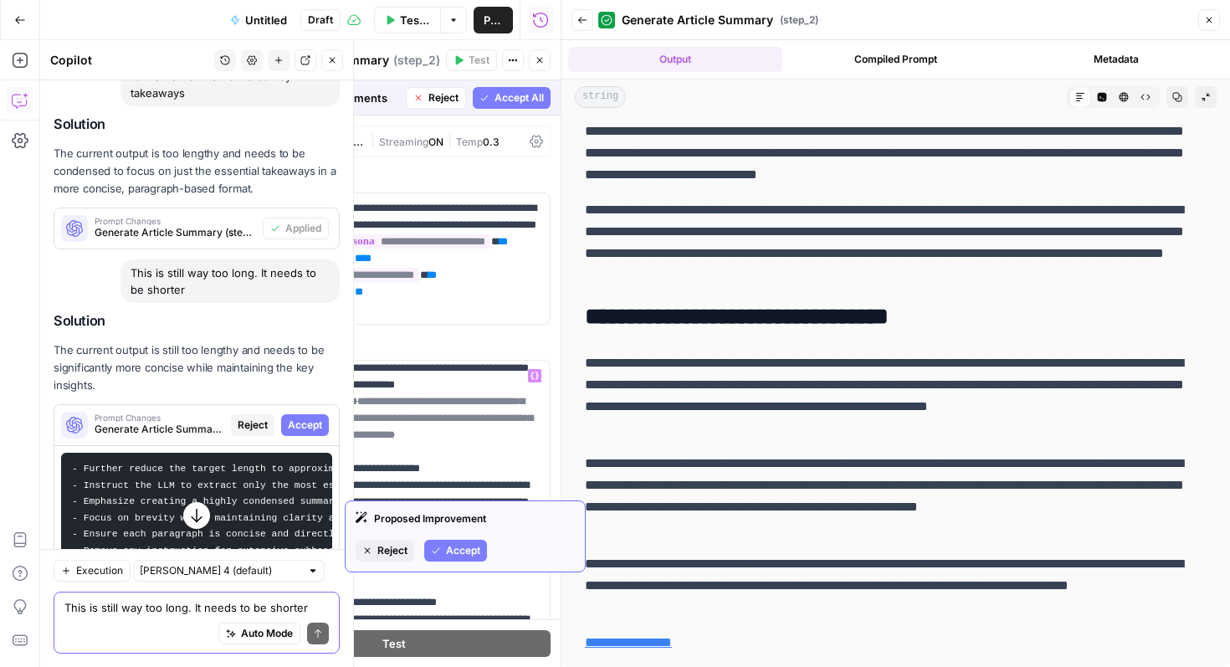
scroll to position [1030, 0]
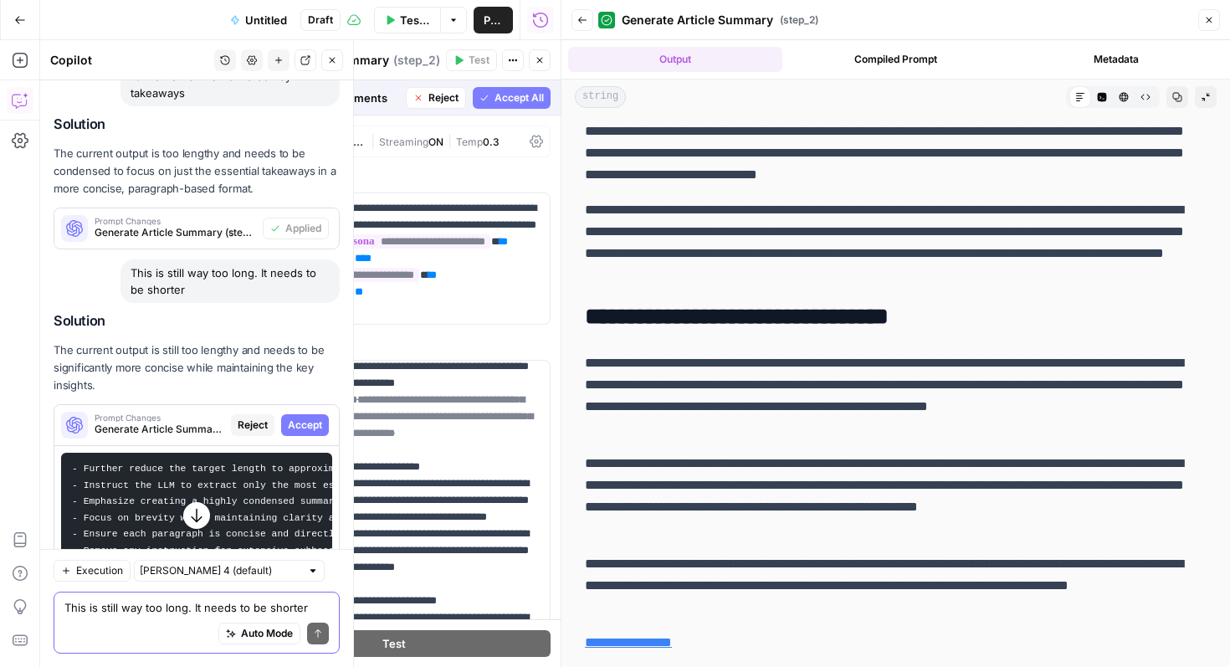
click at [511, 95] on span "Accept All" at bounding box center [519, 97] width 49 height 15
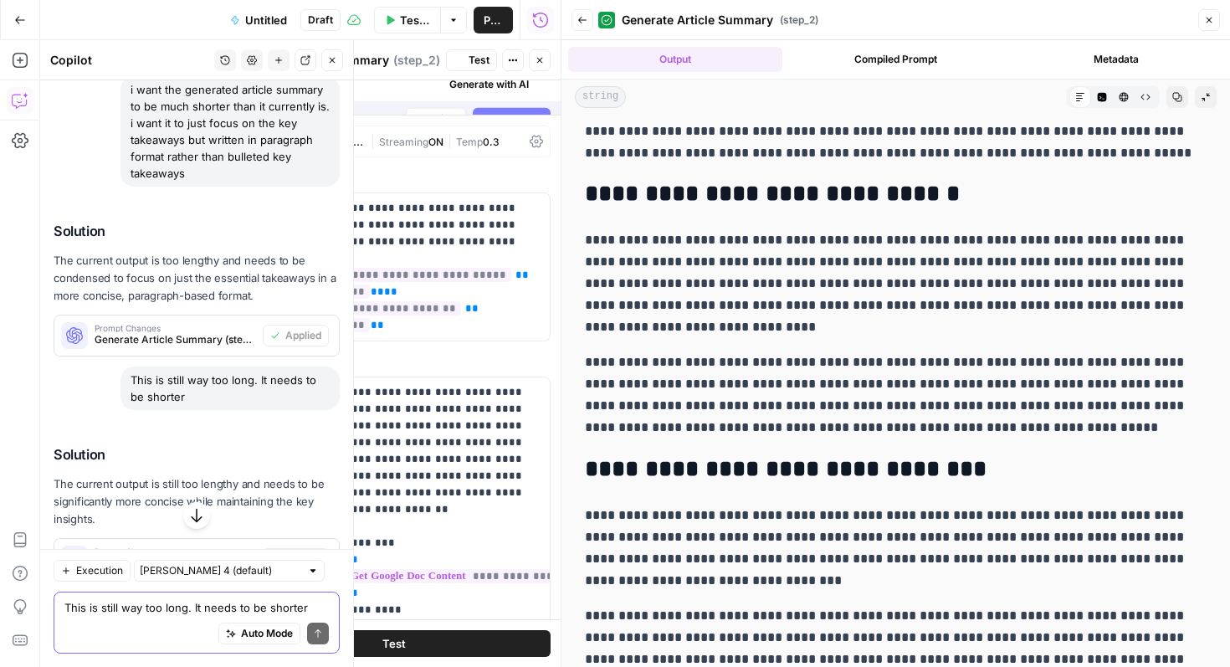
scroll to position [0, 0]
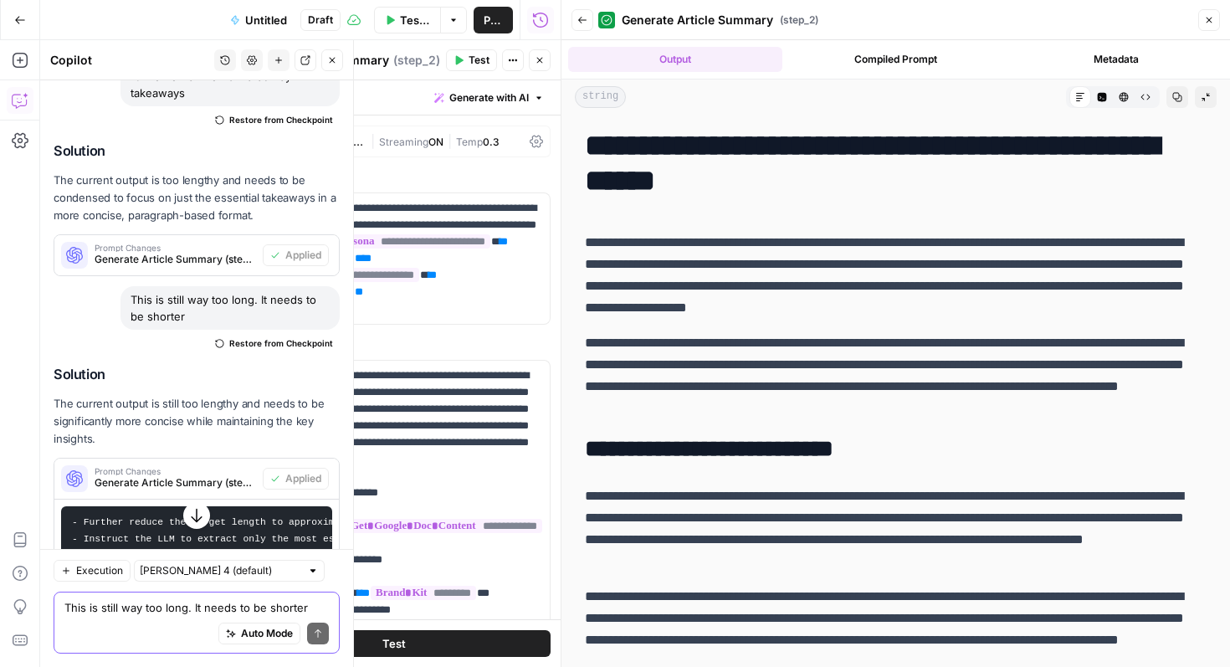
click at [458, 59] on icon "button" at bounding box center [460, 60] width 8 height 9
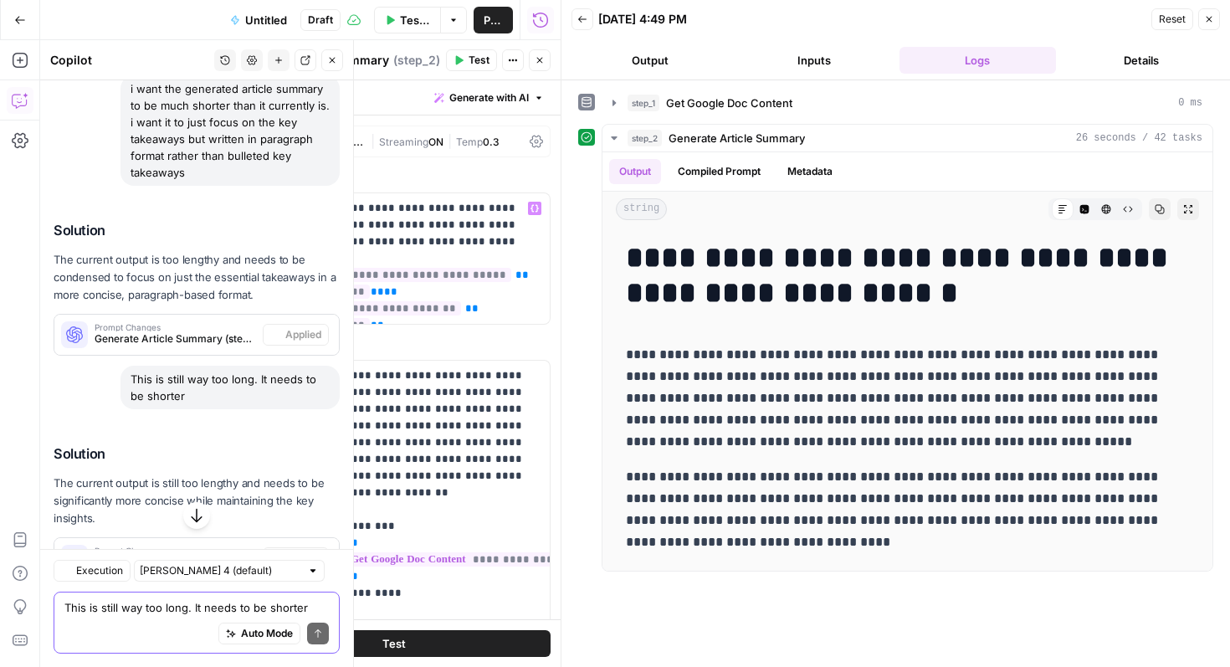
scroll to position [2424, 0]
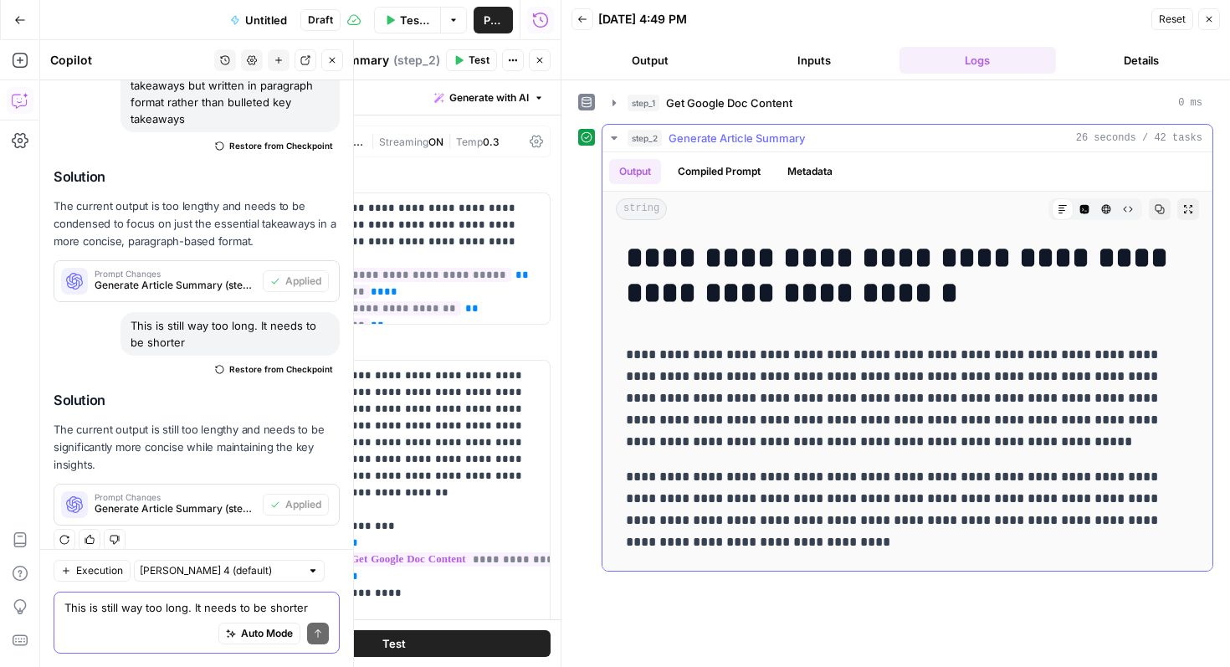
click at [789, 350] on p "**********" at bounding box center [907, 398] width 563 height 109
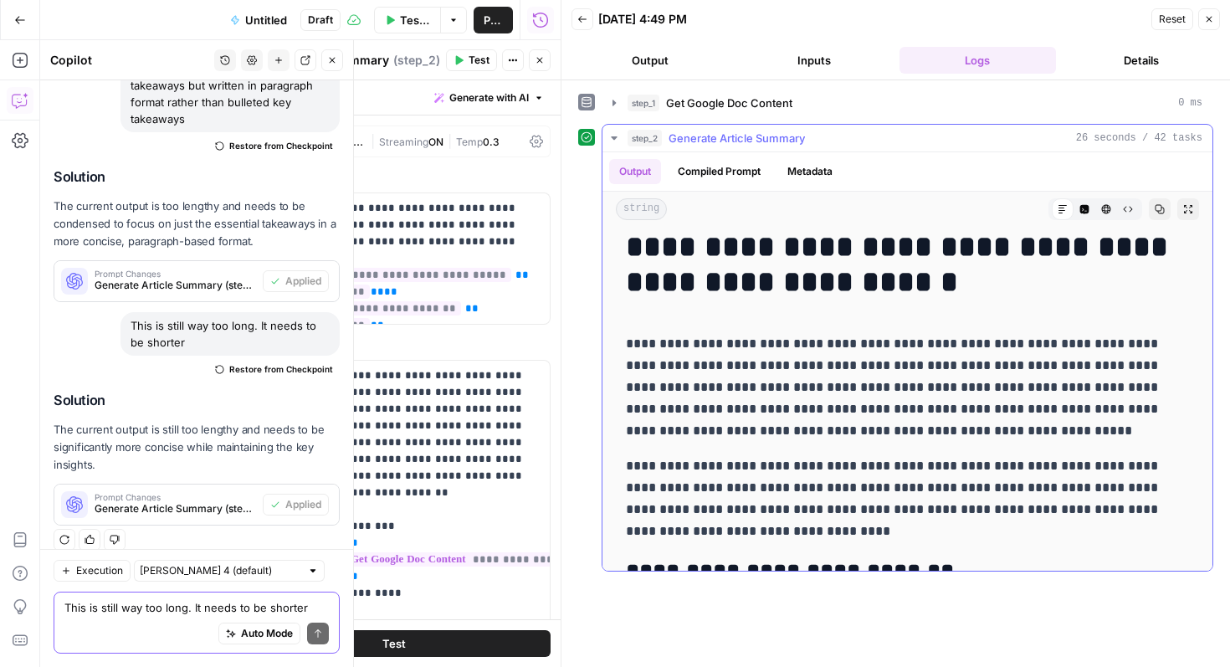
scroll to position [0, 0]
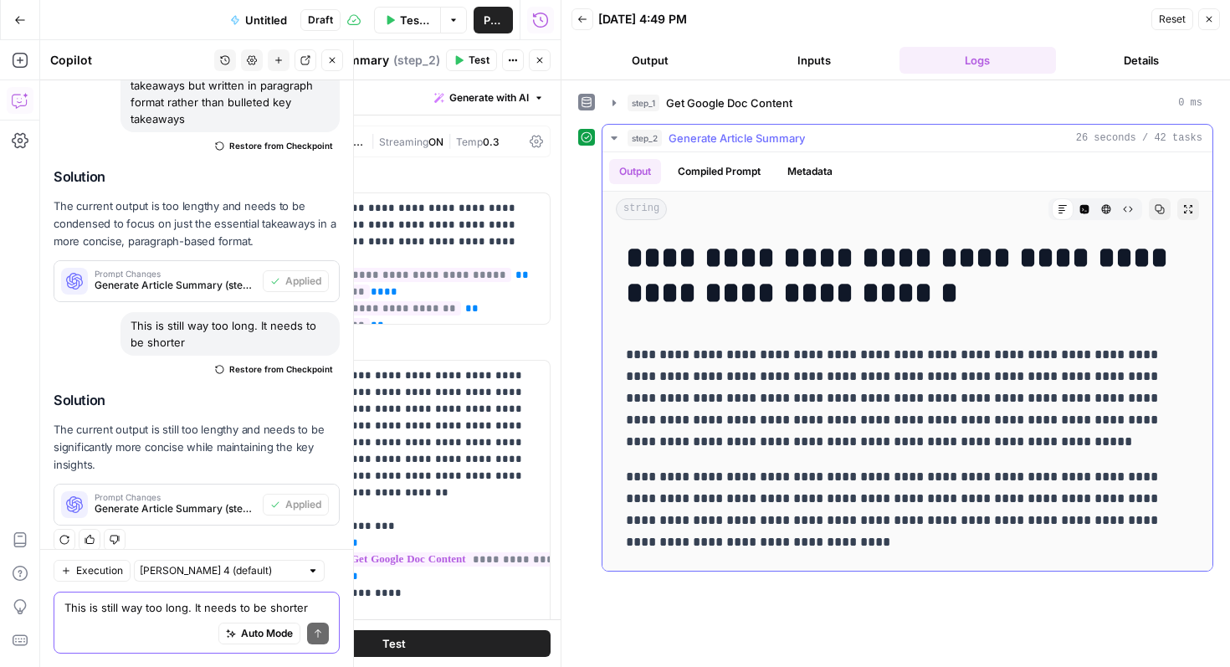
click at [1192, 199] on button "Expand Output" at bounding box center [1188, 209] width 22 height 22
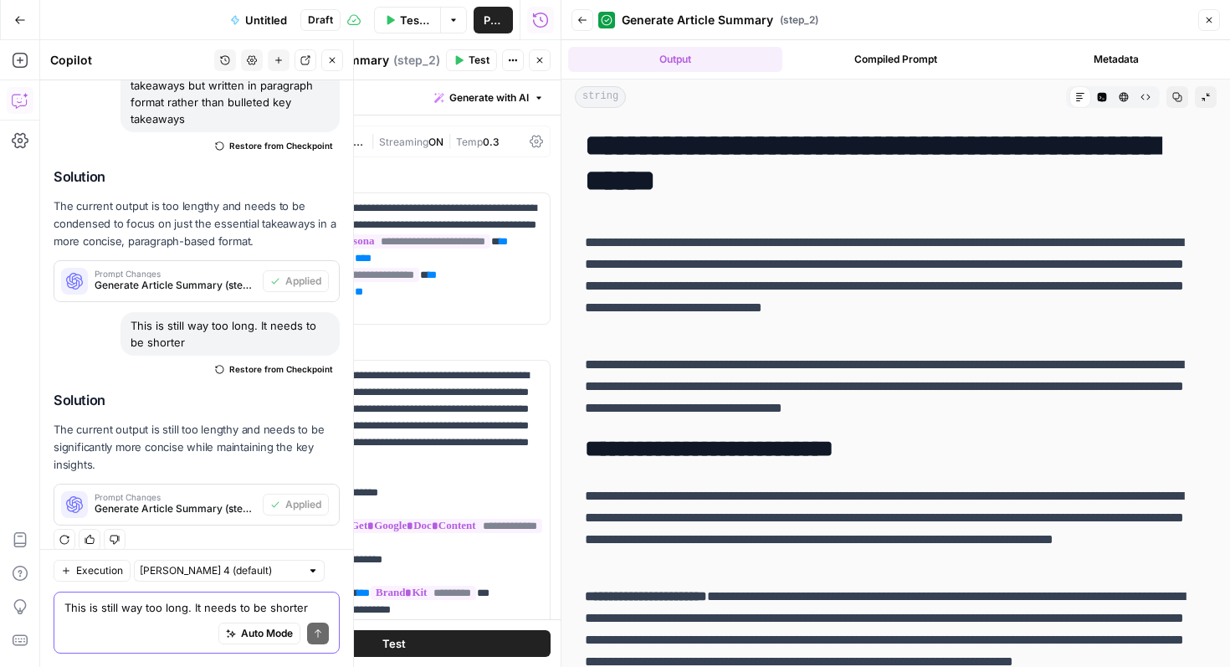
click at [1176, 90] on button "Copy" at bounding box center [1178, 97] width 22 height 22
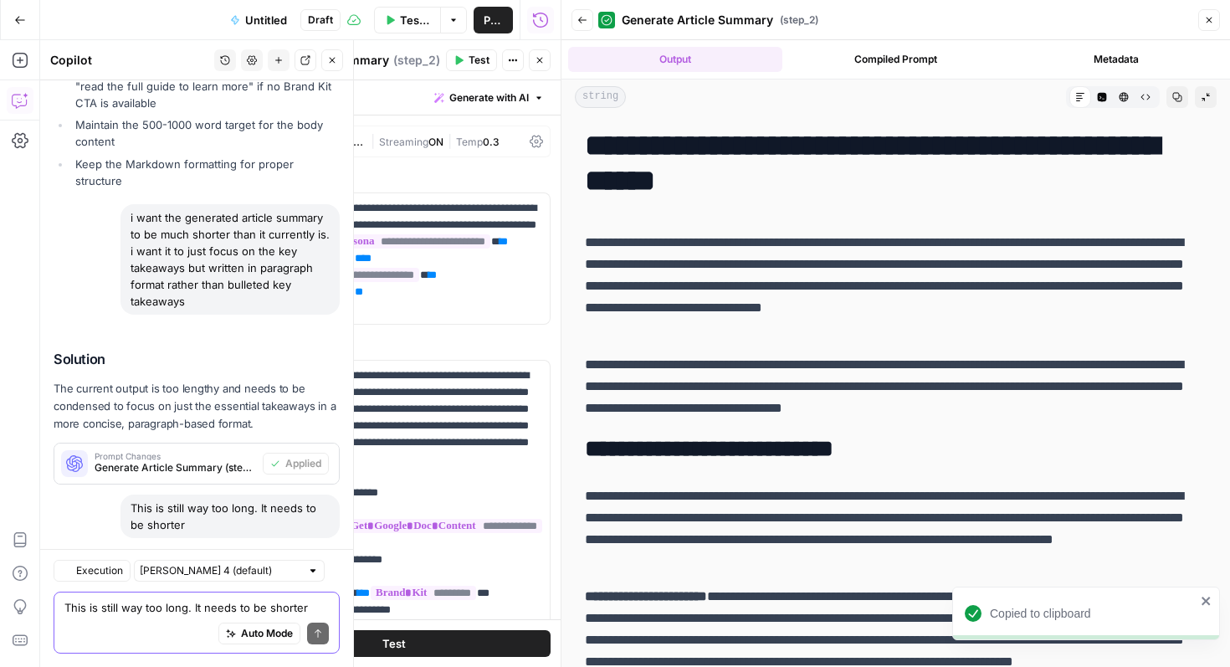
scroll to position [2424, 0]
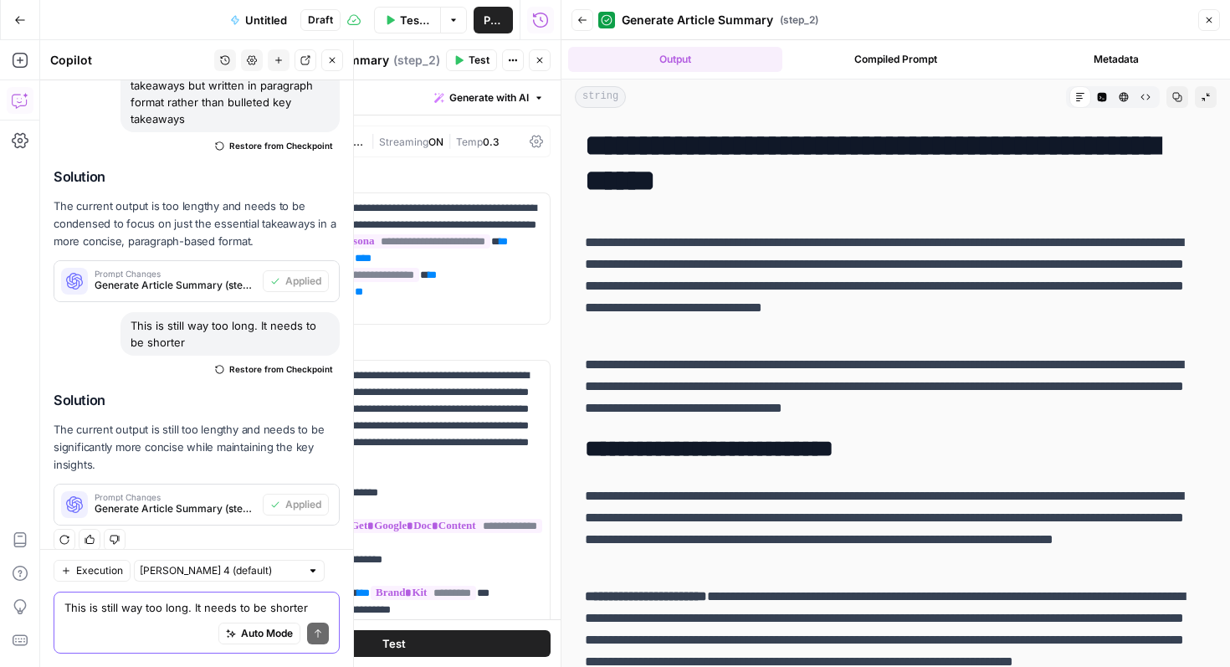
click at [1205, 94] on icon "button" at bounding box center [1206, 97] width 10 height 10
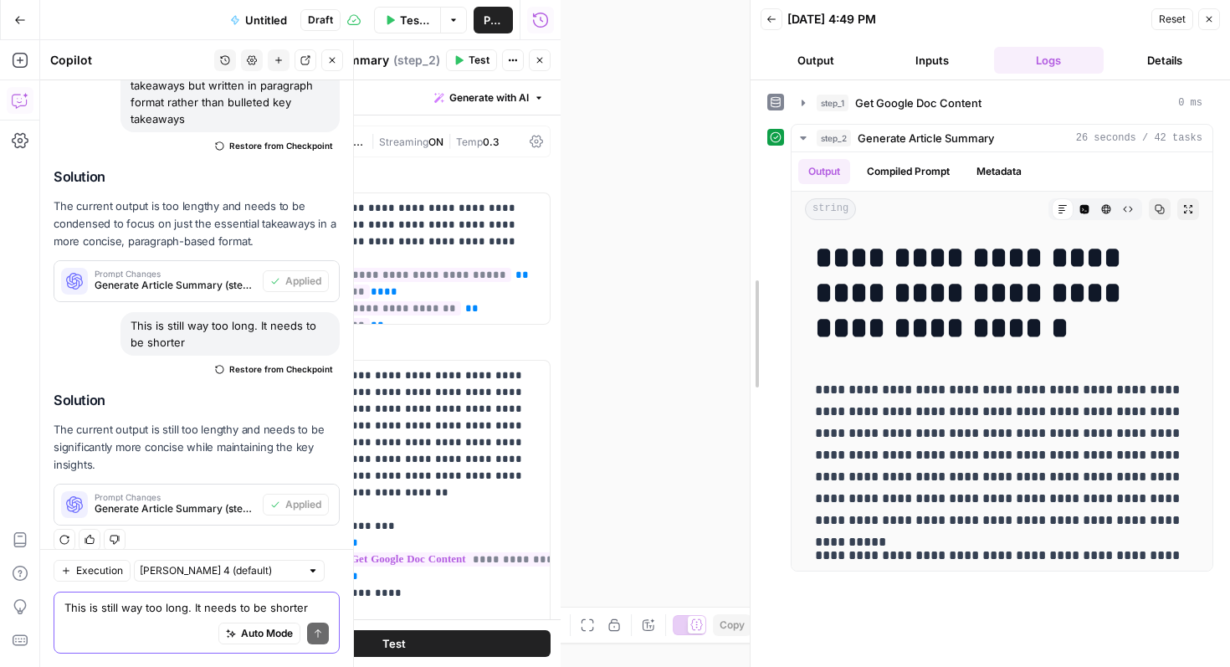
drag, startPoint x: 558, startPoint y: 249, endPoint x: 794, endPoint y: 239, distance: 236.2
click at [759, 245] on div at bounding box center [750, 333] width 17 height 667
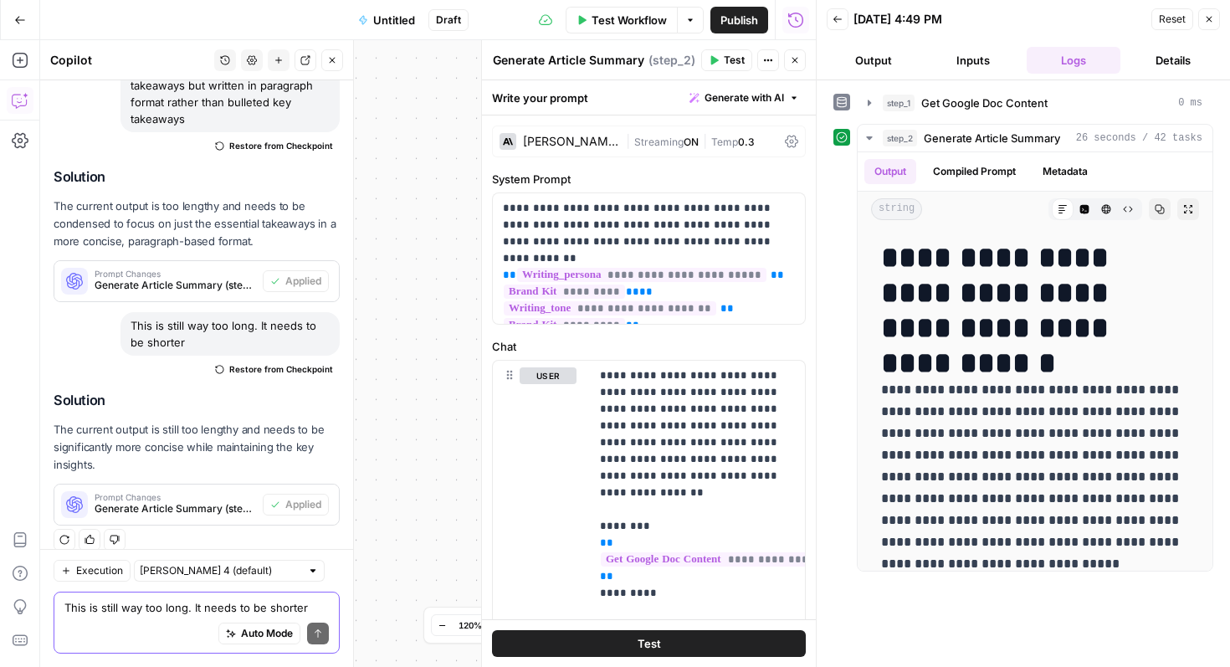
drag, startPoint x: 746, startPoint y: 25, endPoint x: 760, endPoint y: 49, distance: 27.0
click at [746, 24] on span "Publish" at bounding box center [740, 20] width 38 height 17
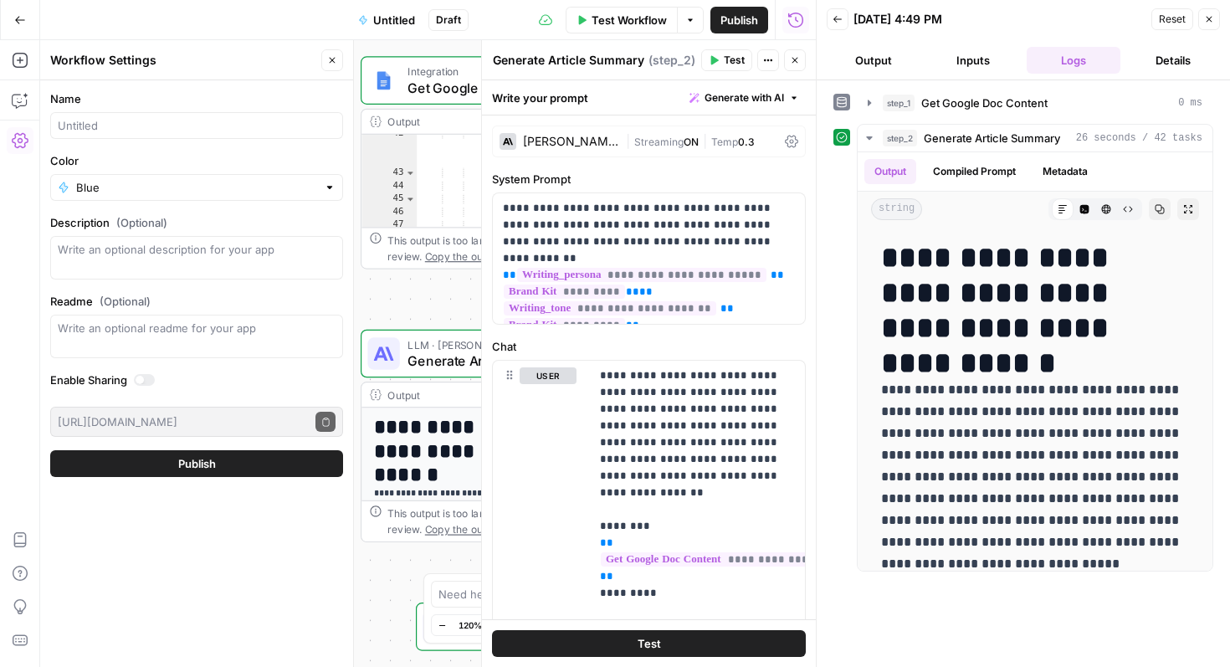
click at [374, 14] on span "Untitled" at bounding box center [394, 20] width 42 height 17
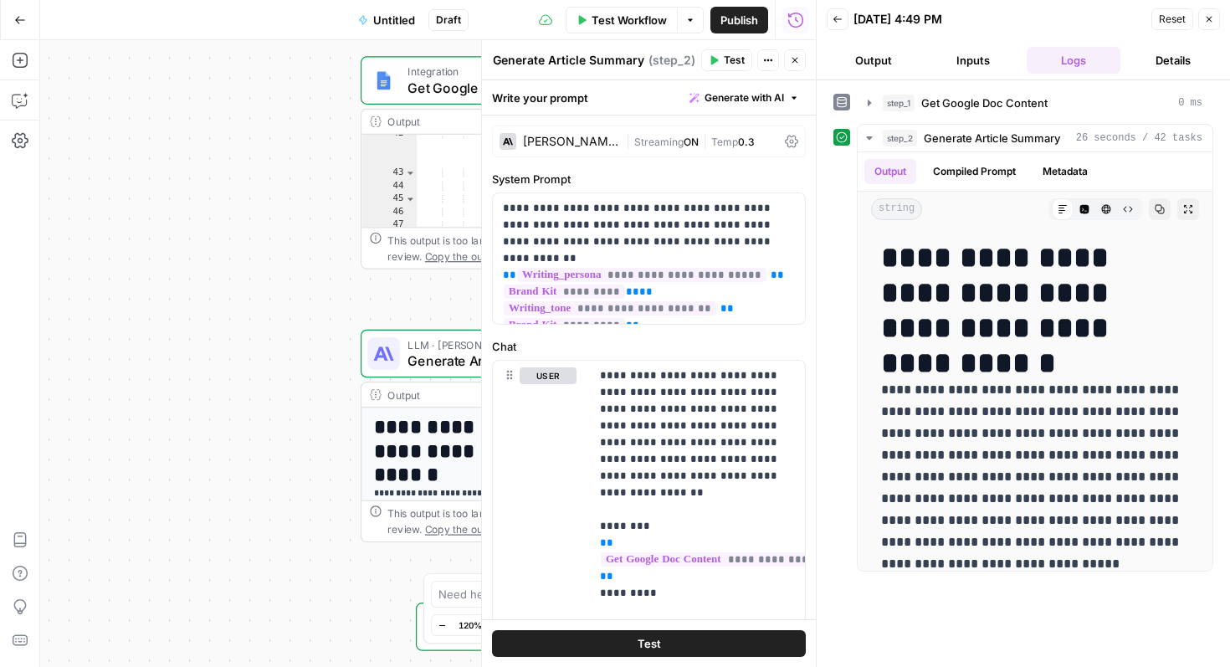
click at [382, 17] on span "Untitled" at bounding box center [394, 20] width 42 height 17
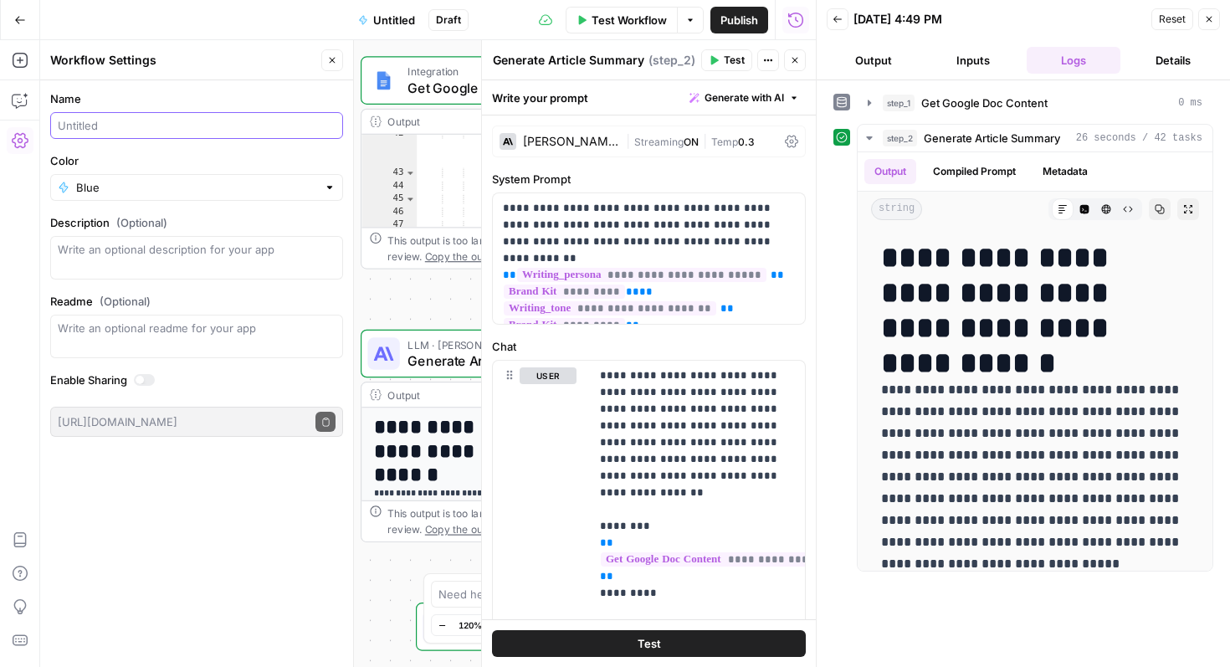
click at [133, 117] on input "Name" at bounding box center [197, 125] width 278 height 17
type input "Article Summary from Google Docs"
click at [123, 249] on textarea "Description (Optional)" at bounding box center [197, 257] width 278 height 33
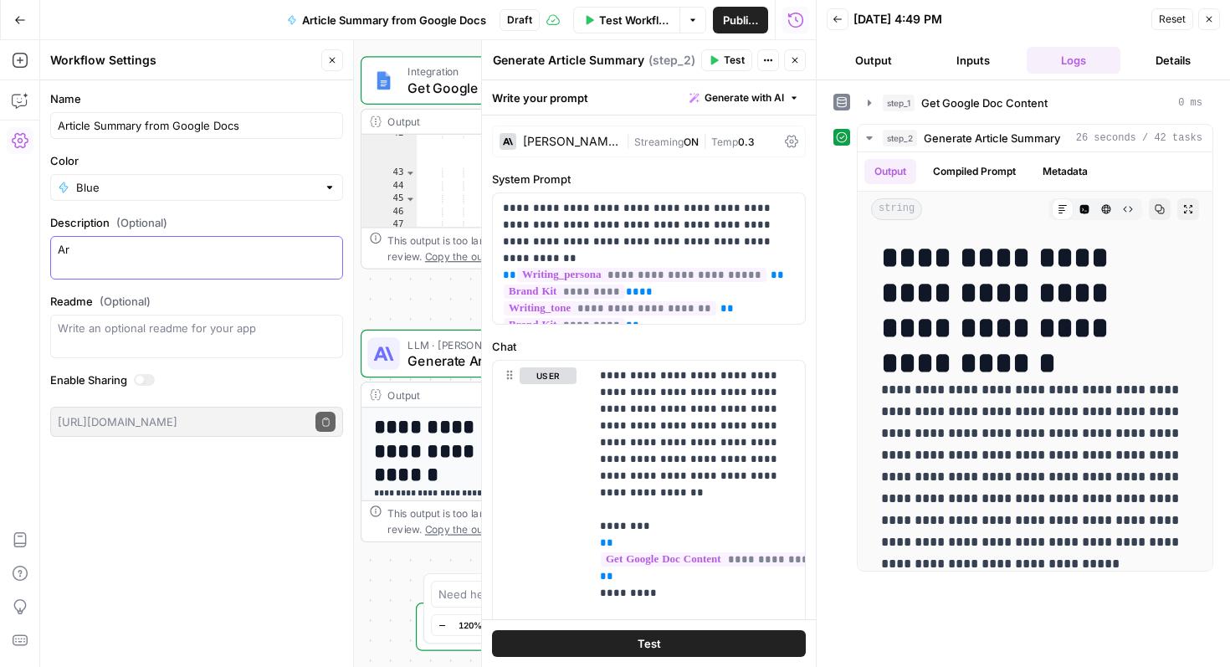
type textarea "A"
type textarea "Create an article summary from a google doc for Partner Marketing guides"
click at [211, 348] on div "Write an optional readme for your app" at bounding box center [196, 337] width 293 height 44
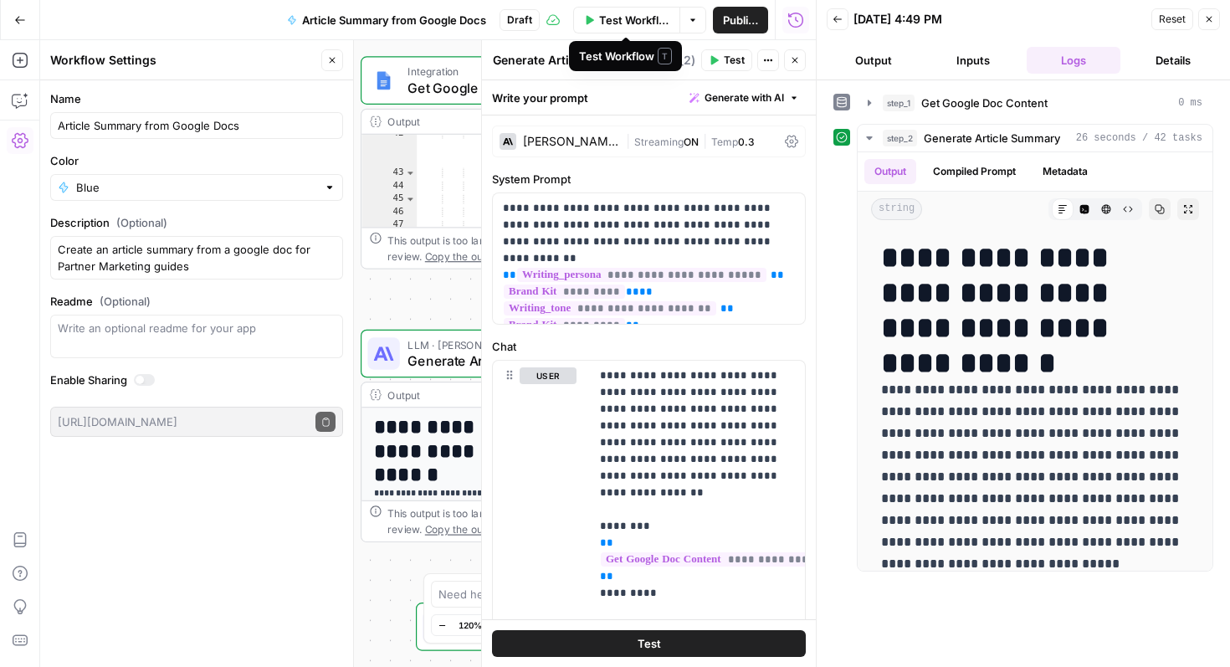
click at [731, 18] on span "Publish" at bounding box center [741, 20] width 36 height 17
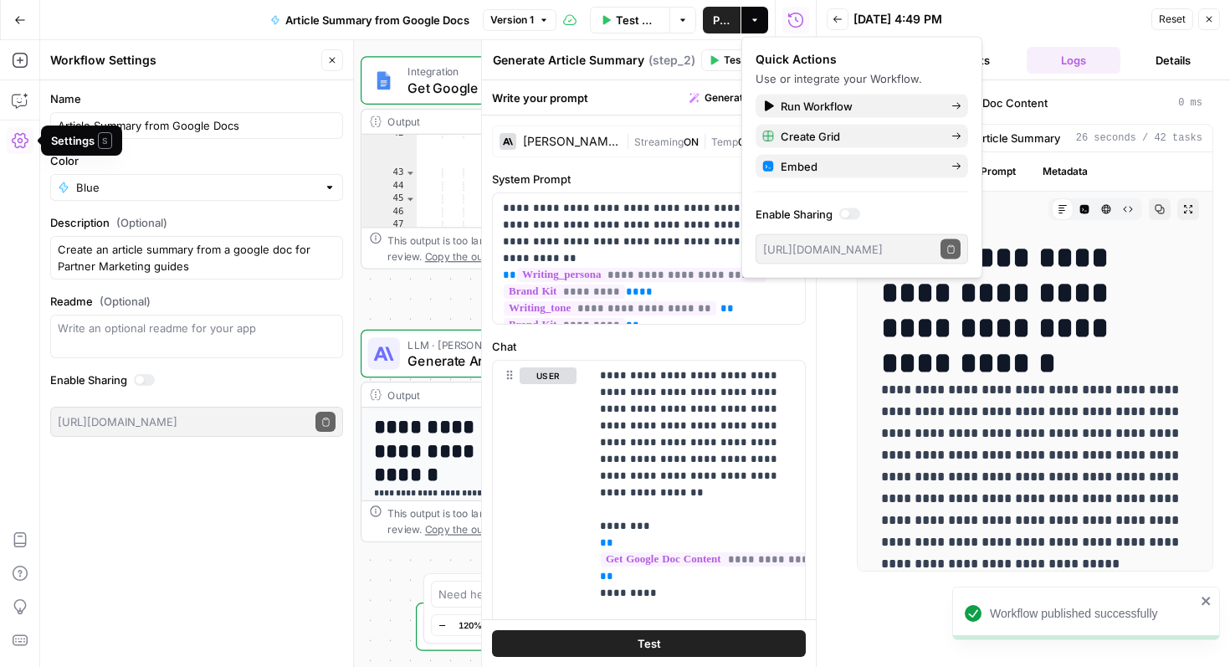
click at [19, 24] on icon "button" at bounding box center [20, 20] width 12 height 12
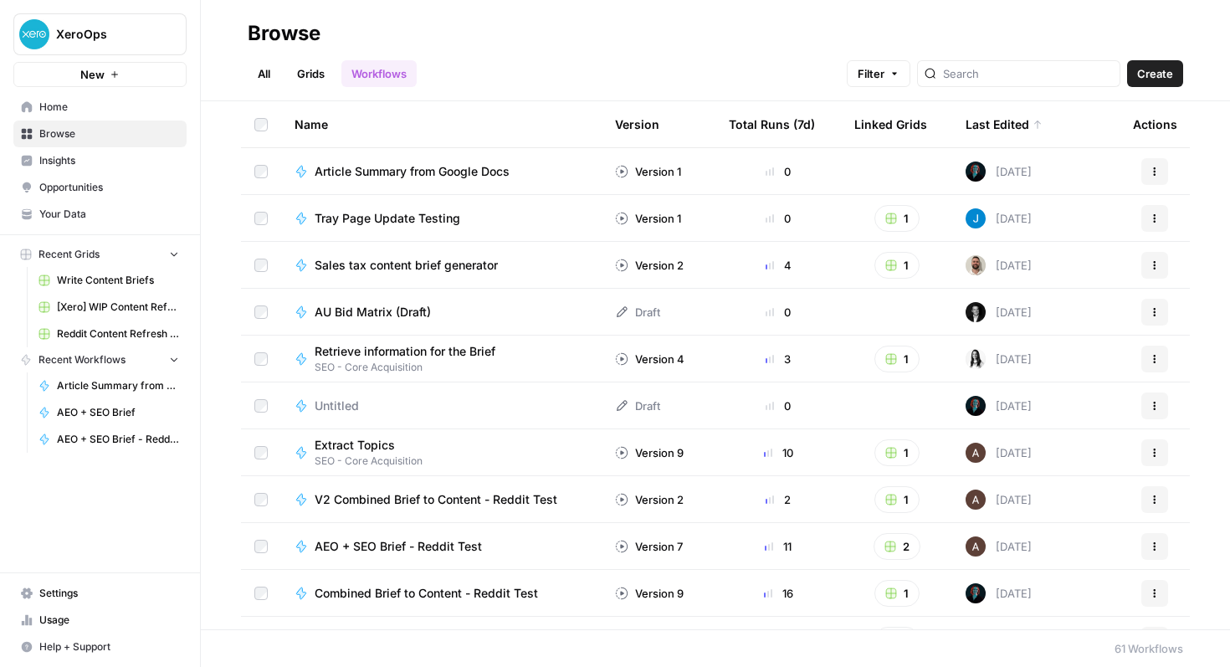
click at [57, 168] on link "Insights" at bounding box center [99, 160] width 173 height 27
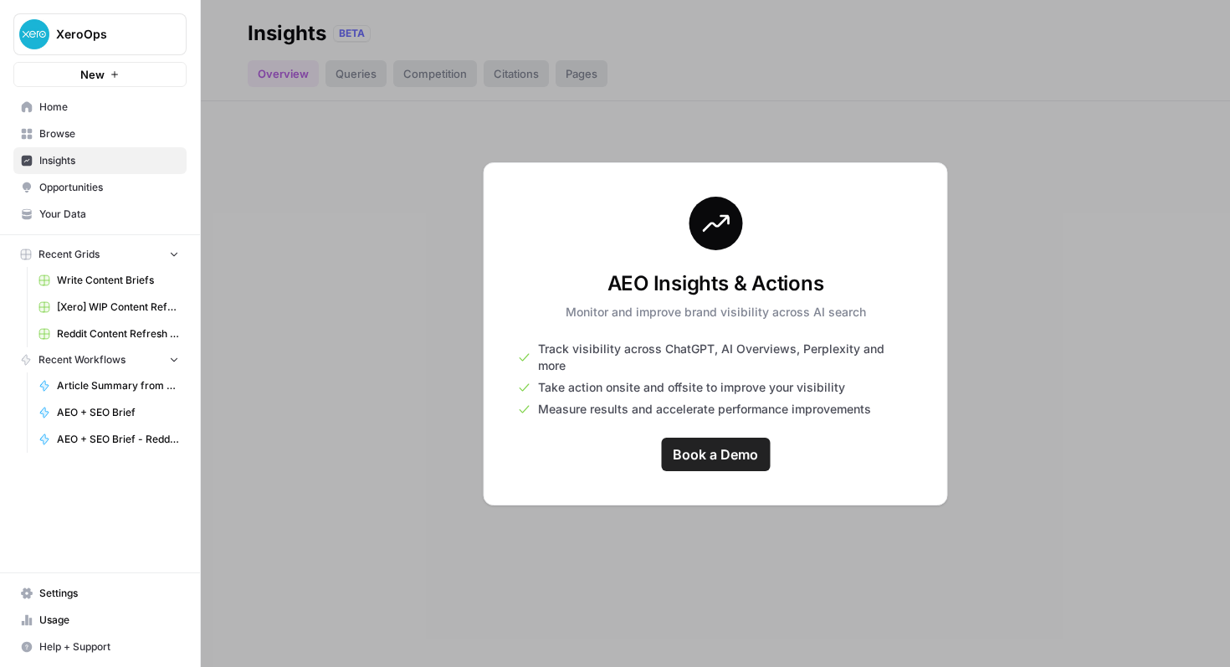
click at [68, 137] on span "Browse" at bounding box center [109, 133] width 140 height 15
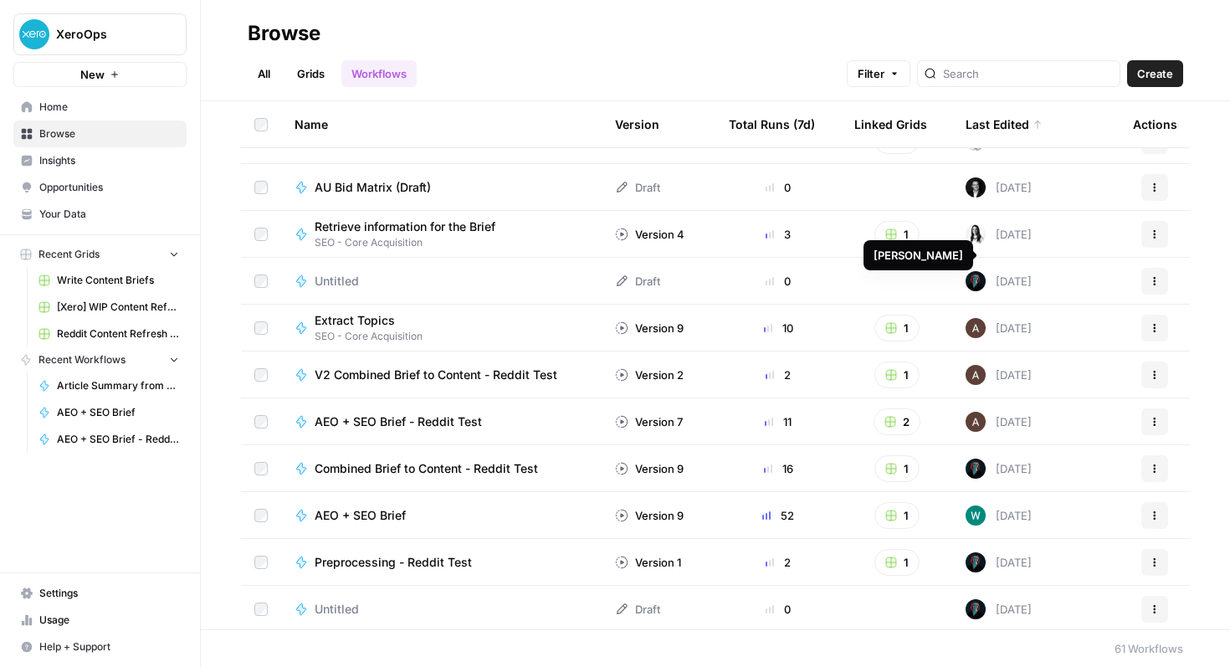
scroll to position [126, 0]
click at [595, 274] on td "Untitled" at bounding box center [441, 279] width 321 height 46
click at [647, 275] on div "Draft" at bounding box center [637, 279] width 45 height 17
click at [664, 264] on td "Draft" at bounding box center [659, 279] width 114 height 46
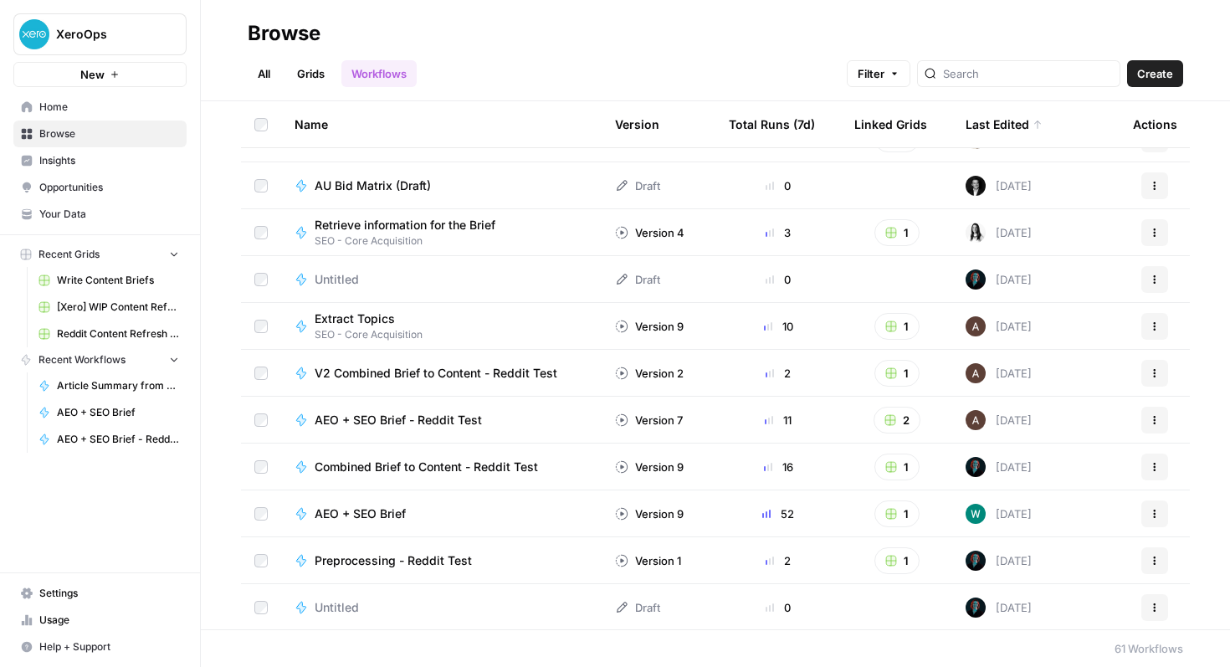
click at [694, 274] on td "Draft" at bounding box center [659, 279] width 114 height 46
click at [400, 284] on div "Untitled" at bounding box center [442, 279] width 294 height 17
click at [400, 284] on div "Browse All Grids Workflows Filter Create Name Version Total Runs (7d) Linked Gr…" at bounding box center [715, 333] width 1029 height 667
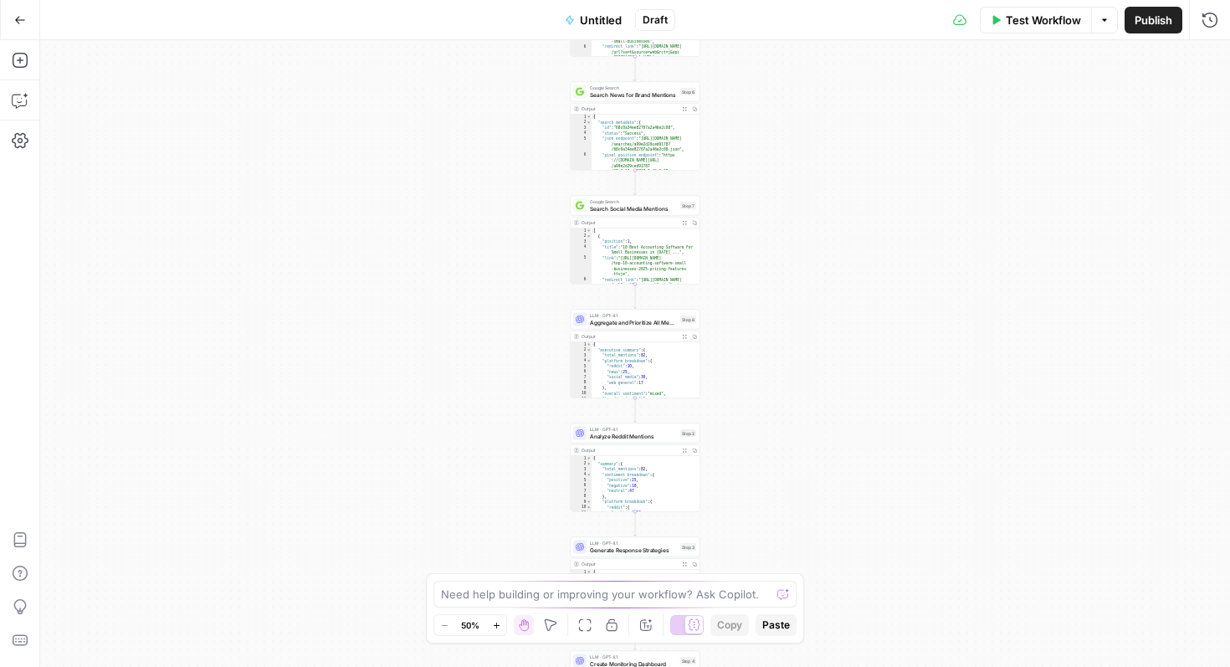
click at [625, 319] on span "Aggregate and Prioritize All Mentions" at bounding box center [633, 322] width 87 height 8
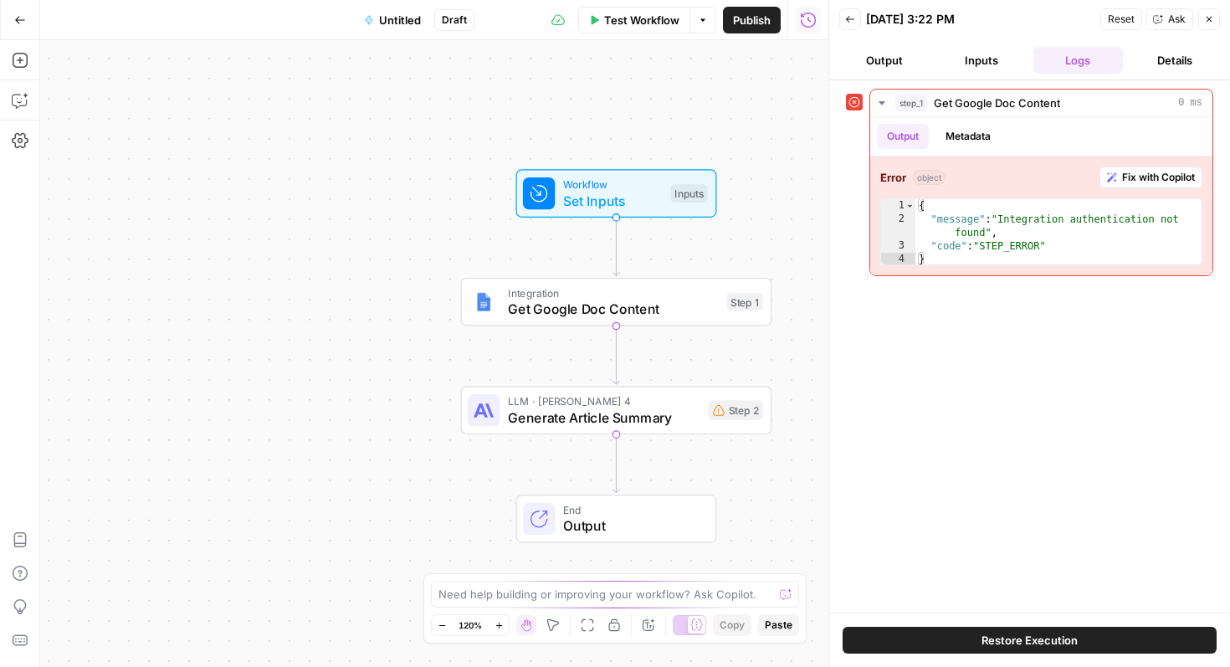
click at [19, 19] on icon "button" at bounding box center [20, 20] width 10 height 8
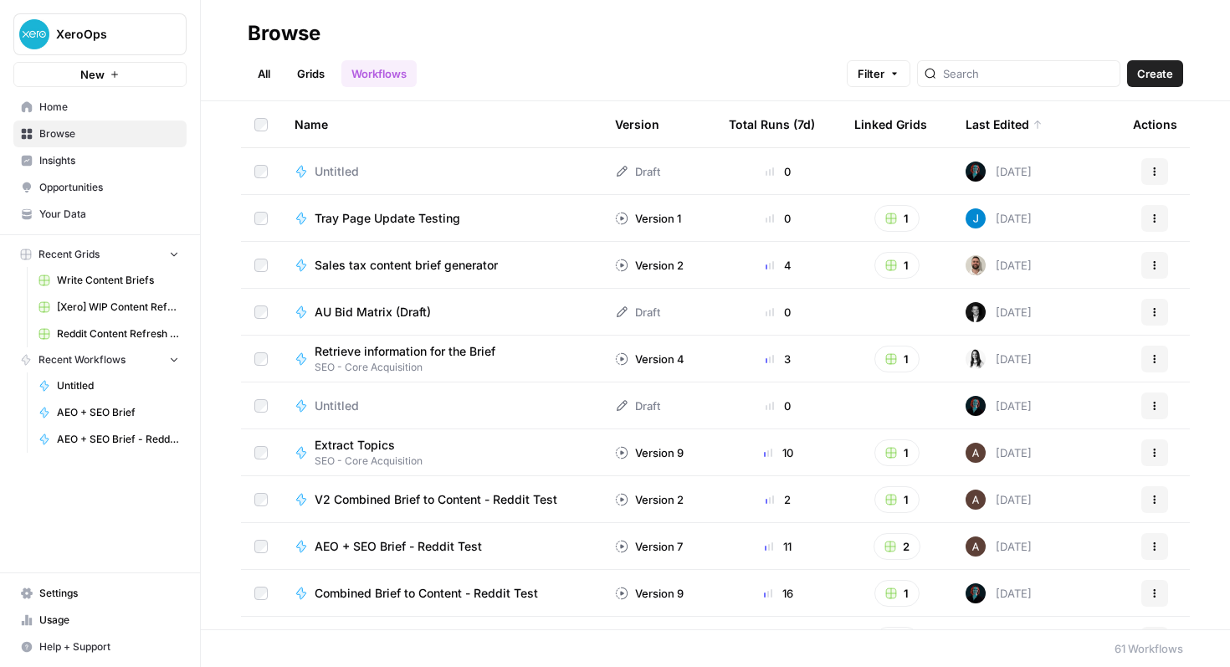
click at [74, 595] on span "Settings" at bounding box center [109, 593] width 140 height 15
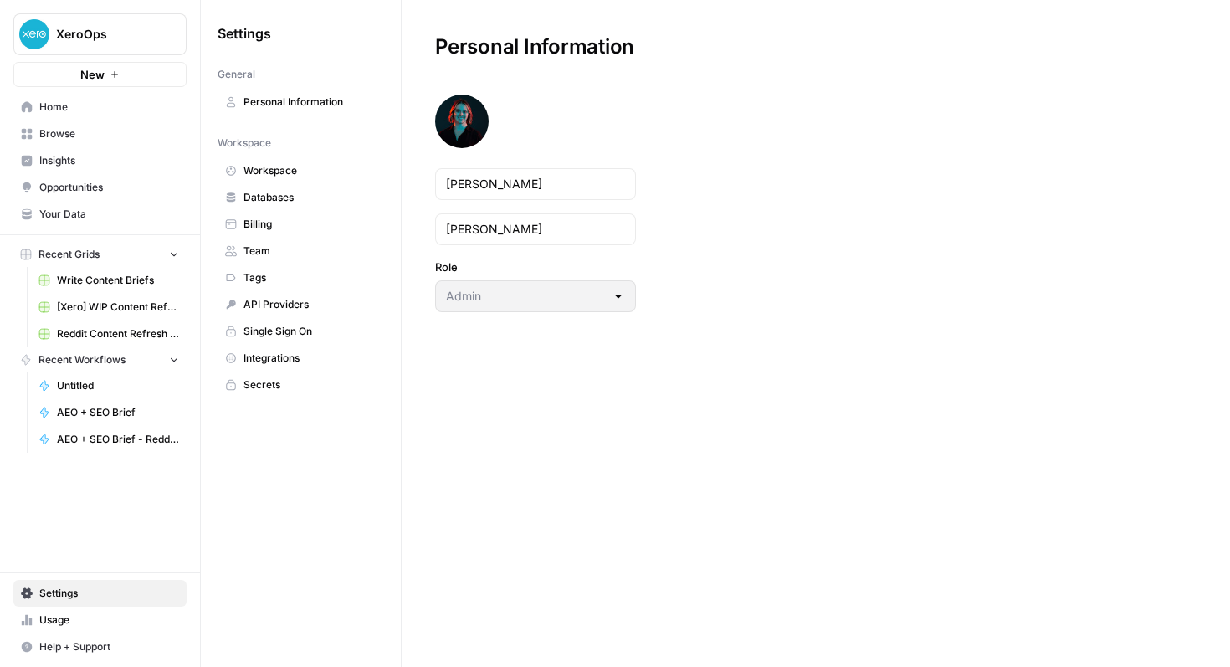
click at [305, 197] on span "Databases" at bounding box center [310, 197] width 133 height 15
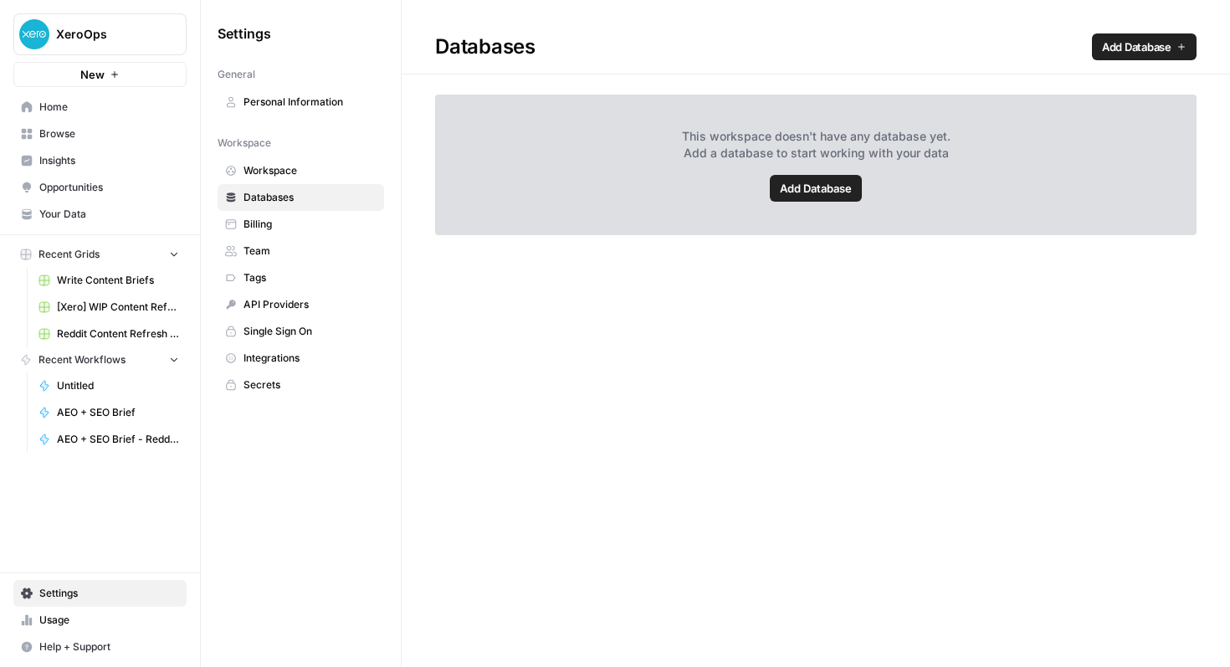
click at [293, 366] on link "Integrations" at bounding box center [301, 358] width 167 height 27
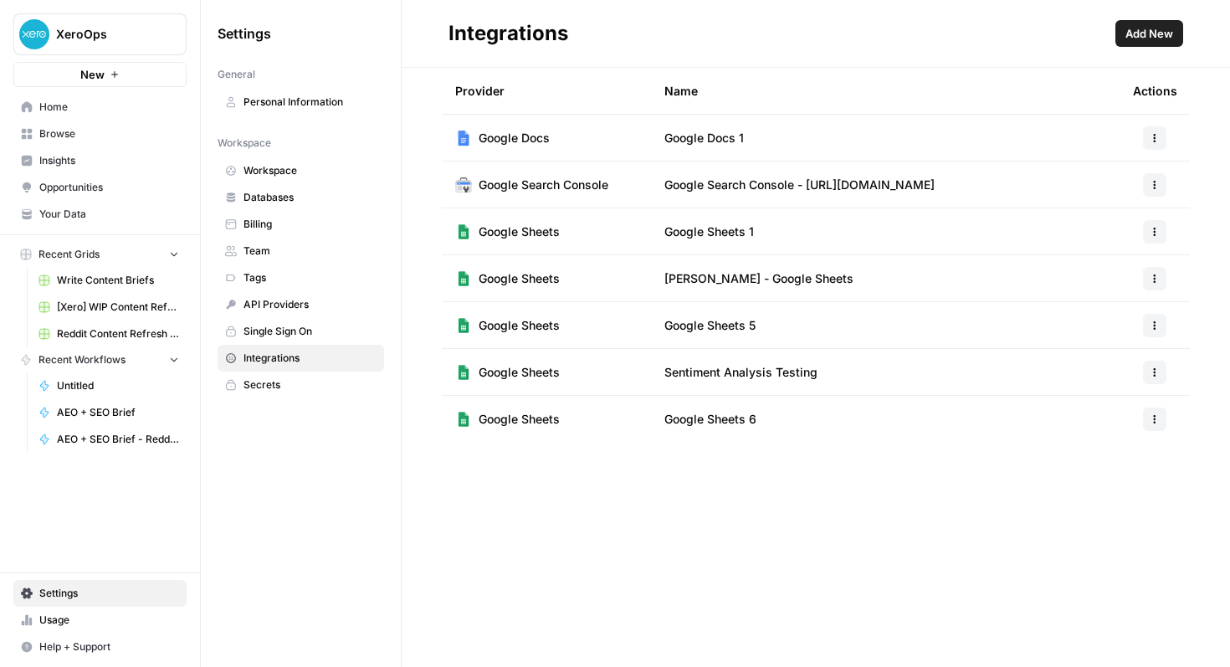
click at [719, 140] on span "Google Docs 1" at bounding box center [704, 138] width 80 height 17
click at [802, 133] on td "Google Docs 1" at bounding box center [885, 138] width 469 height 46
click at [1149, 138] on button "button" at bounding box center [1154, 137] width 23 height 23
click at [1071, 129] on td "Google Docs 1" at bounding box center [885, 138] width 469 height 46
click at [1140, 25] on span "Add New" at bounding box center [1150, 33] width 48 height 17
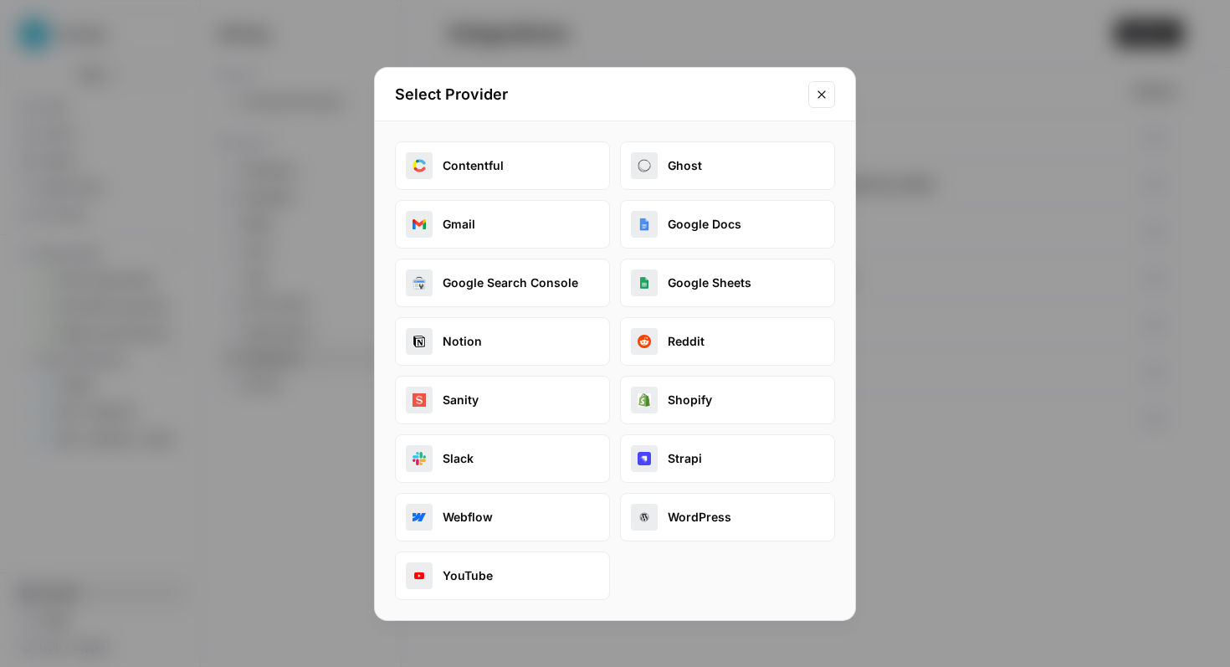
click at [661, 228] on button "Google Docs" at bounding box center [727, 224] width 215 height 49
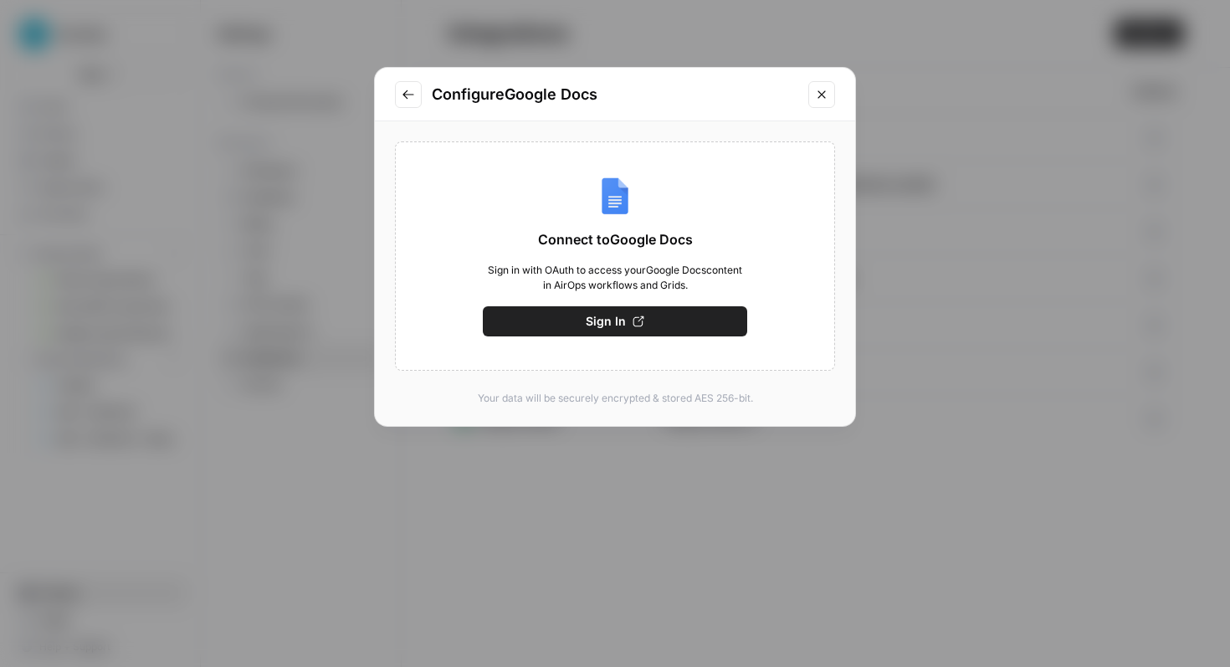
click at [608, 323] on span "Sign In" at bounding box center [606, 321] width 40 height 17
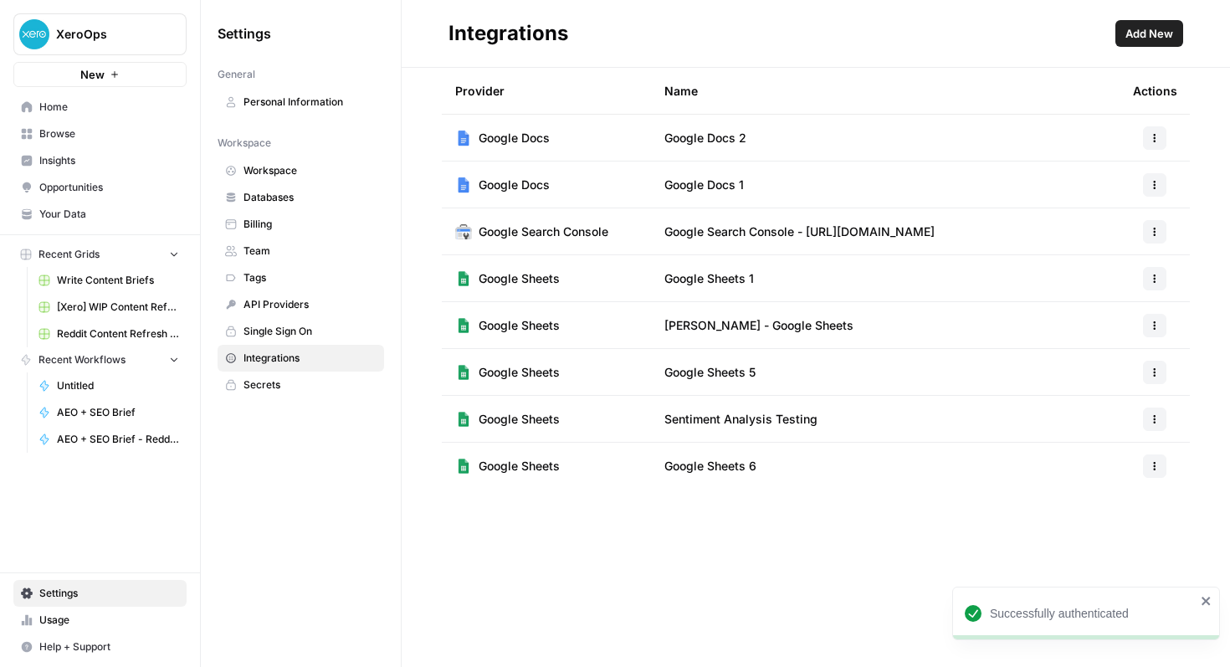
click at [600, 184] on td "Google Docs" at bounding box center [546, 185] width 209 height 46
click at [1153, 185] on icon "button" at bounding box center [1155, 185] width 10 height 10
click at [1098, 216] on span "Edit" at bounding box center [1119, 222] width 54 height 17
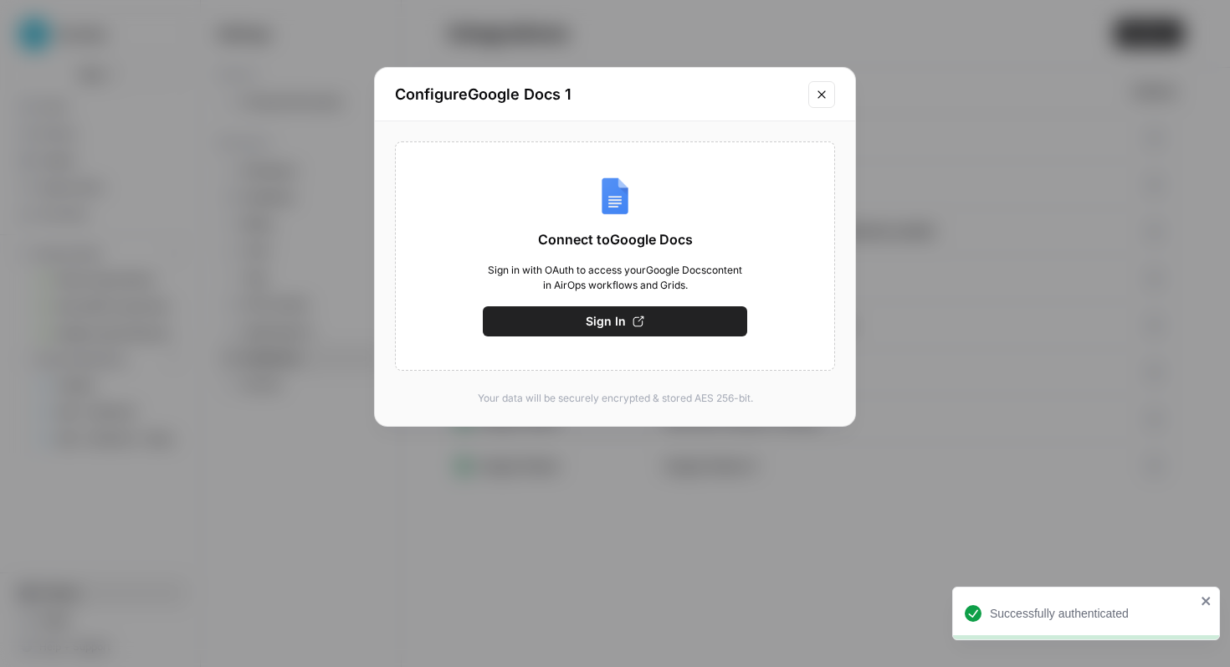
click at [822, 88] on icon "Close modal" at bounding box center [821, 94] width 13 height 13
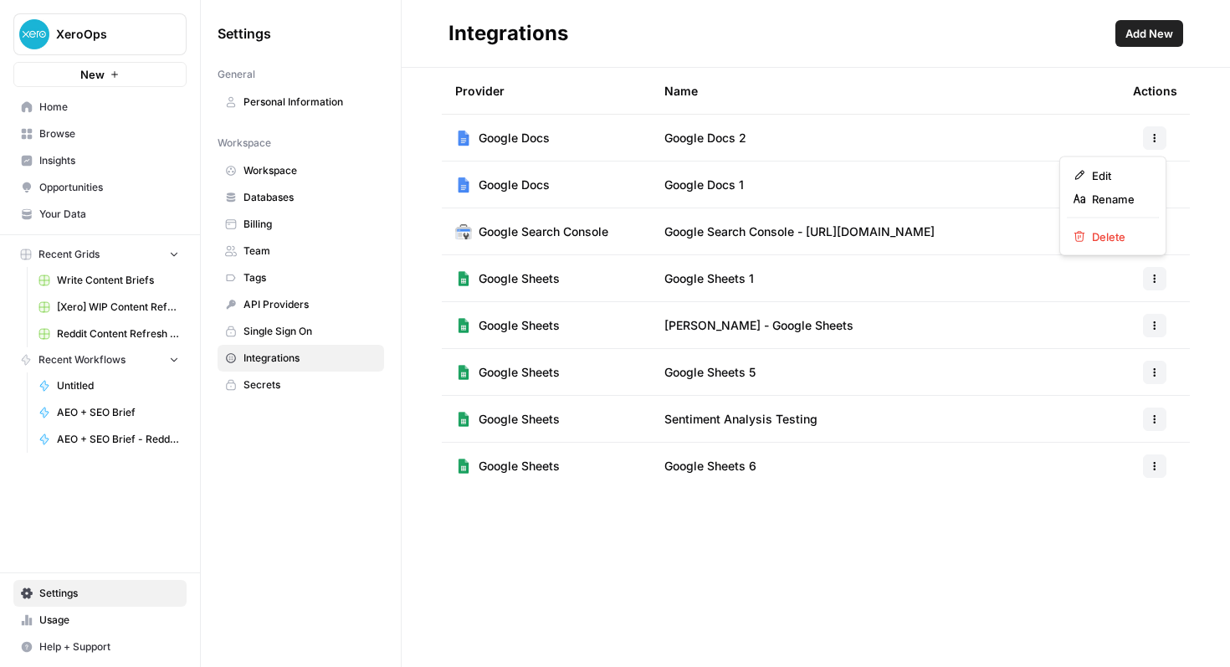
click at [1147, 138] on button "button" at bounding box center [1154, 137] width 23 height 23
click at [1096, 198] on span "Rename" at bounding box center [1119, 199] width 54 height 17
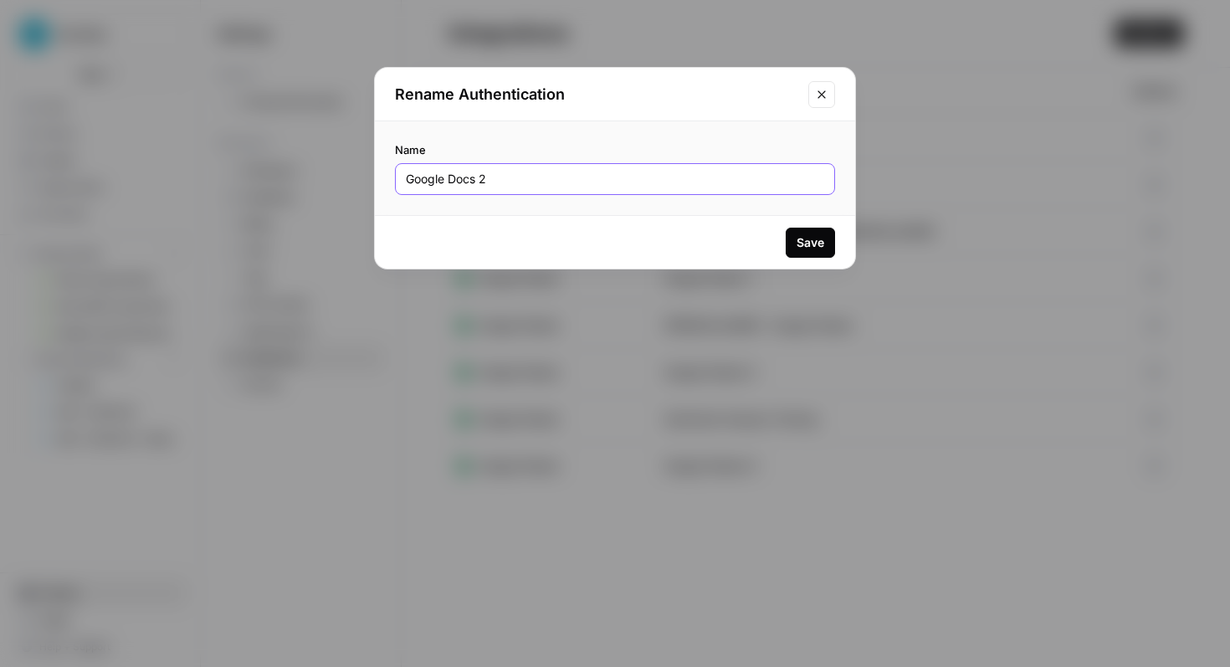
drag, startPoint x: 490, startPoint y: 180, endPoint x: 244, endPoint y: 159, distance: 246.9
click at [244, 159] on div "Rename Authentication Name Google Docs 2 Save" at bounding box center [615, 333] width 1230 height 667
type input "Anna Google Doc Access"
drag, startPoint x: 804, startPoint y: 238, endPoint x: 793, endPoint y: 225, distance: 16.6
click at [804, 238] on div "Save" at bounding box center [811, 242] width 28 height 17
